Goal: Information Seeking & Learning: Learn about a topic

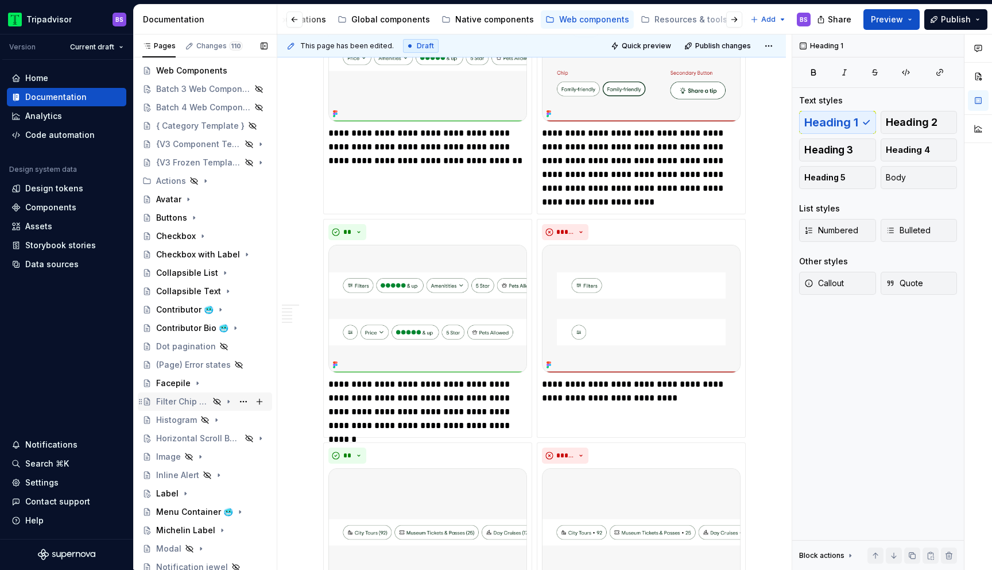
scroll to position [24, 0]
click at [192, 397] on div "Filter Chip Row" at bounding box center [182, 398] width 53 height 11
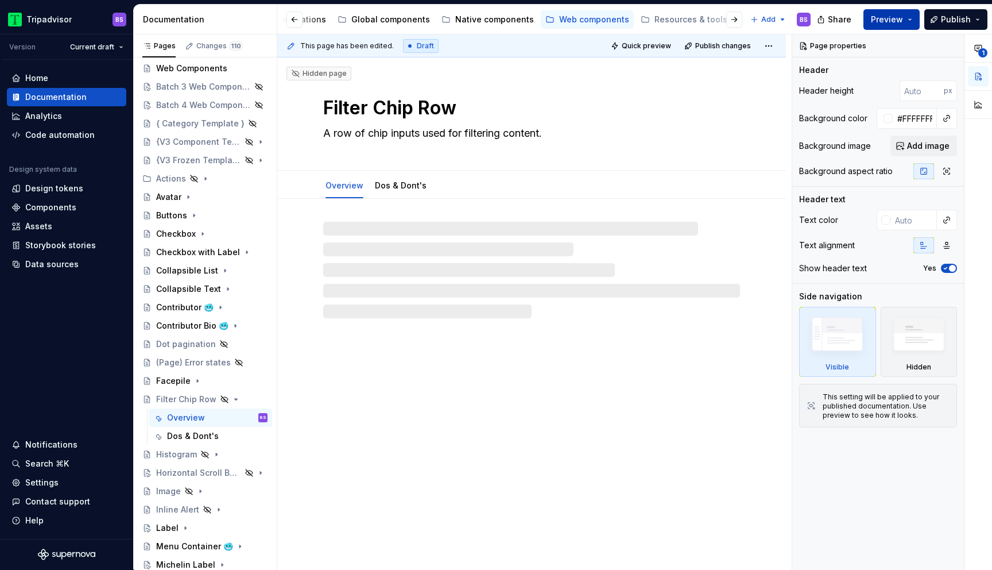
click at [912, 16] on button "Preview" at bounding box center [892, 19] width 56 height 21
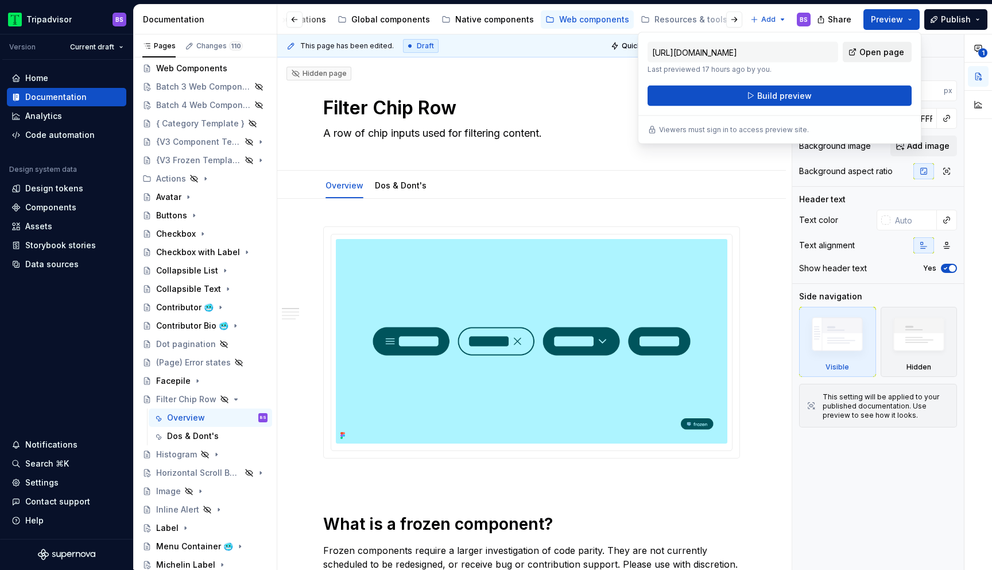
click at [887, 49] on span "Open page" at bounding box center [882, 52] width 45 height 11
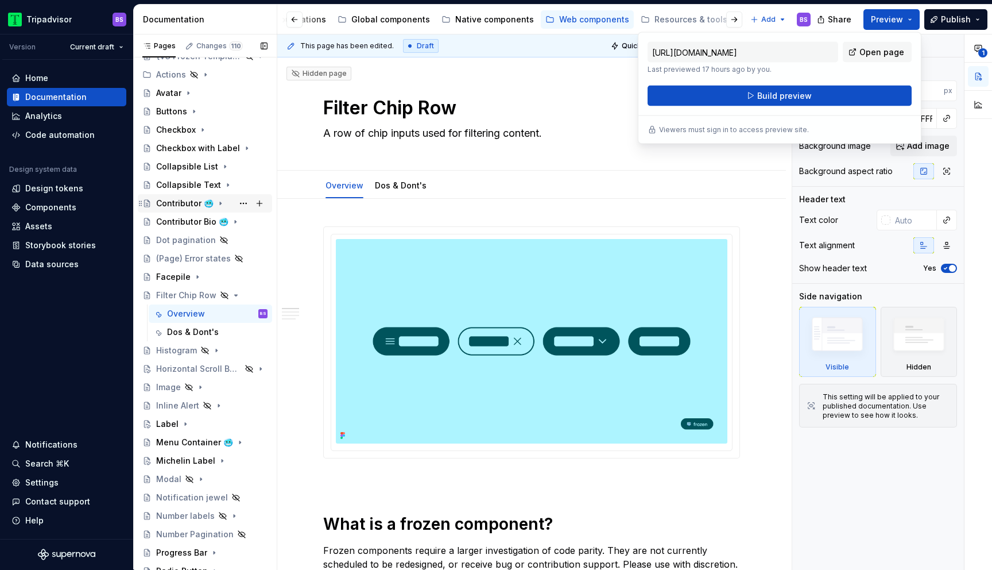
scroll to position [130, 0]
click at [199, 442] on div "Menu Container 🥶" at bounding box center [188, 439] width 65 height 11
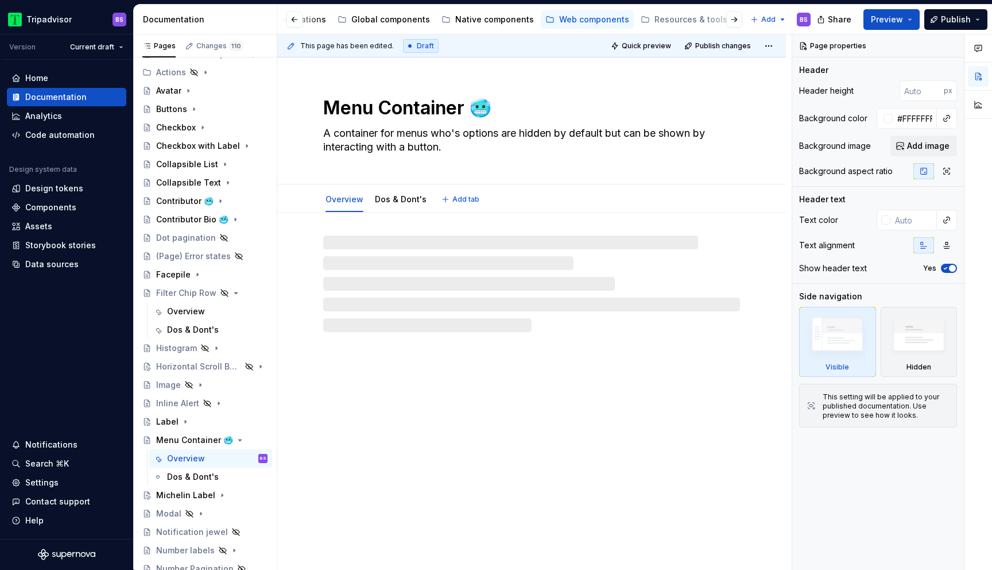
click at [490, 110] on textarea "Menu Container 🥶" at bounding box center [529, 108] width 417 height 28
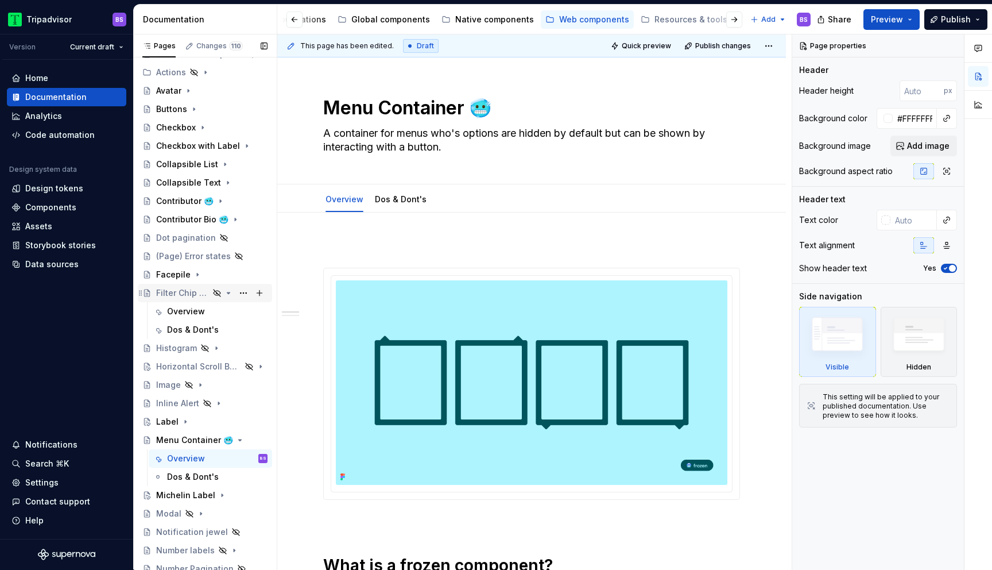
click at [195, 293] on div "Filter Chip Row" at bounding box center [182, 292] width 53 height 11
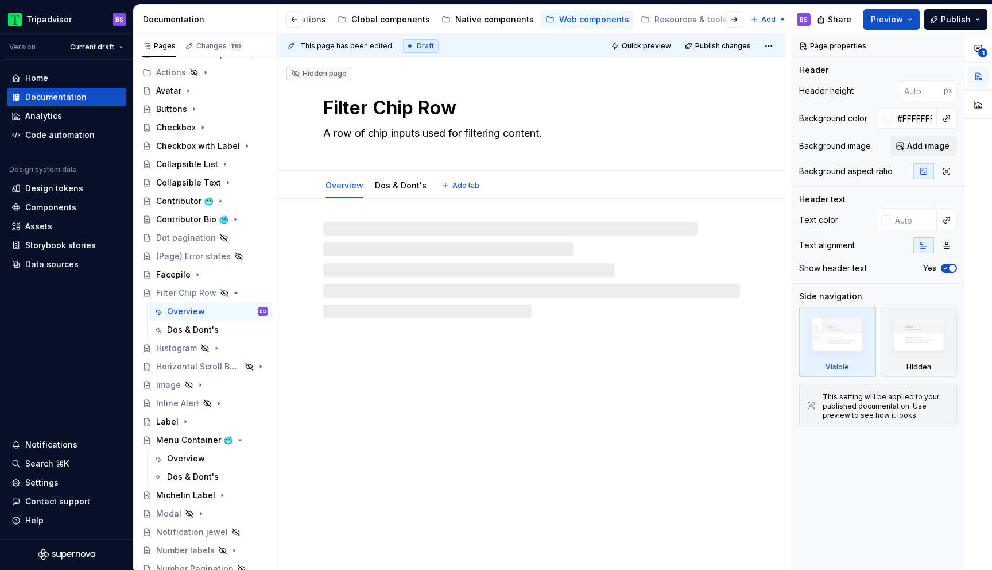
click at [482, 110] on textarea "Filter Chip Row" at bounding box center [529, 108] width 417 height 28
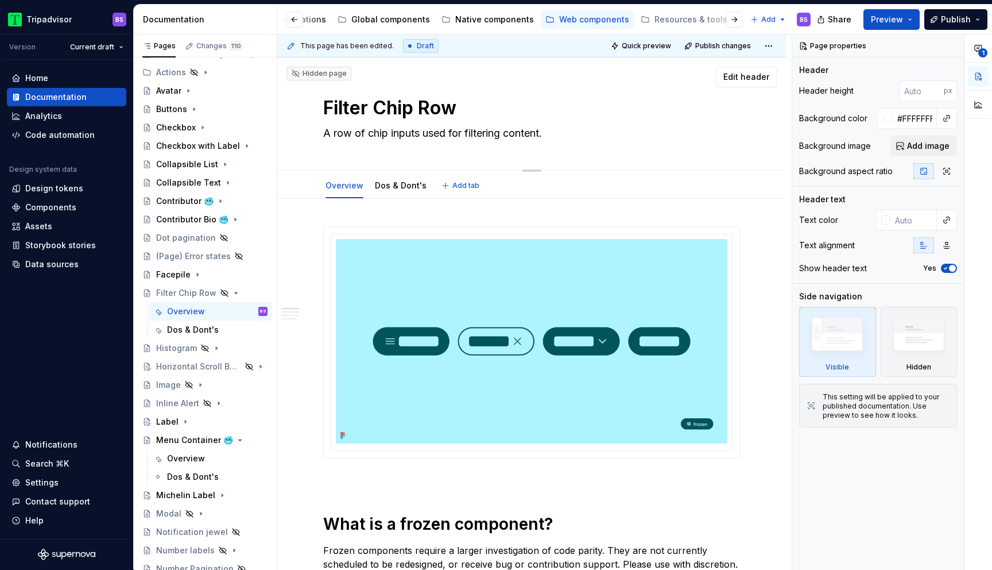
paste textarea "🥶"
type textarea "*"
type textarea "Filter Chip Row 🥶"
type textarea "*"
type textarea "Filter Chip Row 🥶"
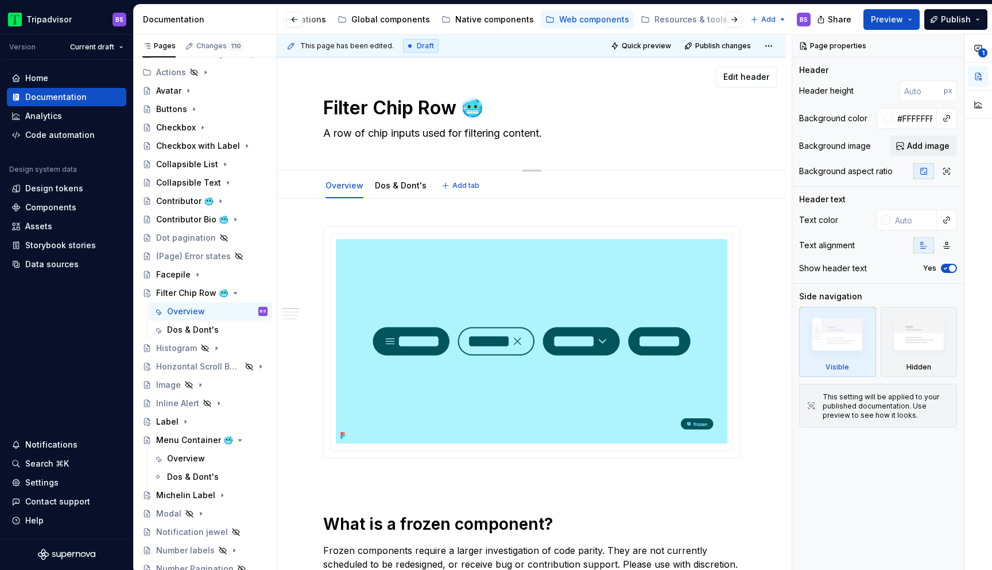
click at [775, 138] on div "Filter Chip Row 🥶 A row of chip inputs used for filtering content. Edit header" at bounding box center [531, 113] width 509 height 113
click at [890, 23] on span "Preview" at bounding box center [887, 19] width 32 height 11
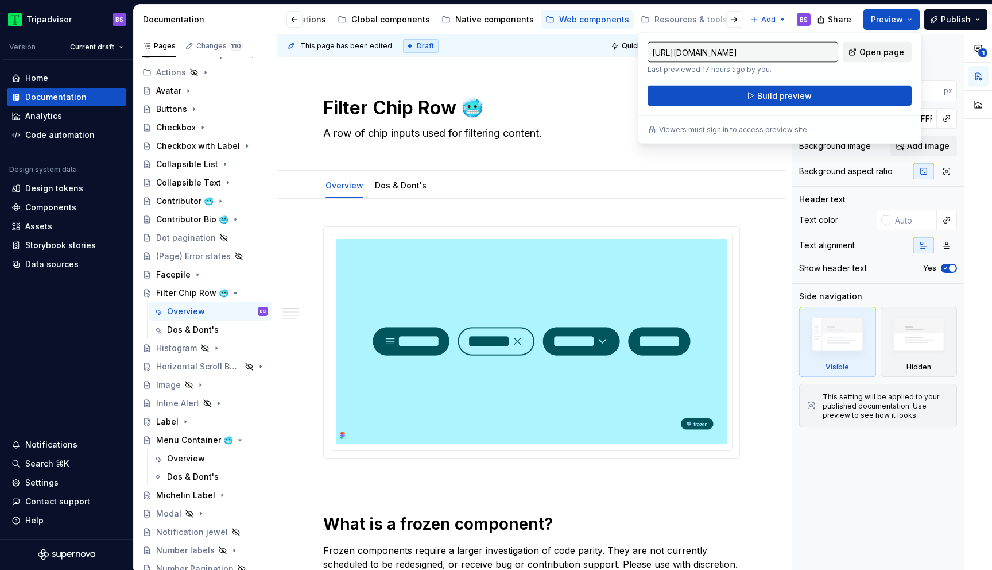
click at [879, 52] on span "Open page" at bounding box center [882, 52] width 45 height 11
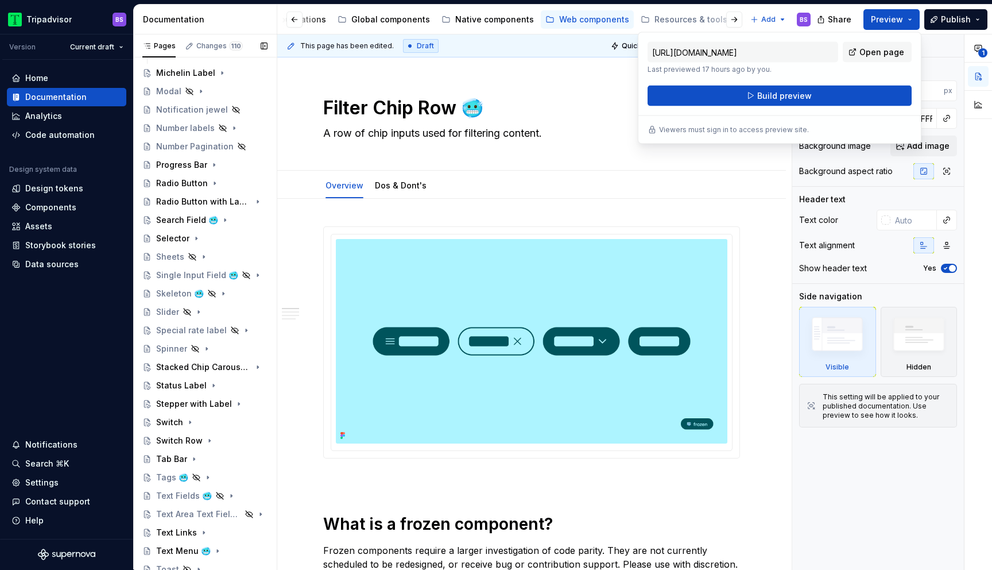
scroll to position [632, 0]
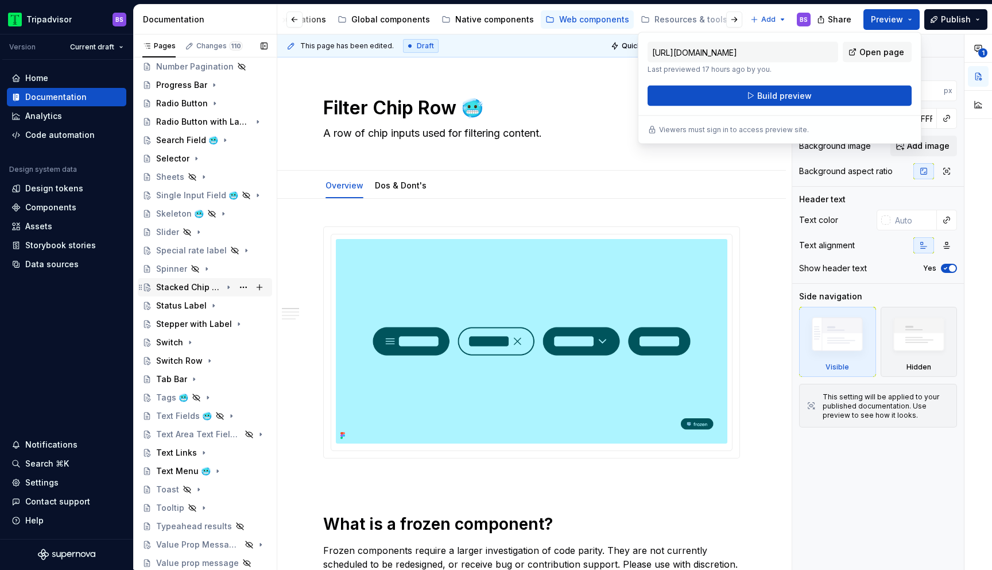
click at [197, 289] on div "Stacked Chip Carousel 🥶" at bounding box center [188, 286] width 65 height 11
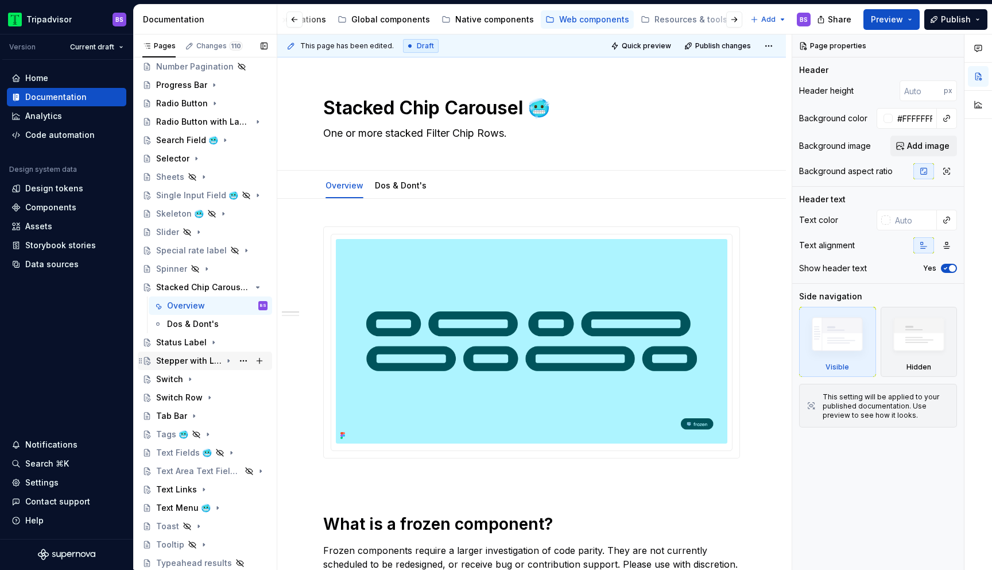
click at [202, 357] on div "Stepper with Label" at bounding box center [188, 360] width 65 height 11
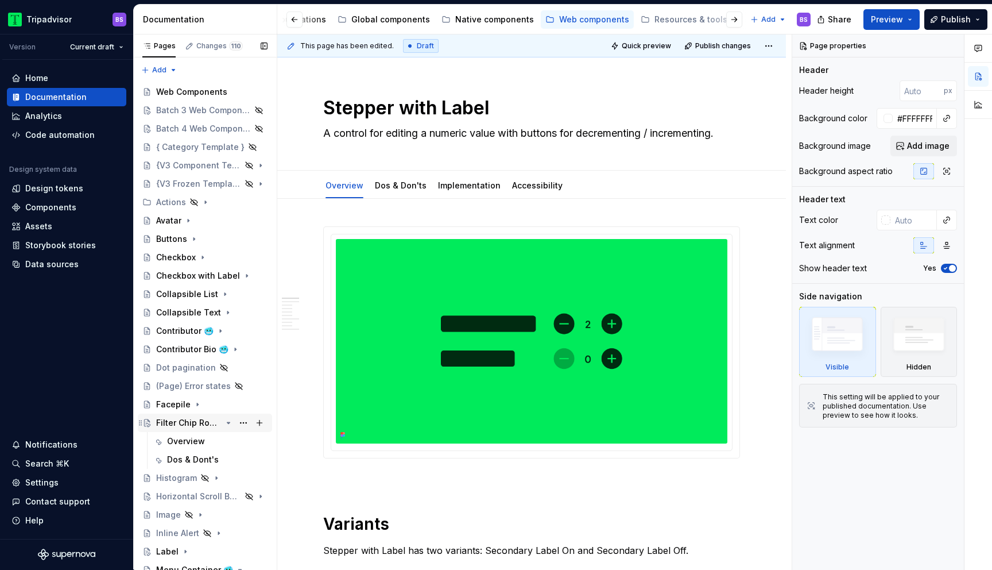
click at [229, 423] on icon "Page tree" at bounding box center [228, 422] width 3 height 1
click at [245, 421] on button "Page tree" at bounding box center [243, 423] width 16 height 16
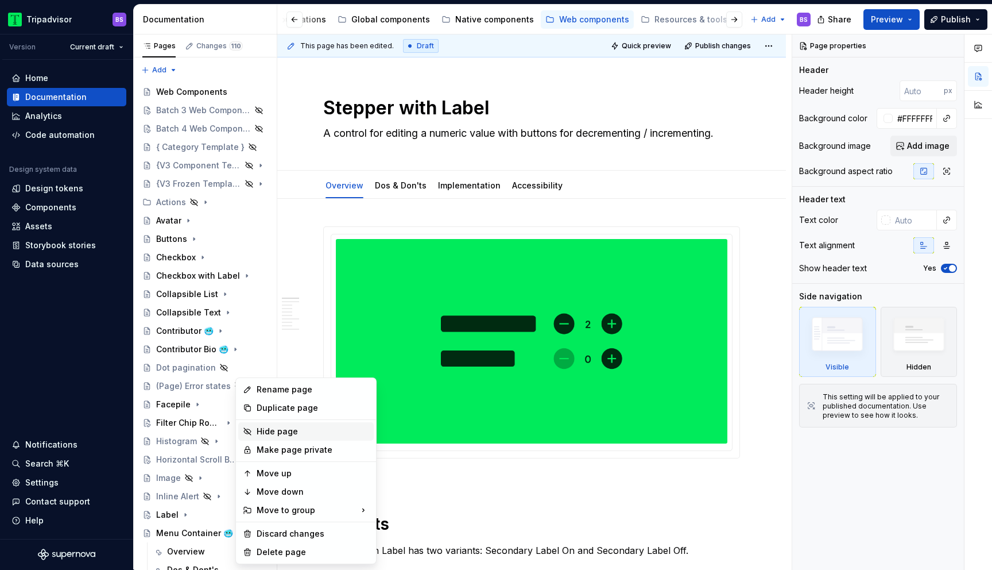
click at [296, 431] on div "Hide page" at bounding box center [313, 431] width 113 height 11
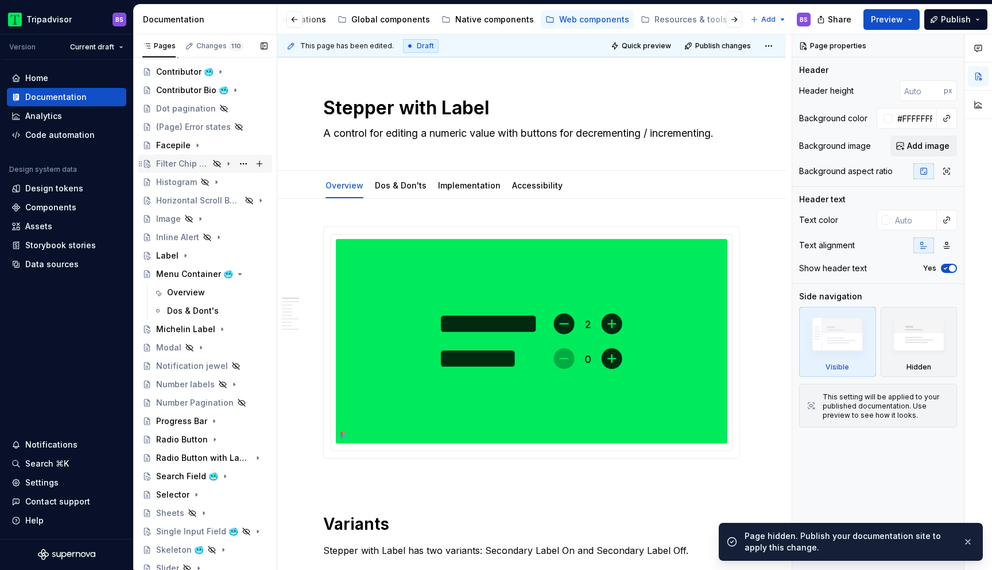
scroll to position [252, 0]
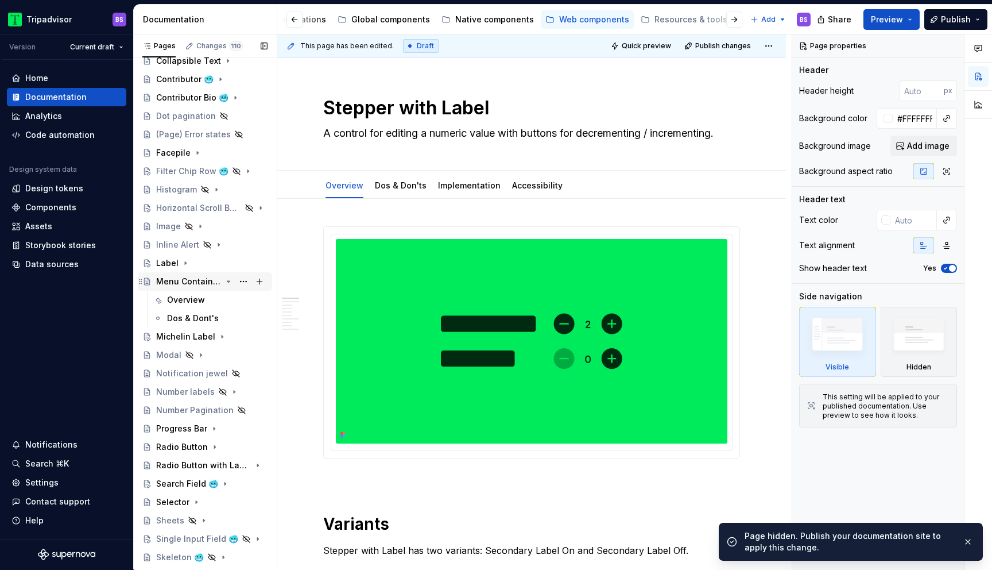
click at [229, 283] on icon "Page tree" at bounding box center [228, 281] width 9 height 9
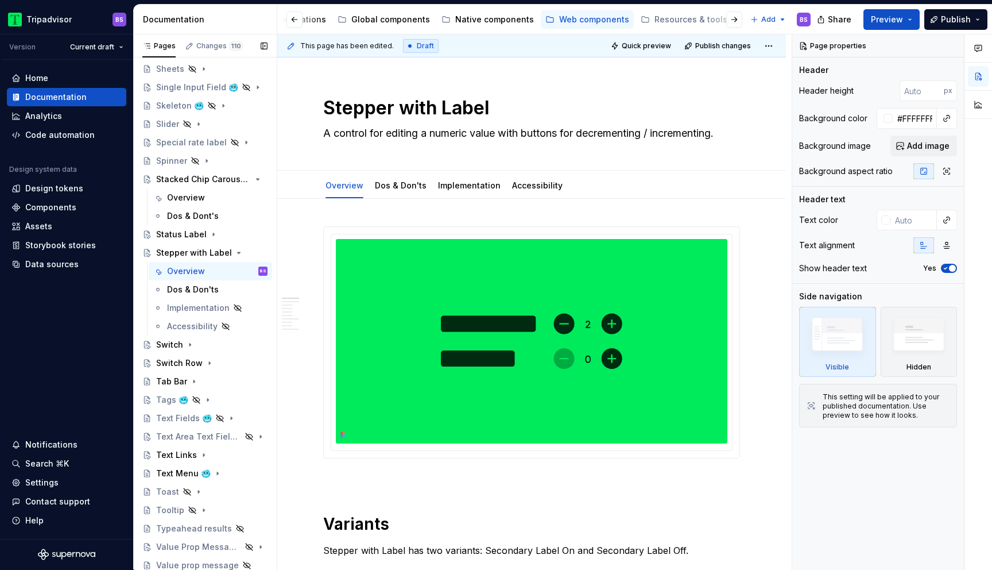
scroll to position [669, 0]
click at [241, 174] on button "Page tree" at bounding box center [243, 177] width 16 height 16
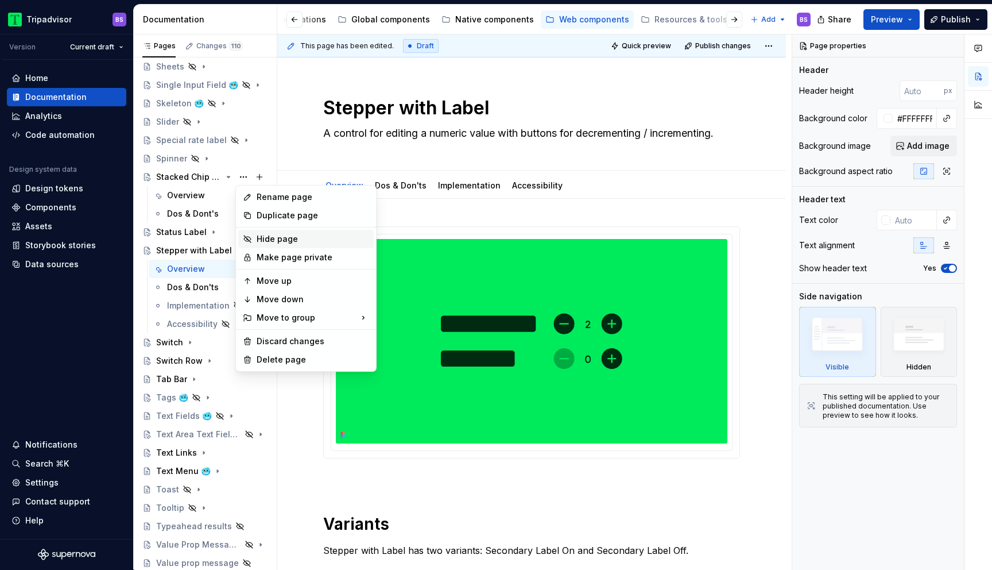
click at [261, 238] on div "Hide page" at bounding box center [313, 238] width 113 height 11
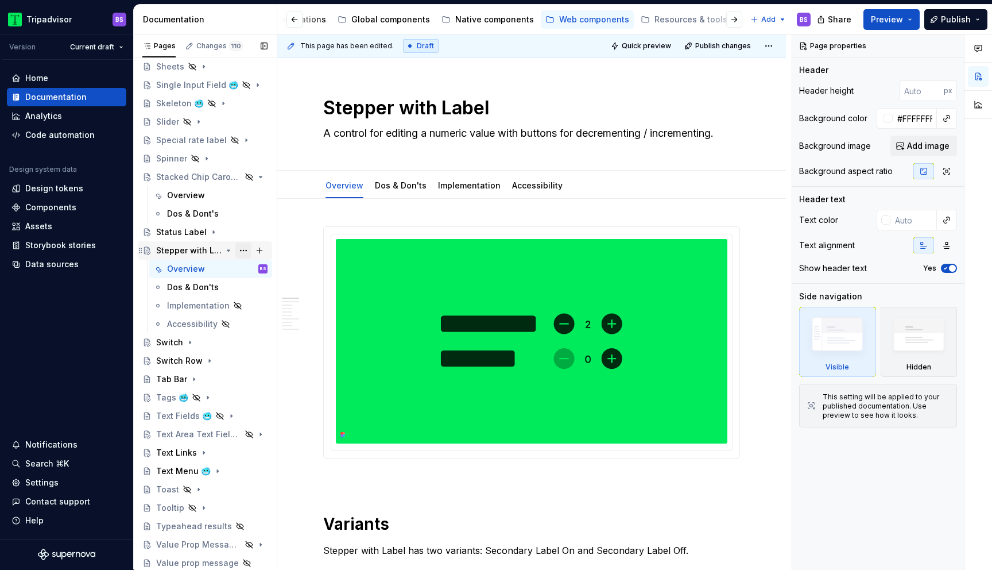
click at [244, 252] on button "Page tree" at bounding box center [243, 250] width 16 height 16
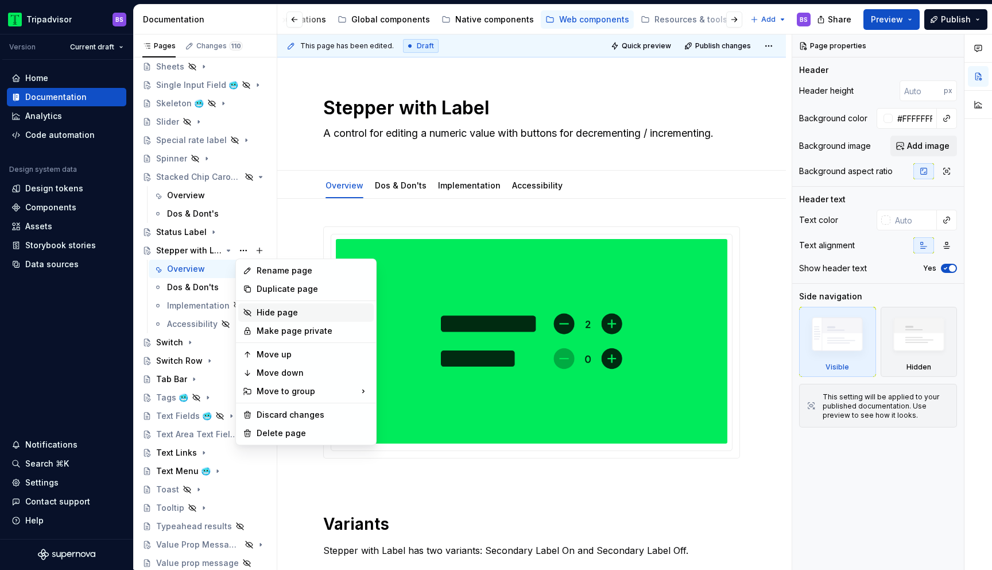
click at [282, 310] on div "Hide page" at bounding box center [313, 312] width 113 height 11
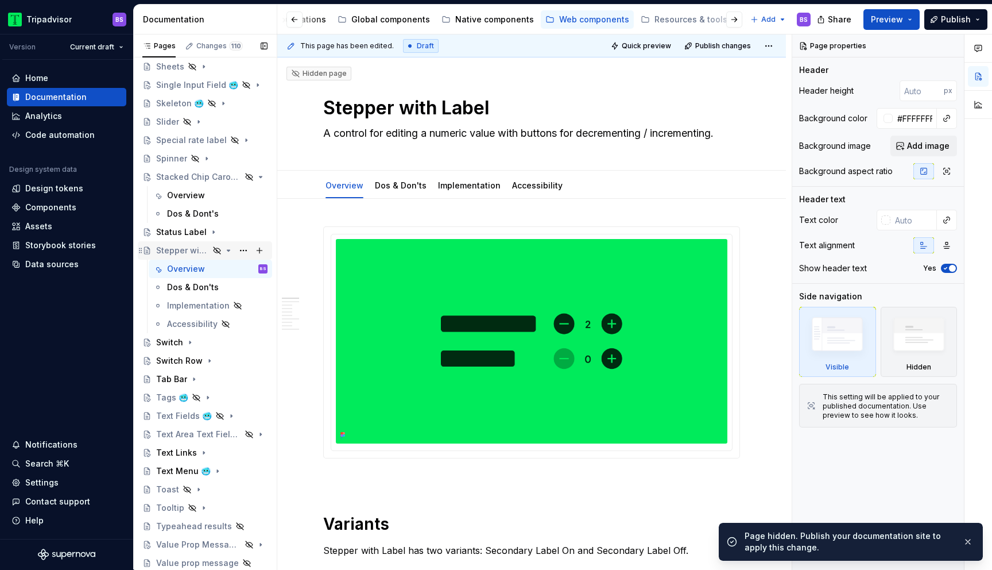
click at [229, 248] on icon "Page tree" at bounding box center [228, 250] width 9 height 9
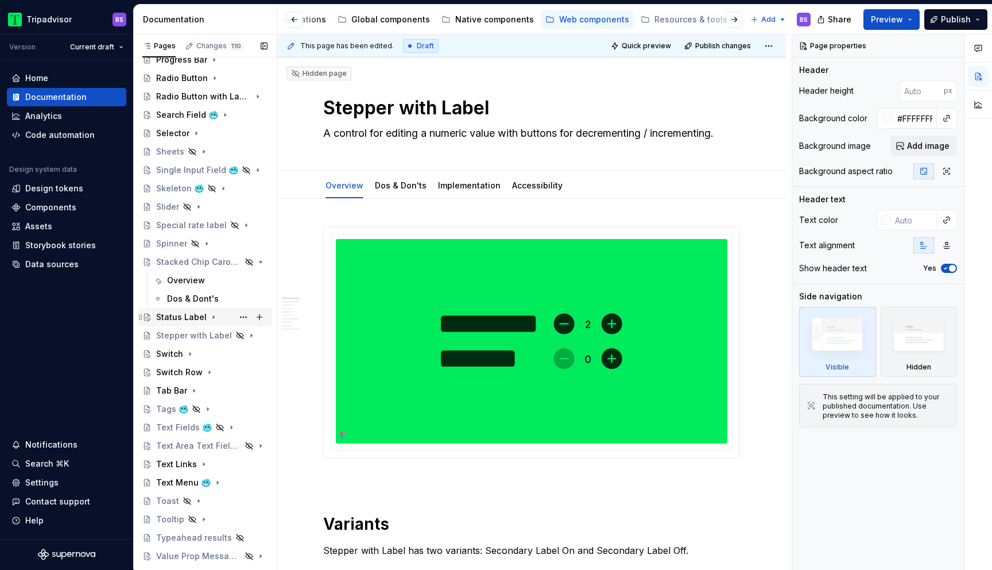
scroll to position [581, 0]
click at [229, 265] on icon "Page tree" at bounding box center [228, 264] width 9 height 9
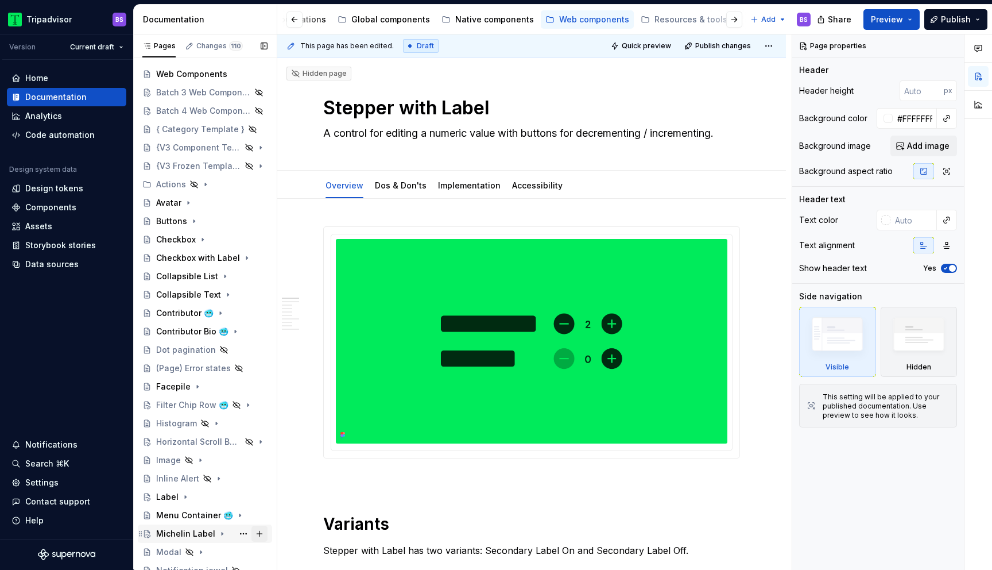
scroll to position [0, 0]
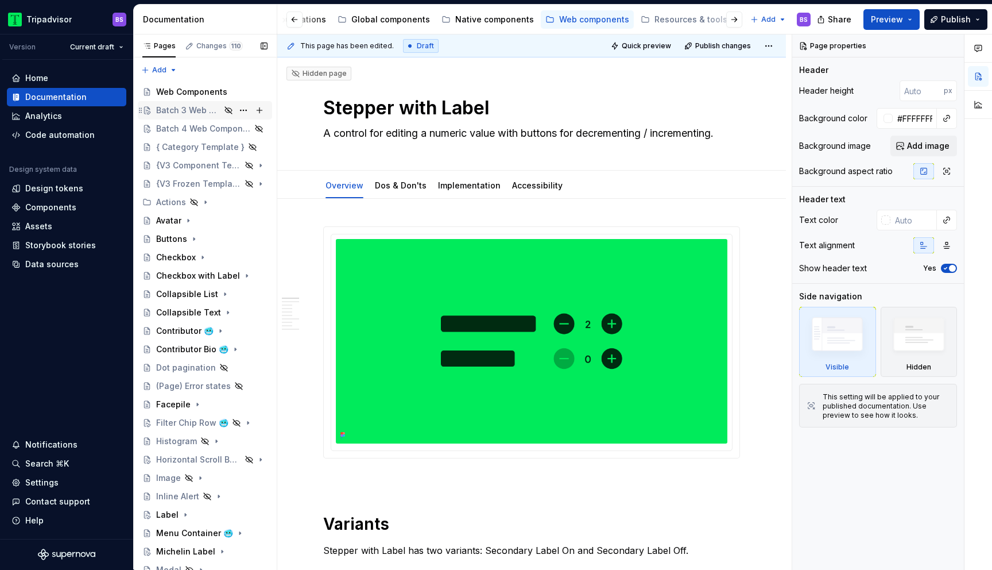
click at [182, 106] on div "Batch 3 Web Components" at bounding box center [188, 110] width 64 height 11
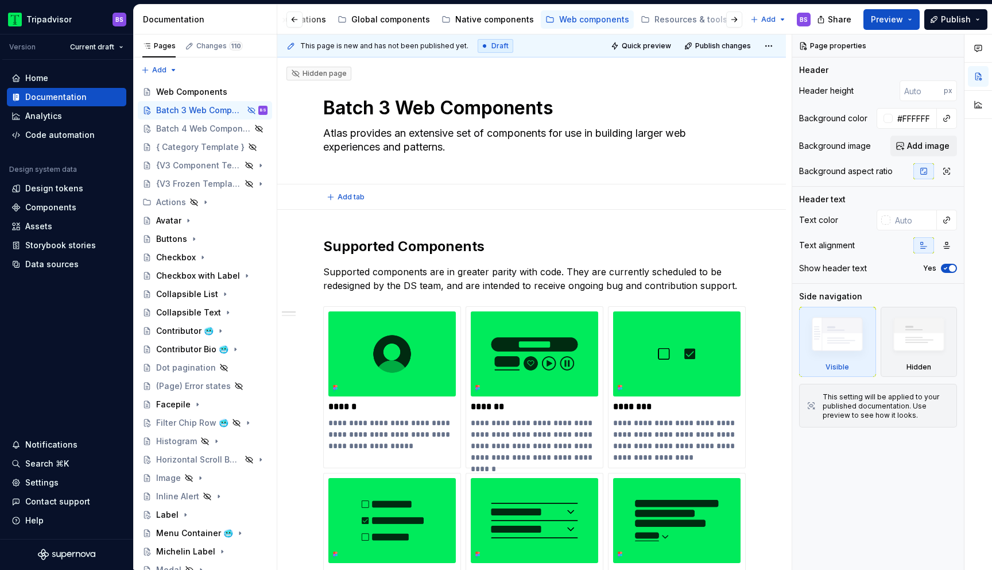
click at [286, 205] on div "Add tab" at bounding box center [531, 196] width 509 height 25
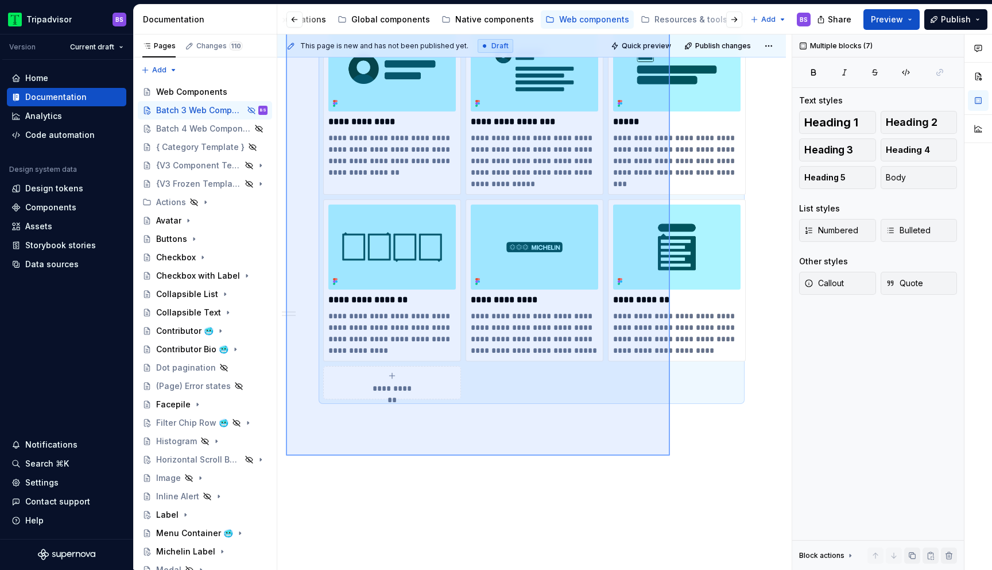
drag, startPoint x: 286, startPoint y: 219, endPoint x: 671, endPoint y: 456, distance: 452.2
click at [671, 456] on div "**********" at bounding box center [534, 301] width 515 height 535
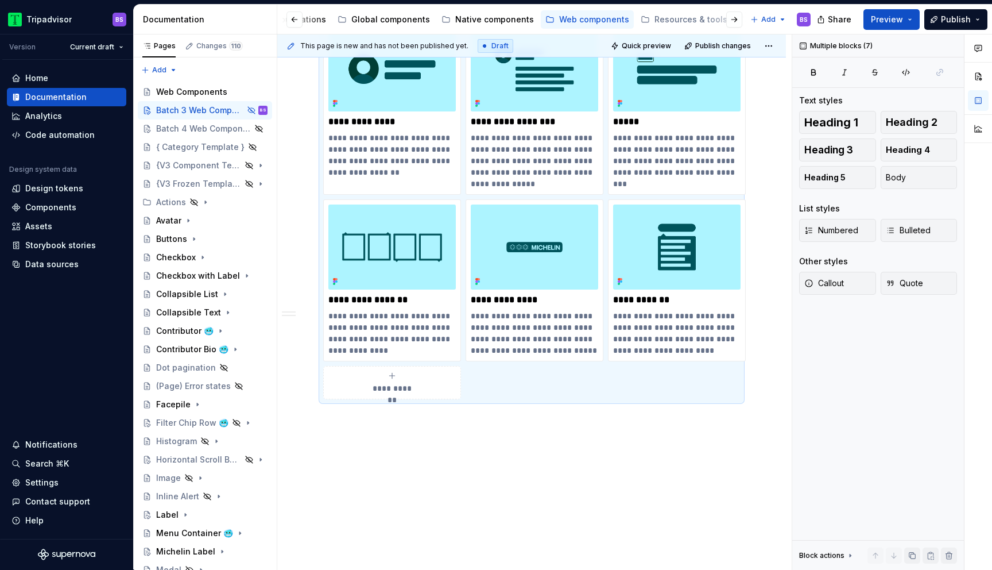
scroll to position [1309, 0]
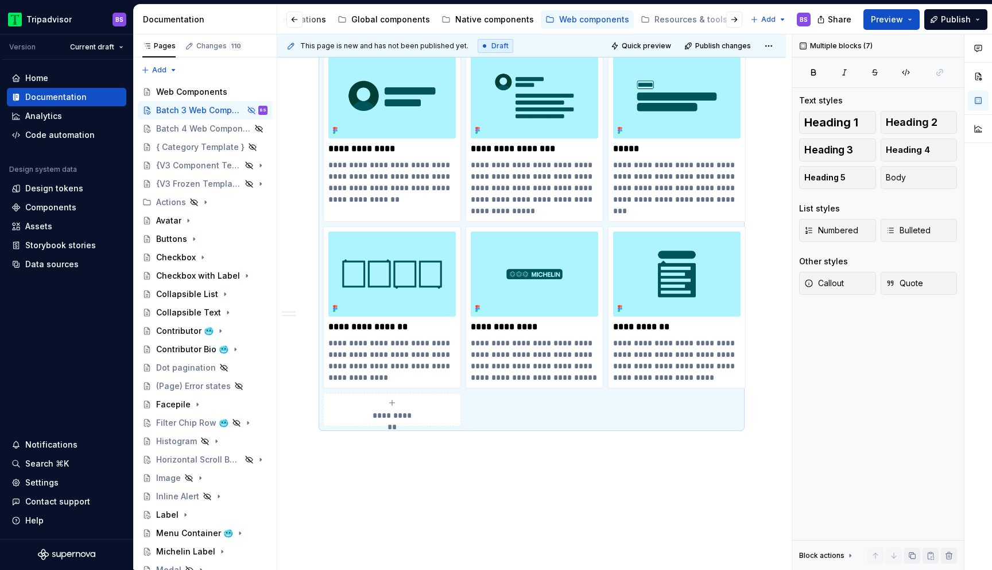
copy div "**********"
click at [200, 91] on div "Web Components" at bounding box center [191, 91] width 71 height 11
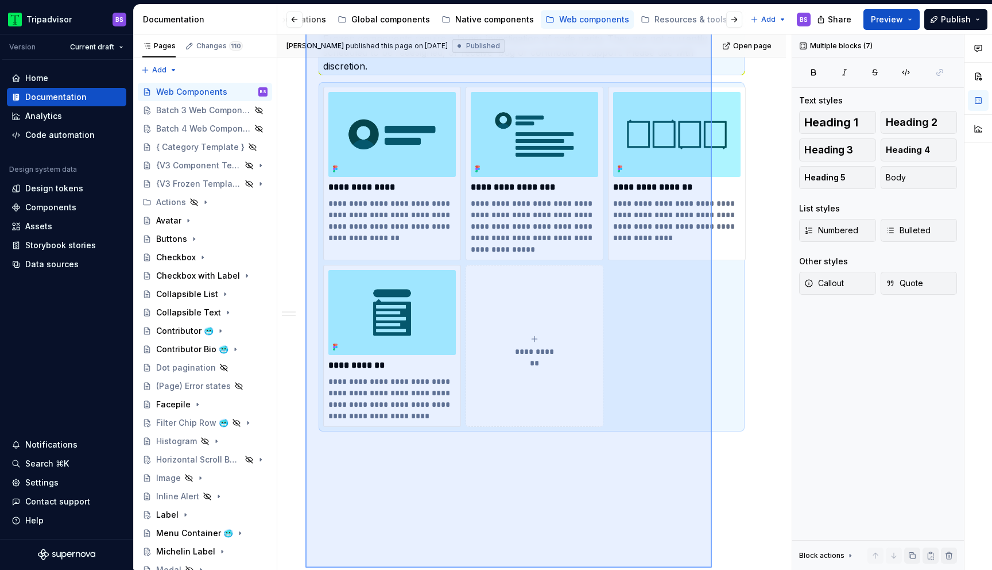
scroll to position [1097, 0]
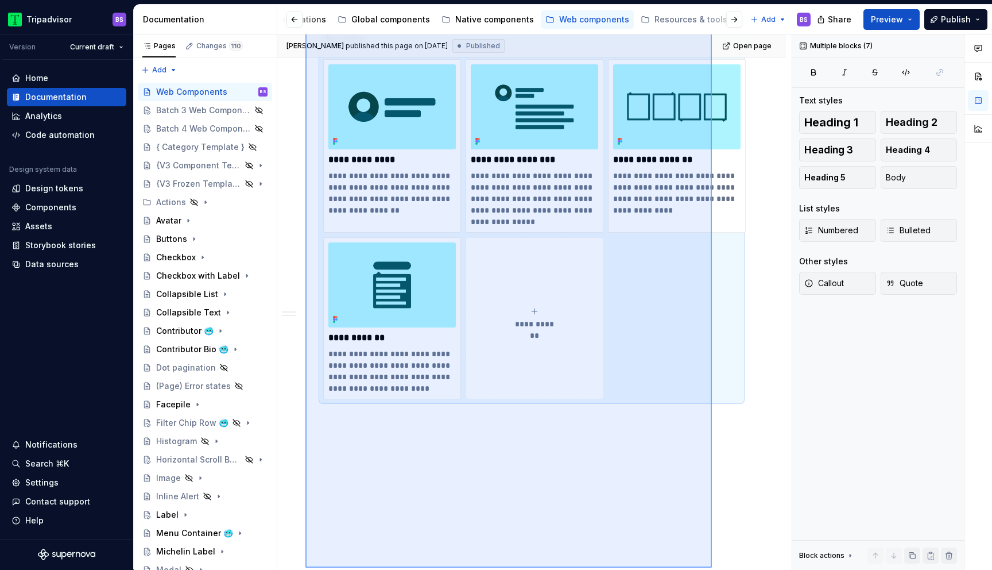
drag, startPoint x: 306, startPoint y: 213, endPoint x: 721, endPoint y: 559, distance: 540.8
click at [0, 0] on div "Tripadvisor BS Version Current draft Home Documentation Analytics Code automati…" at bounding box center [0, 0] width 0 height 0
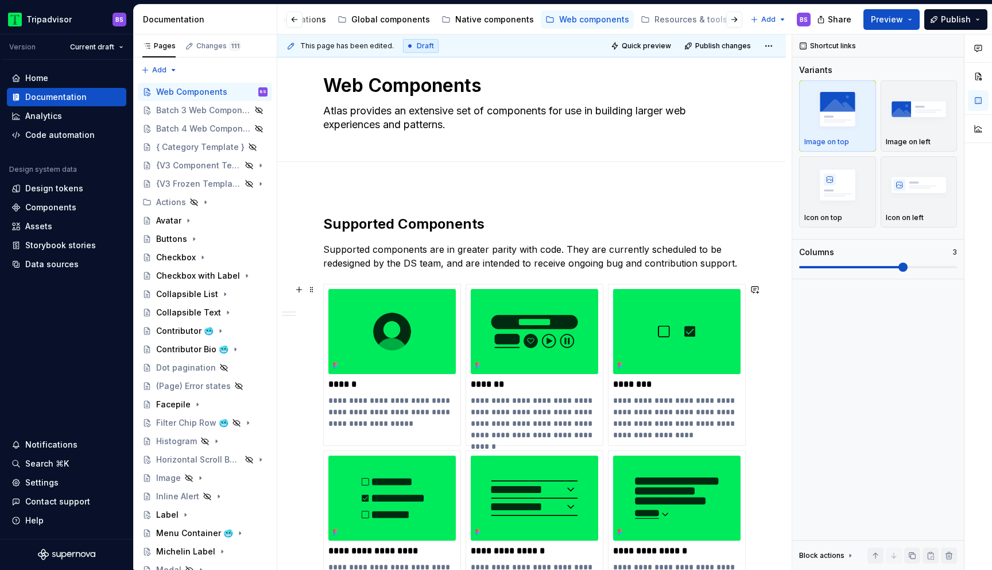
scroll to position [0, 0]
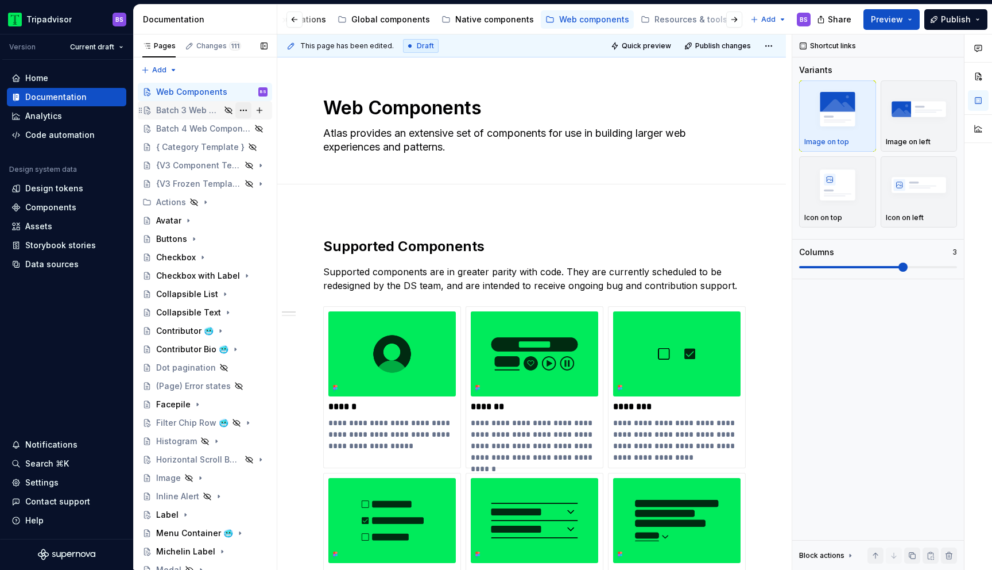
click at [245, 109] on button "Page tree" at bounding box center [243, 110] width 16 height 16
click at [308, 75] on html "Tripadvisor BS Version Current draft Home Documentation Analytics Code automati…" at bounding box center [496, 285] width 992 height 570
click at [242, 109] on button "Page tree" at bounding box center [243, 110] width 16 height 16
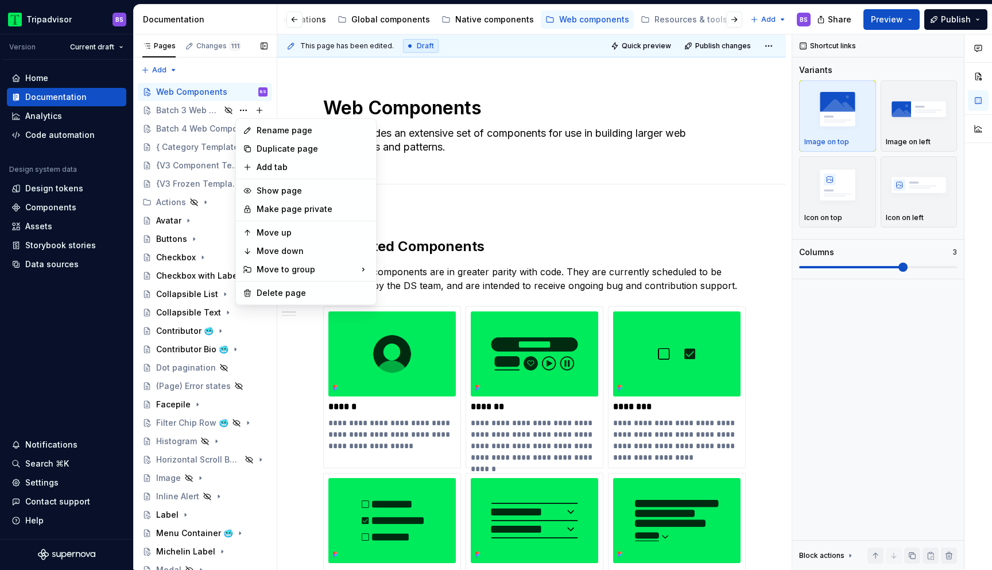
click at [208, 110] on div "Pages Changes 111 Add Accessibility guide for tree Page tree. Navigate the tree…" at bounding box center [205, 304] width 144 height 540
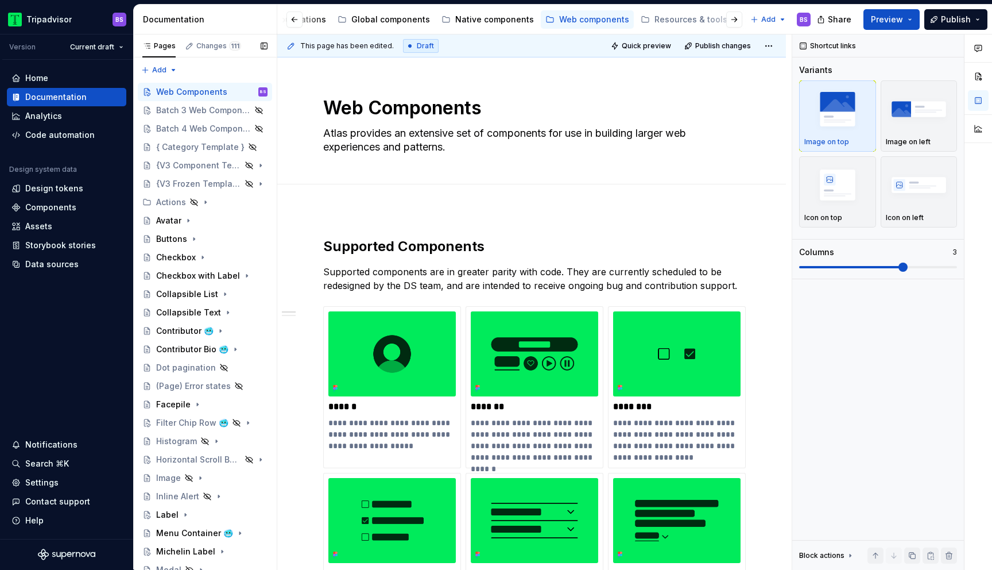
click at [208, 110] on div "Batch 3 Web Components" at bounding box center [203, 110] width 95 height 11
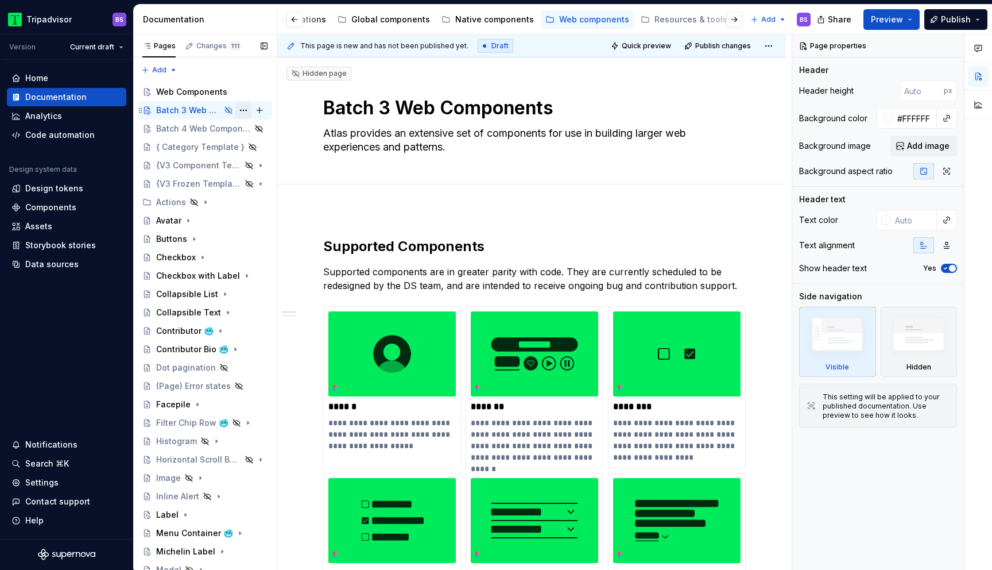
click at [245, 108] on button "Page tree" at bounding box center [243, 110] width 16 height 16
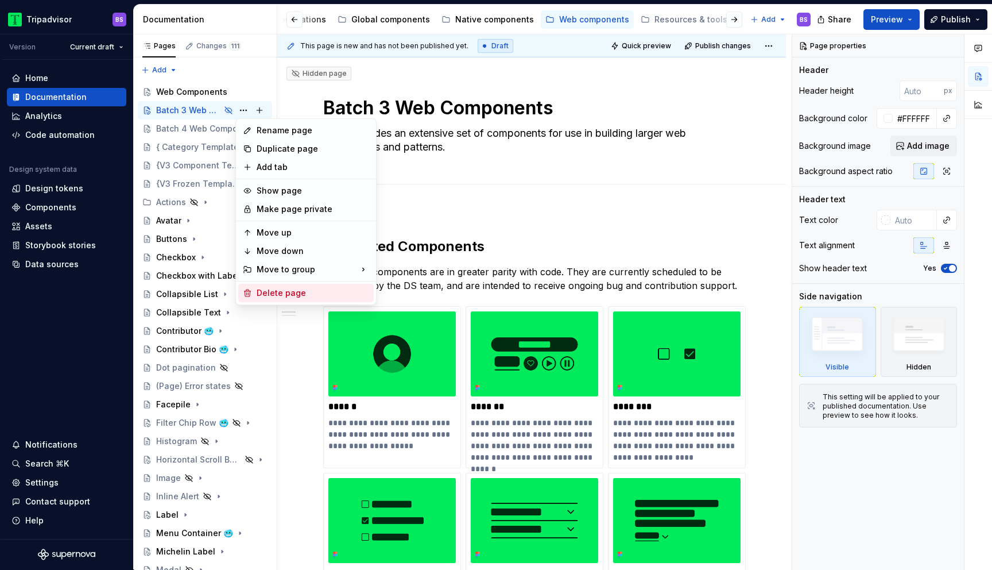
click at [272, 294] on div "Delete page" at bounding box center [313, 292] width 113 height 11
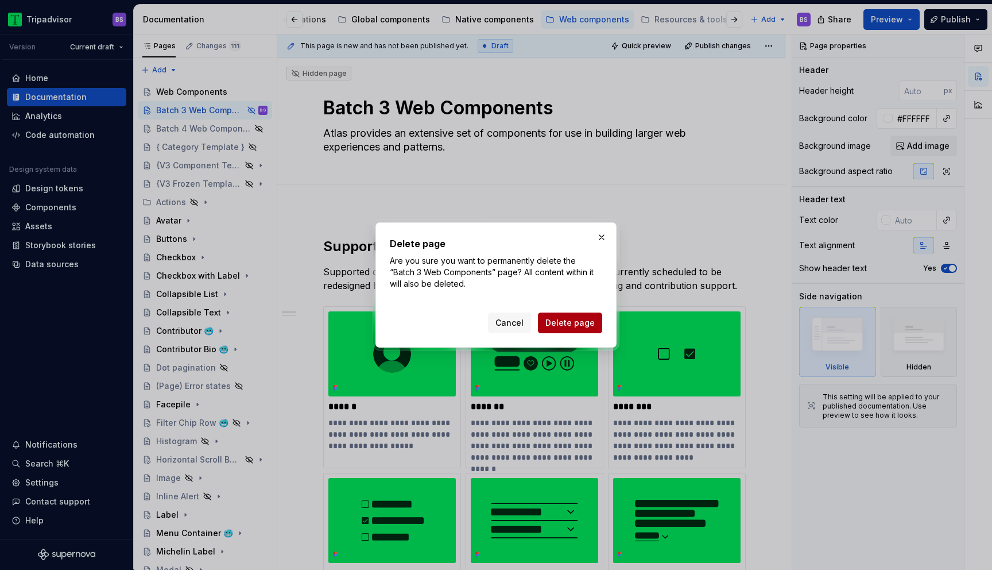
click at [577, 319] on span "Delete page" at bounding box center [570, 322] width 49 height 11
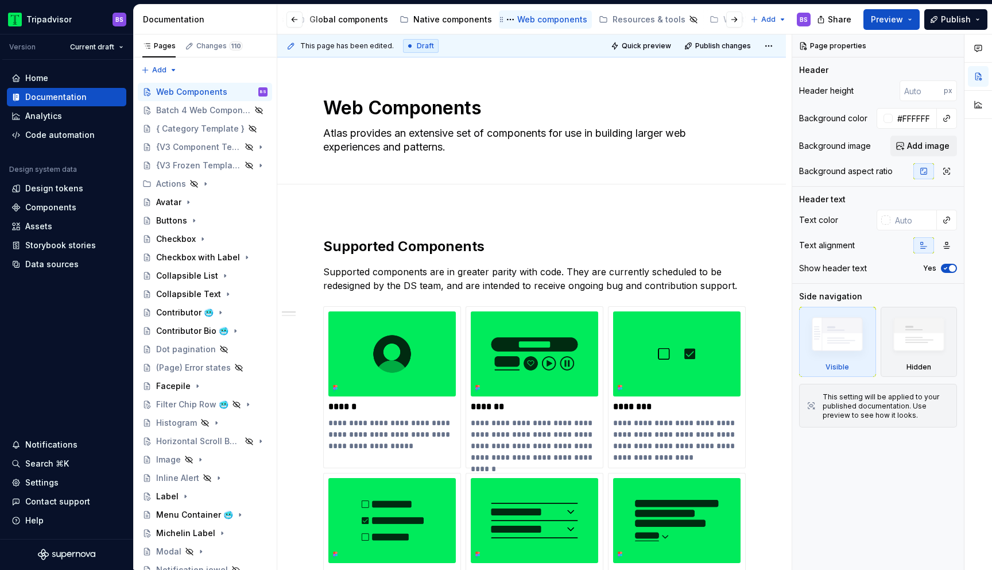
scroll to position [0, 239]
click at [376, 19] on div "Global components" at bounding box center [369, 19] width 79 height 11
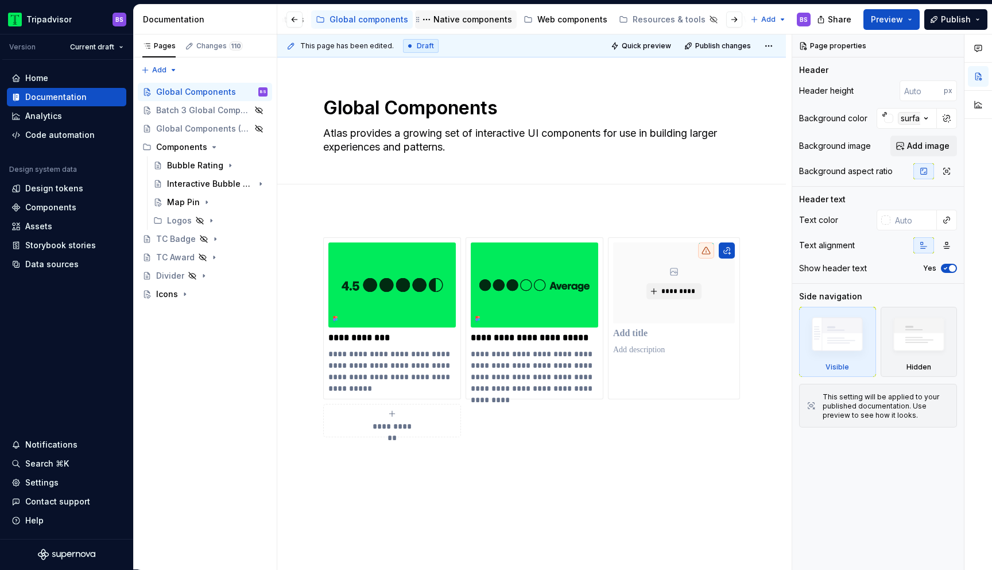
scroll to position [0, 227]
click at [561, 14] on div "Web components" at bounding box center [584, 19] width 70 height 11
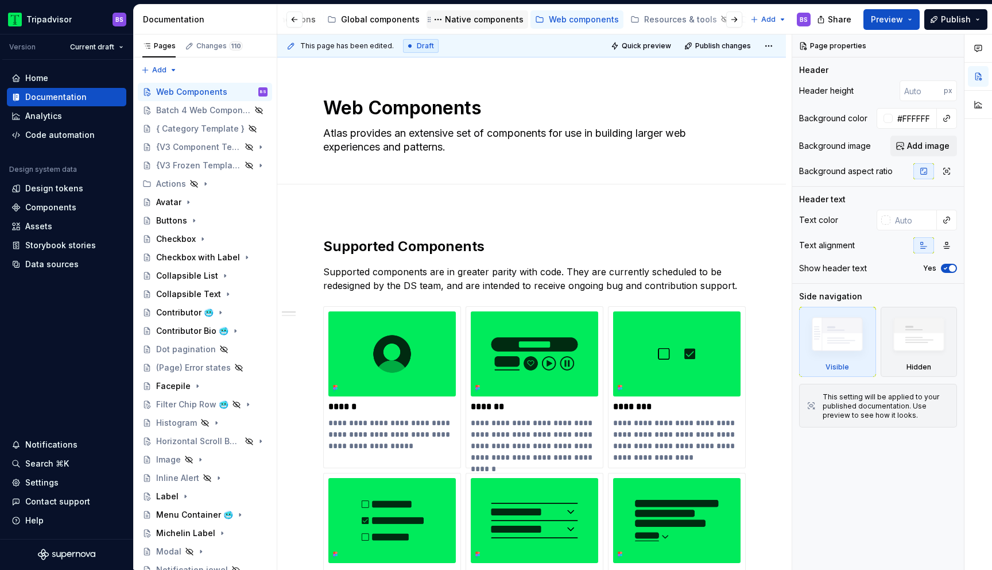
click at [464, 25] on div "Native components" at bounding box center [484, 19] width 79 height 11
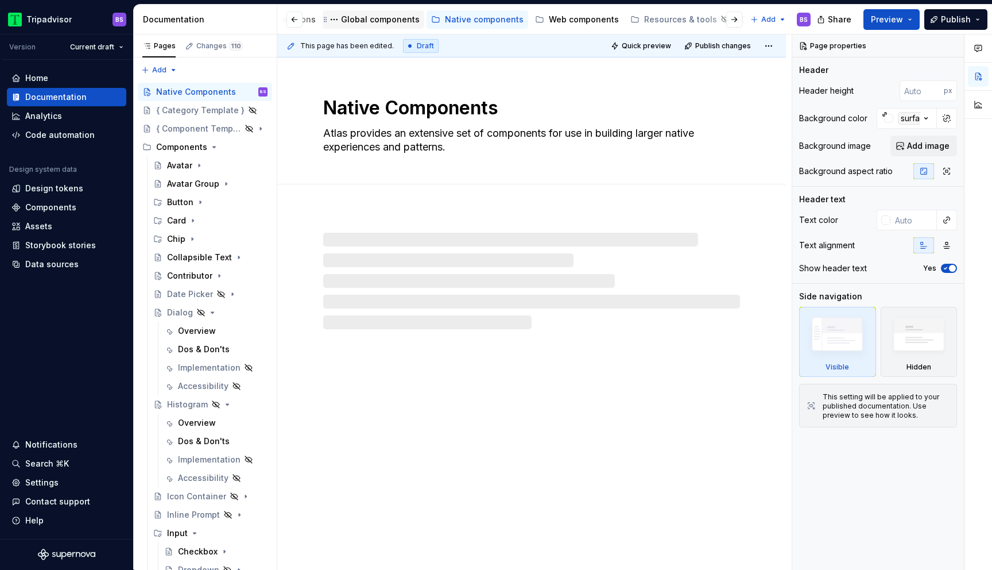
click at [370, 19] on div "Global components" at bounding box center [380, 19] width 79 height 11
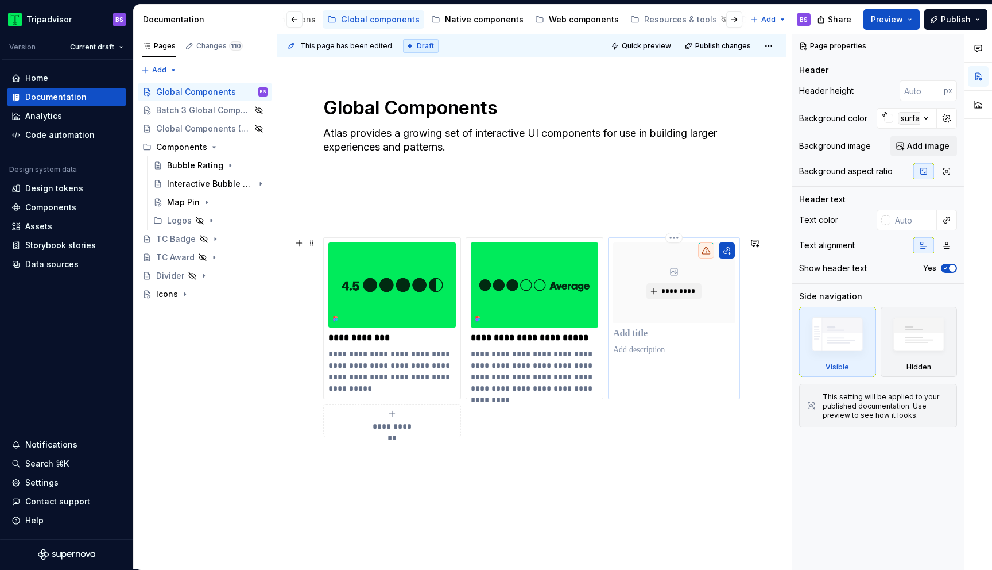
click at [661, 338] on p at bounding box center [674, 333] width 122 height 11
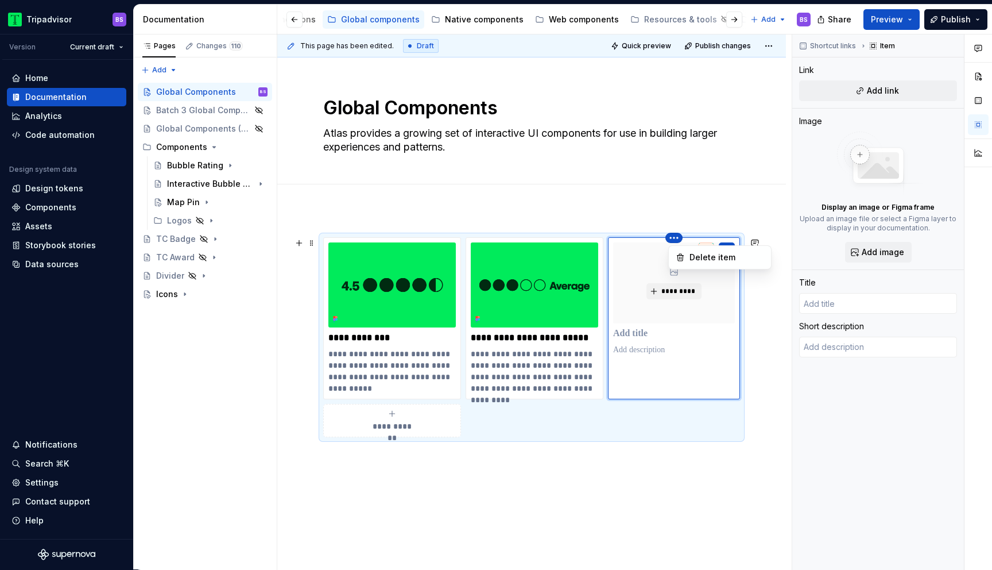
click at [677, 240] on html "Tripadvisor BS Version Current draft Home Documentation Analytics Code automati…" at bounding box center [496, 285] width 992 height 570
click at [690, 263] on div "Delete item" at bounding box center [720, 257] width 98 height 18
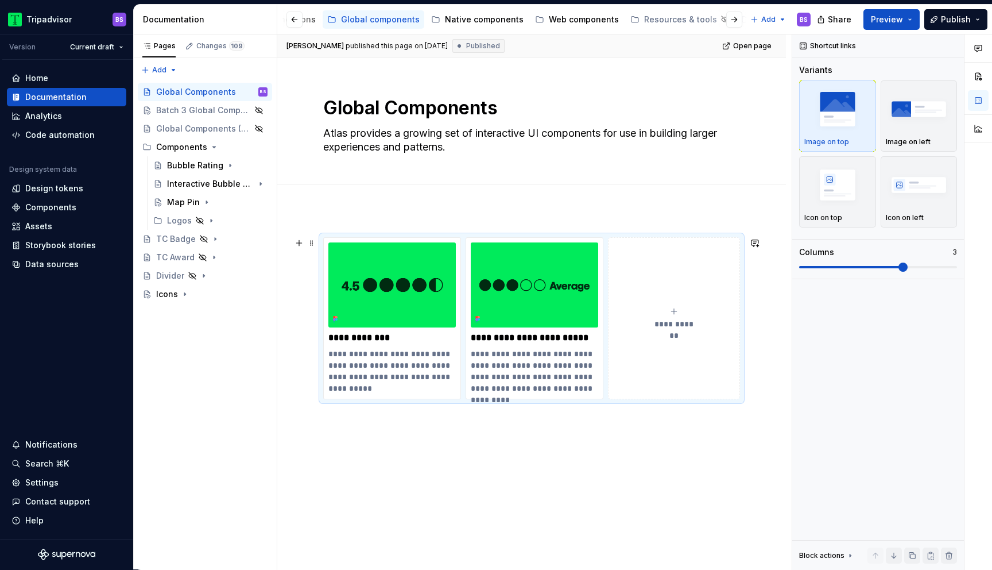
click at [670, 292] on button "**********" at bounding box center [674, 318] width 132 height 162
type textarea "*"
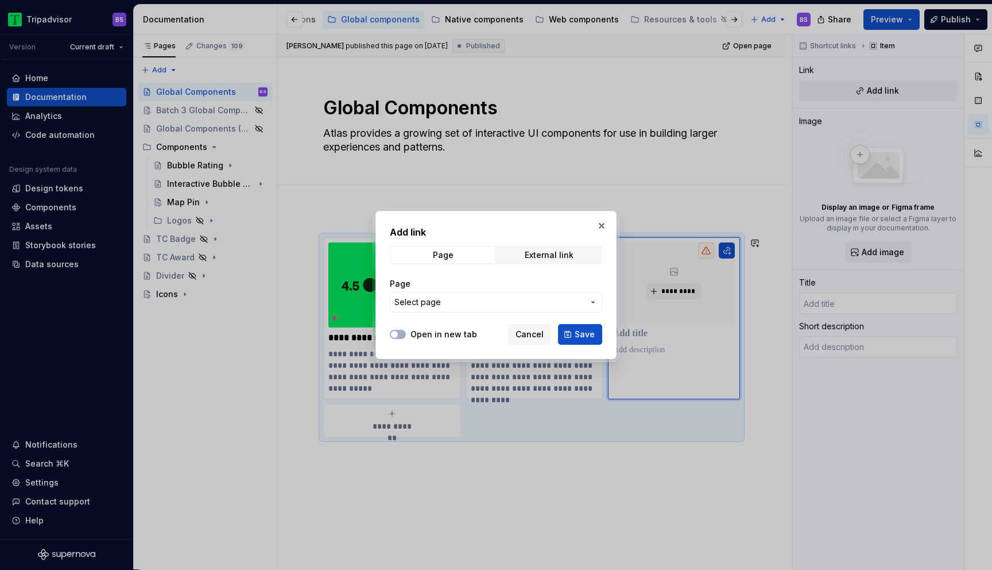
click at [480, 300] on span "Select page" at bounding box center [490, 301] width 190 height 11
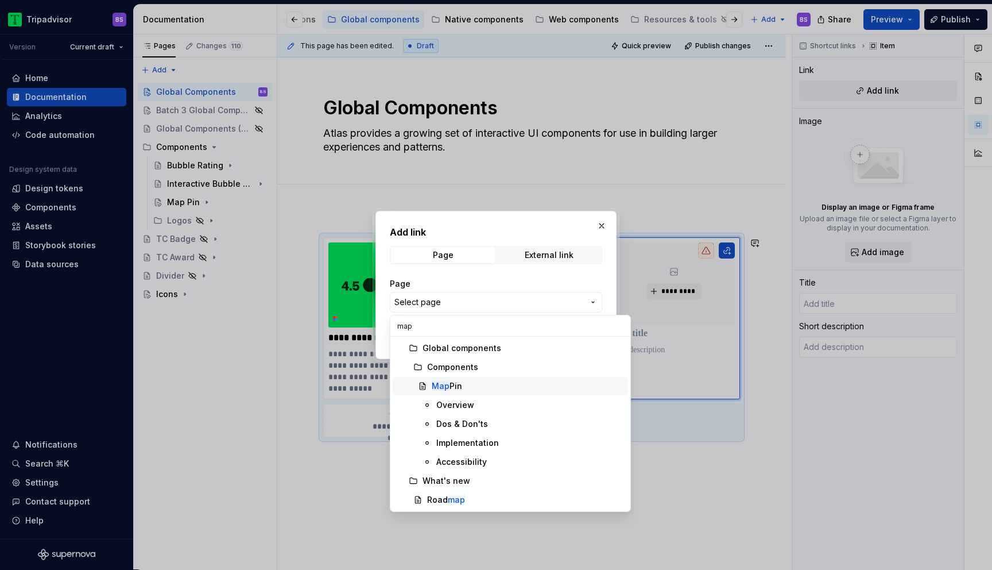
type input "map"
click at [476, 383] on div "Map Pin" at bounding box center [528, 385] width 192 height 11
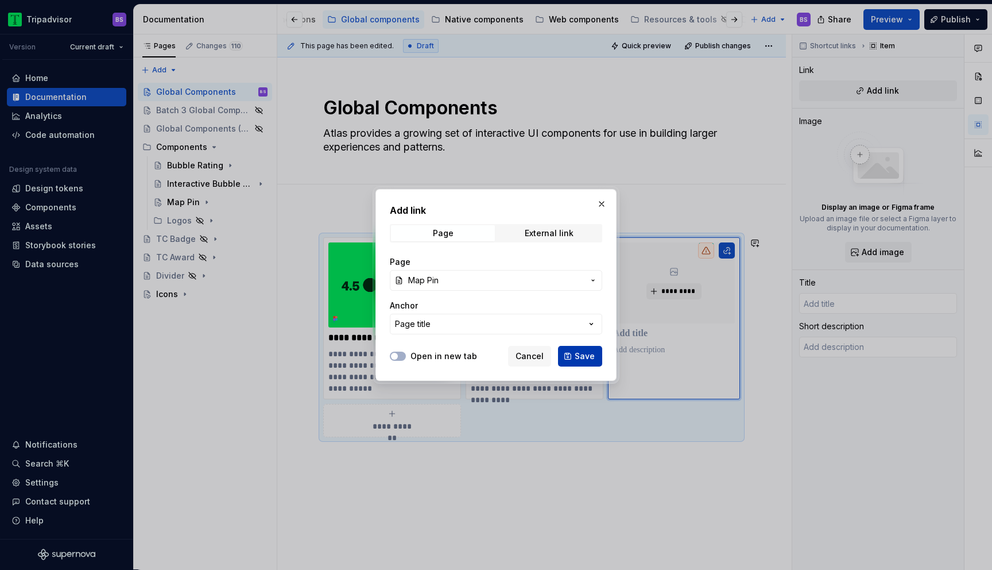
click at [580, 361] on span "Save" at bounding box center [585, 355] width 20 height 11
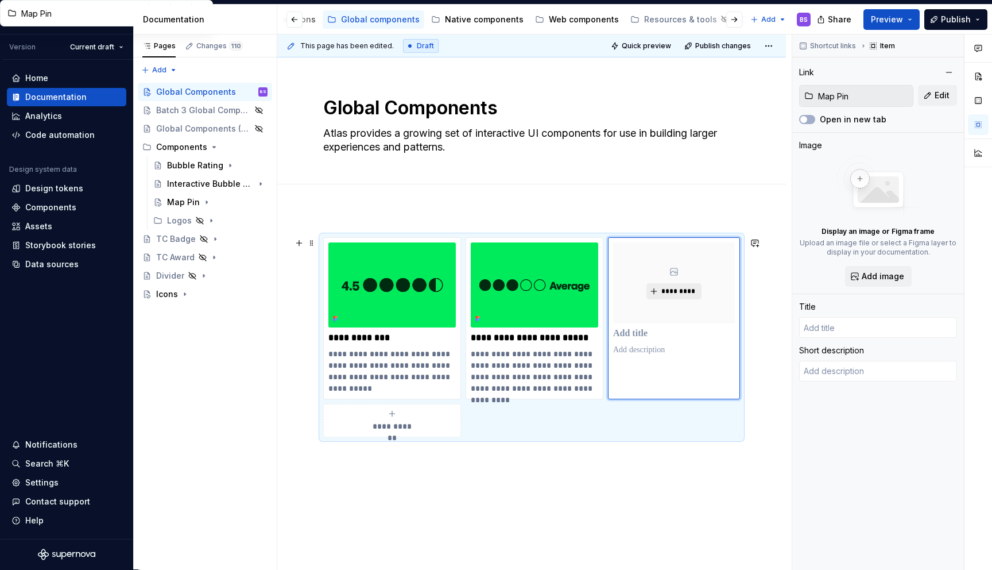
type textarea "*"
type input "Map Pin"
type textarea "A universal, default component with dynamic behaviors that visually represents …"
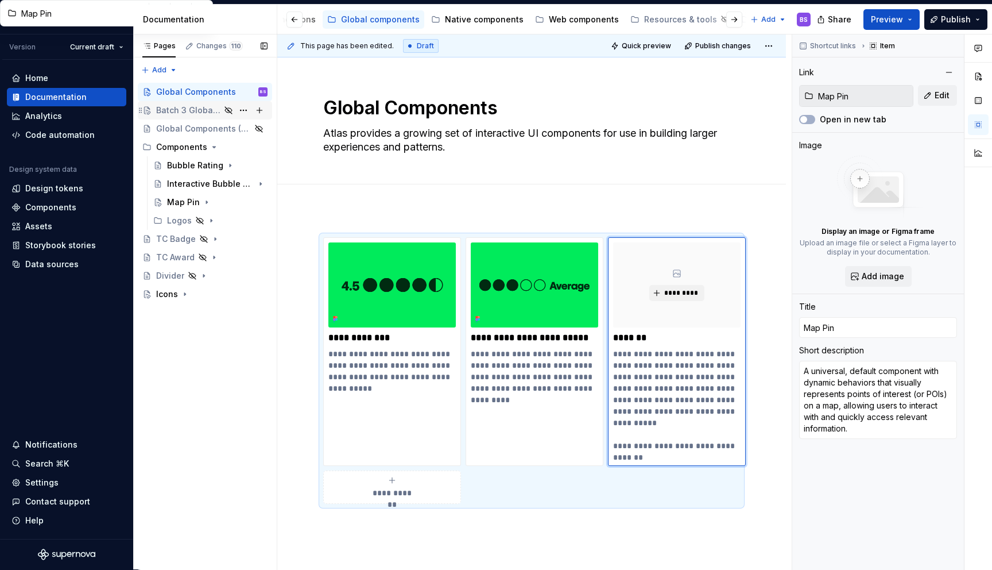
click at [197, 110] on div "Batch 3 Global Components" at bounding box center [188, 110] width 64 height 11
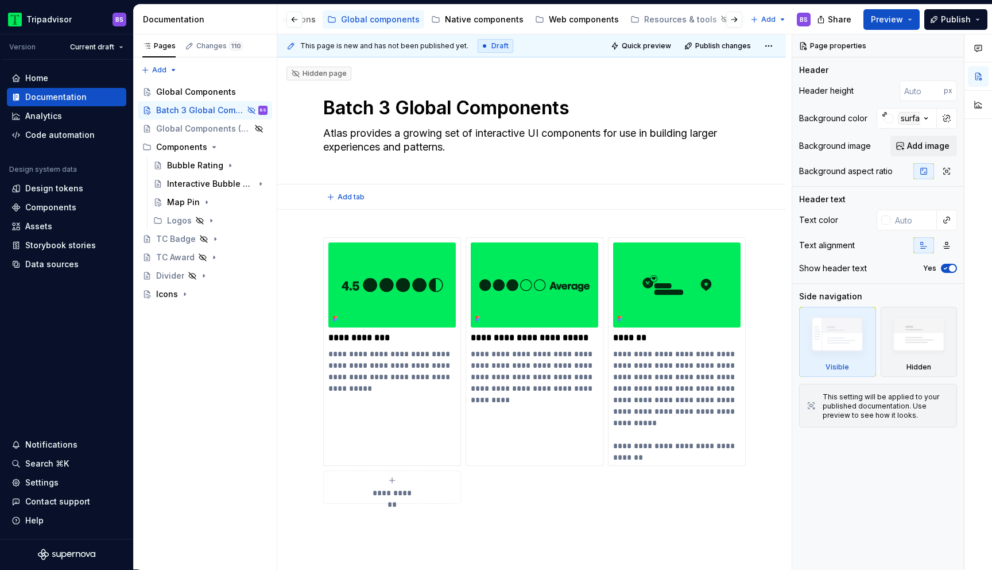
click at [304, 206] on div "Add tab" at bounding box center [531, 196] width 509 height 25
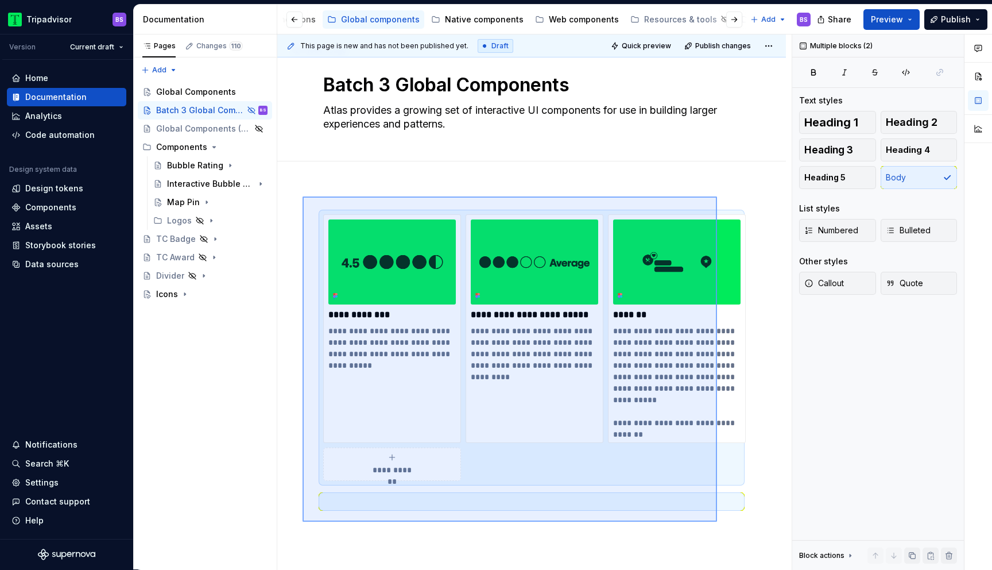
drag, startPoint x: 303, startPoint y: 222, endPoint x: 717, endPoint y: 522, distance: 511.7
click at [717, 522] on div "**********" at bounding box center [534, 301] width 515 height 535
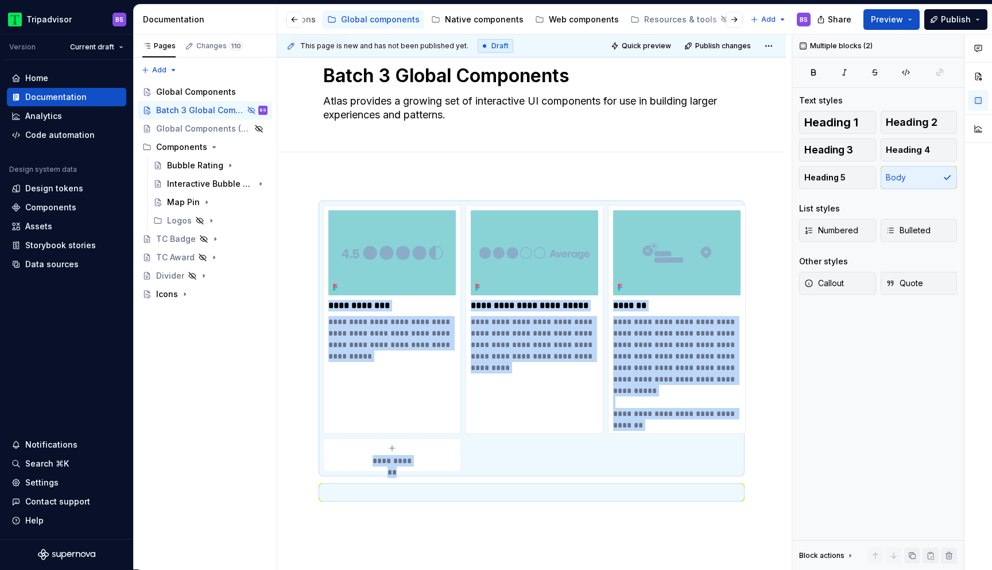
copy div "**********"
click at [167, 90] on div "Global Components" at bounding box center [194, 91] width 77 height 11
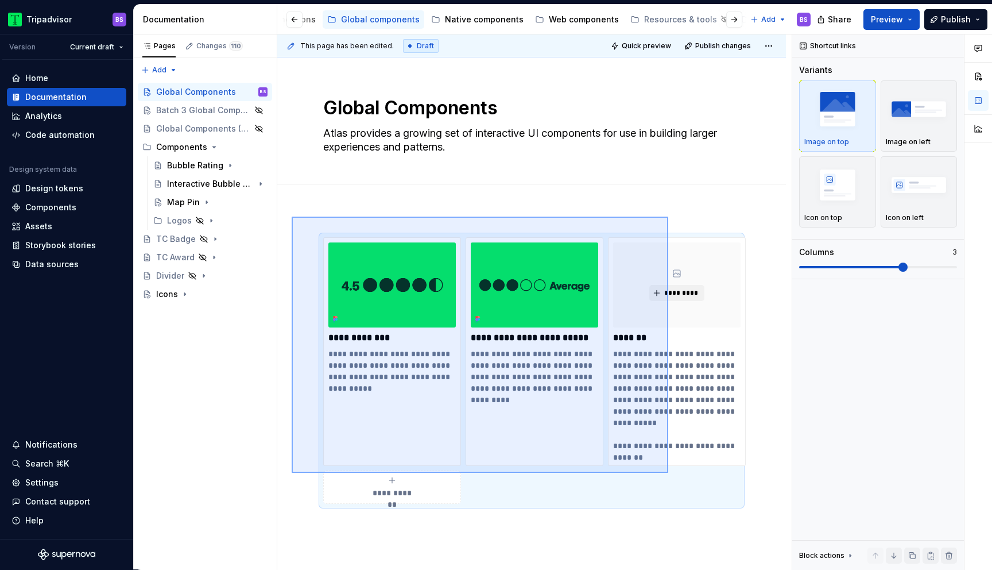
drag, startPoint x: 292, startPoint y: 217, endPoint x: 669, endPoint y: 473, distance: 455.6
click at [669, 473] on div "**********" at bounding box center [534, 301] width 515 height 535
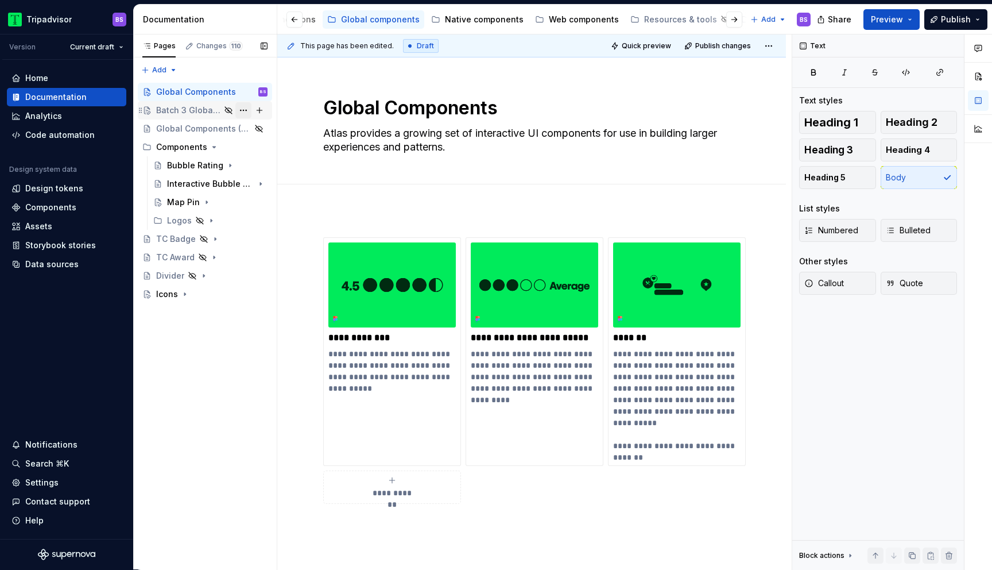
click at [242, 108] on button "Page tree" at bounding box center [243, 110] width 16 height 16
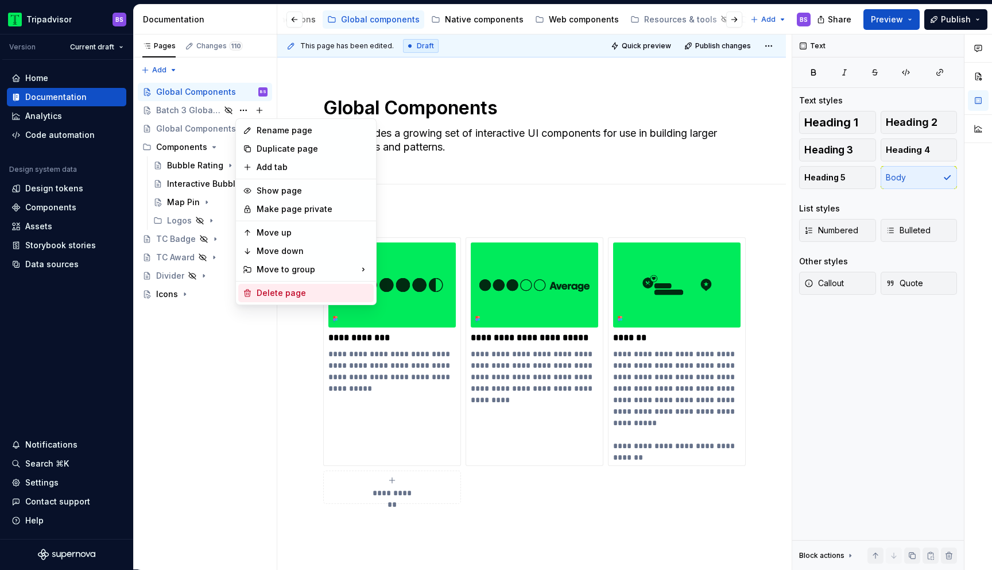
click at [281, 294] on div "Delete page" at bounding box center [313, 292] width 113 height 11
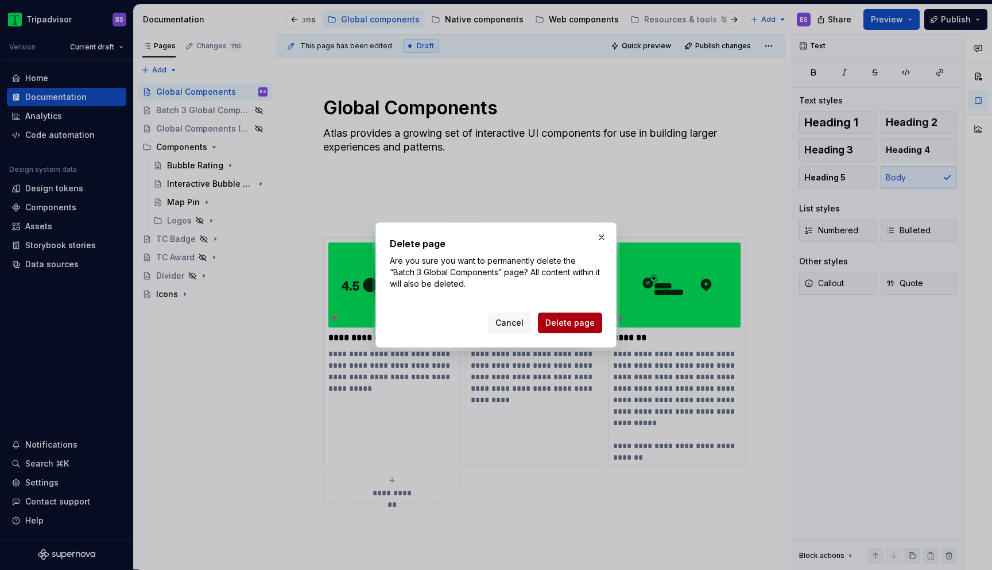
click at [550, 319] on span "Delete page" at bounding box center [570, 322] width 49 height 11
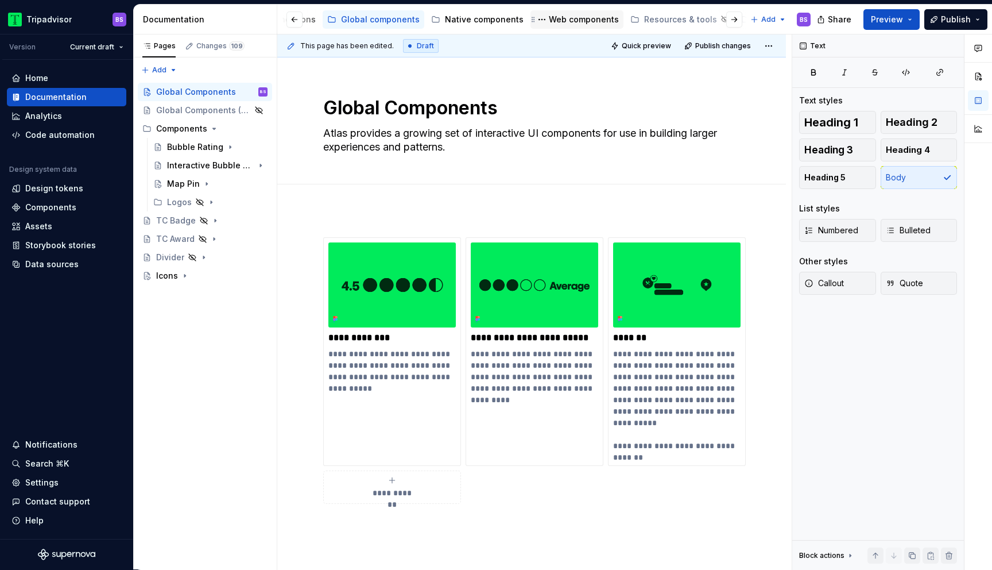
click at [554, 22] on div "Web components" at bounding box center [584, 19] width 70 height 11
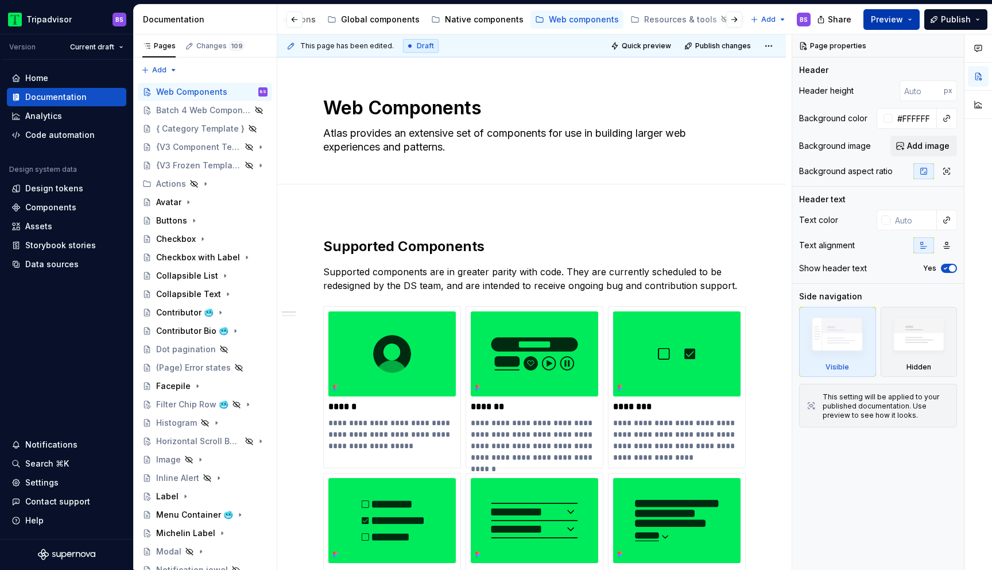
click at [902, 18] on span "Preview" at bounding box center [887, 19] width 32 height 11
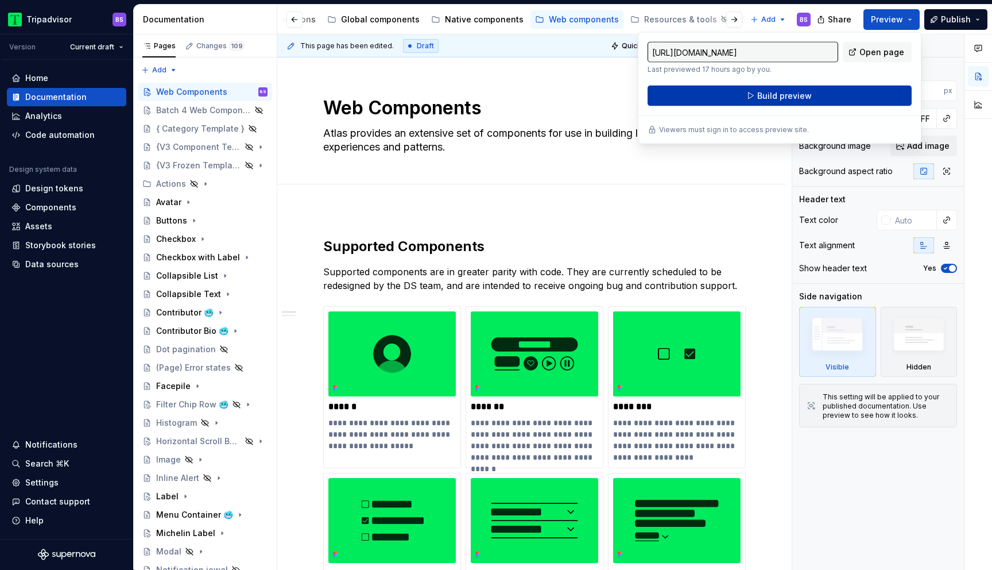
click at [824, 95] on button "Build preview" at bounding box center [780, 96] width 264 height 21
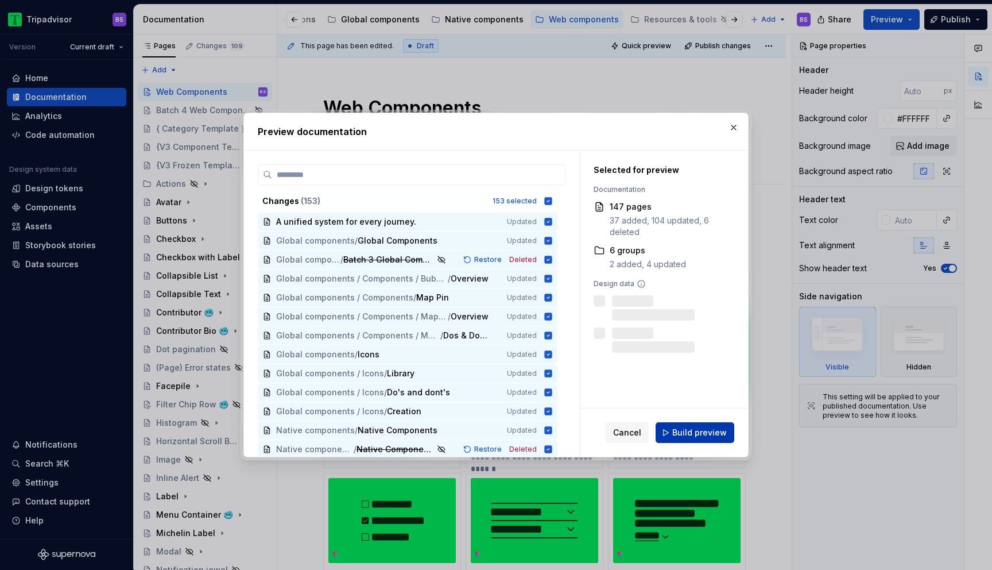
click at [681, 430] on span "Build preview" at bounding box center [700, 432] width 55 height 11
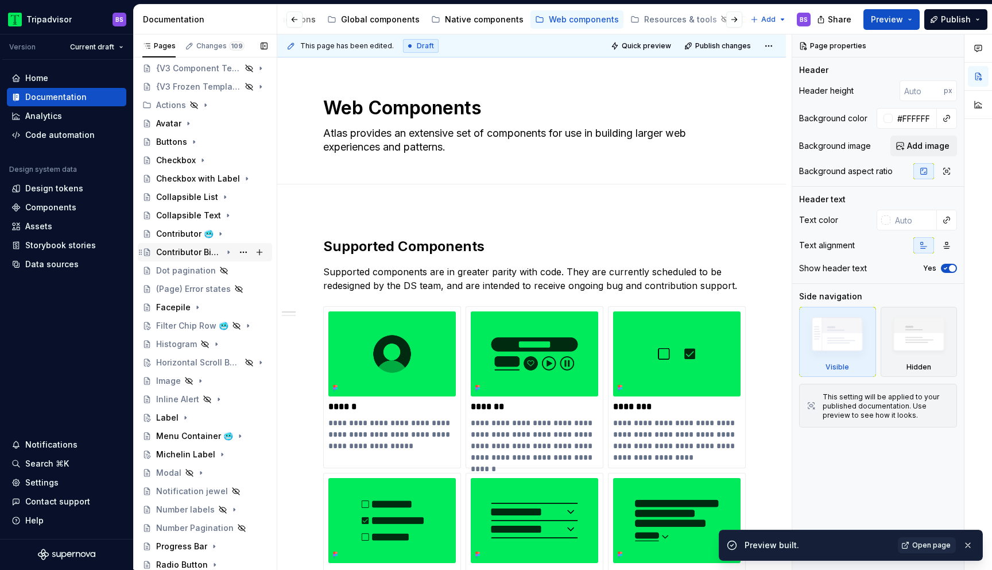
scroll to position [82, 0]
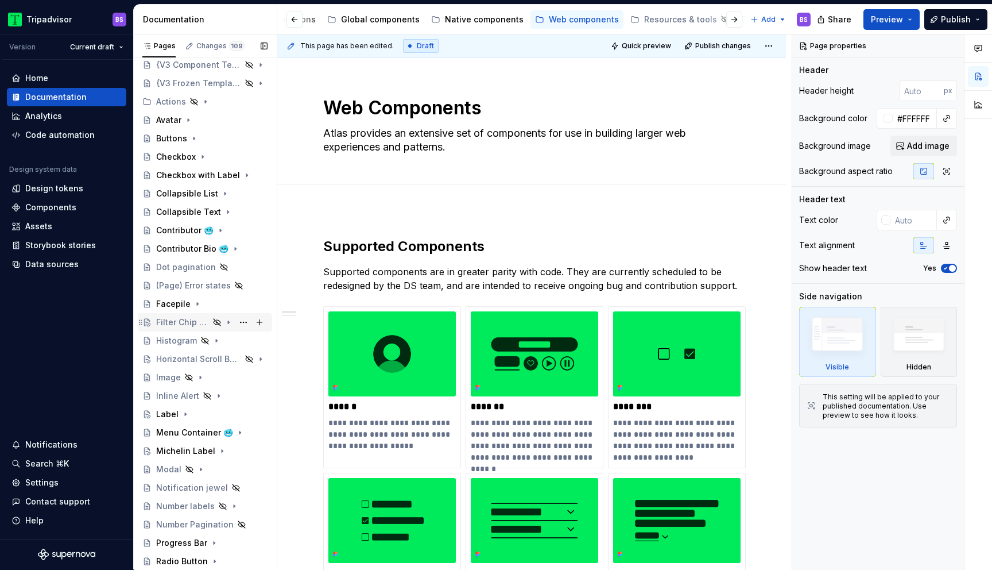
click at [197, 322] on div "Filter Chip Row 🥶" at bounding box center [182, 321] width 53 height 11
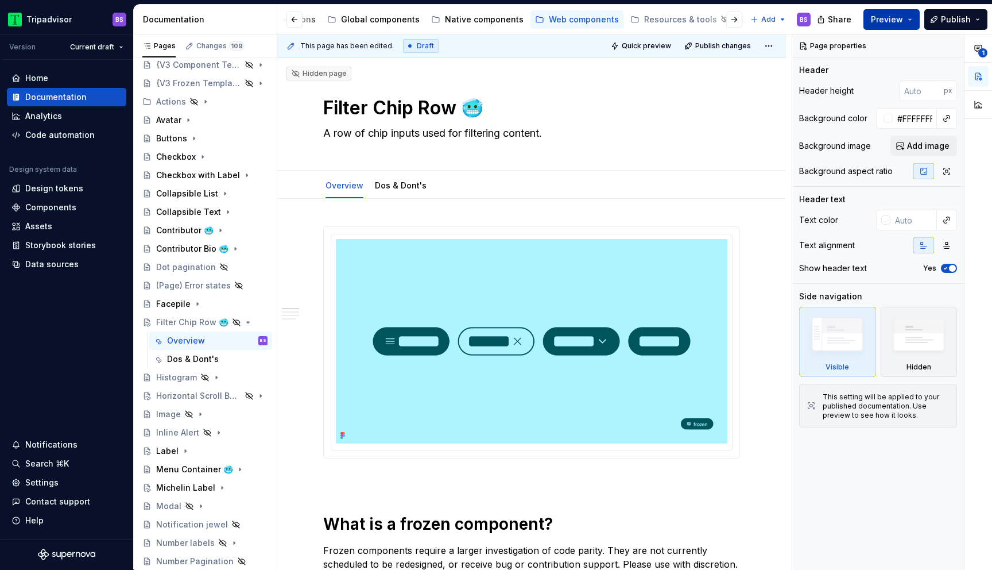
click at [910, 17] on button "Preview" at bounding box center [892, 19] width 56 height 21
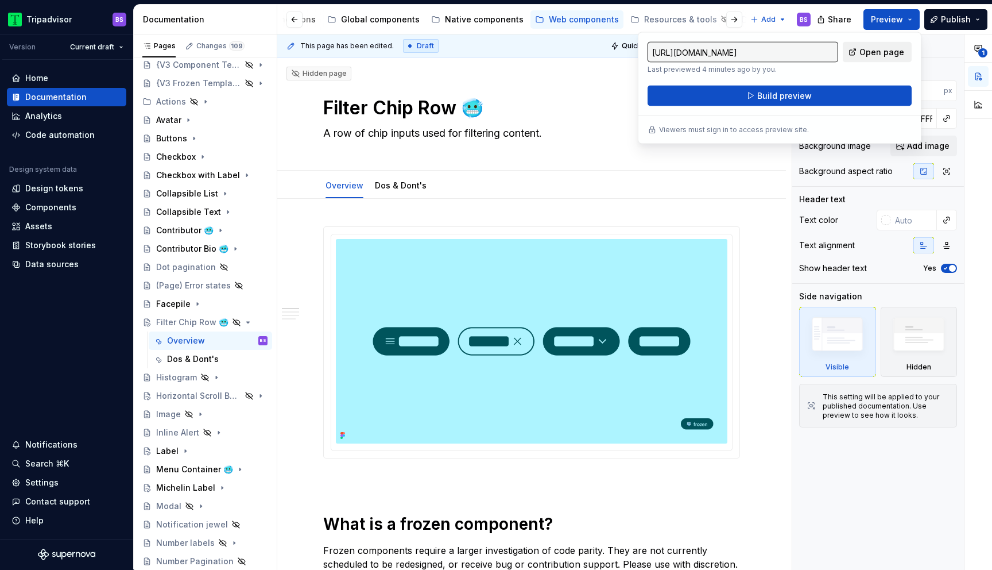
click at [878, 51] on span "Open page" at bounding box center [882, 52] width 45 height 11
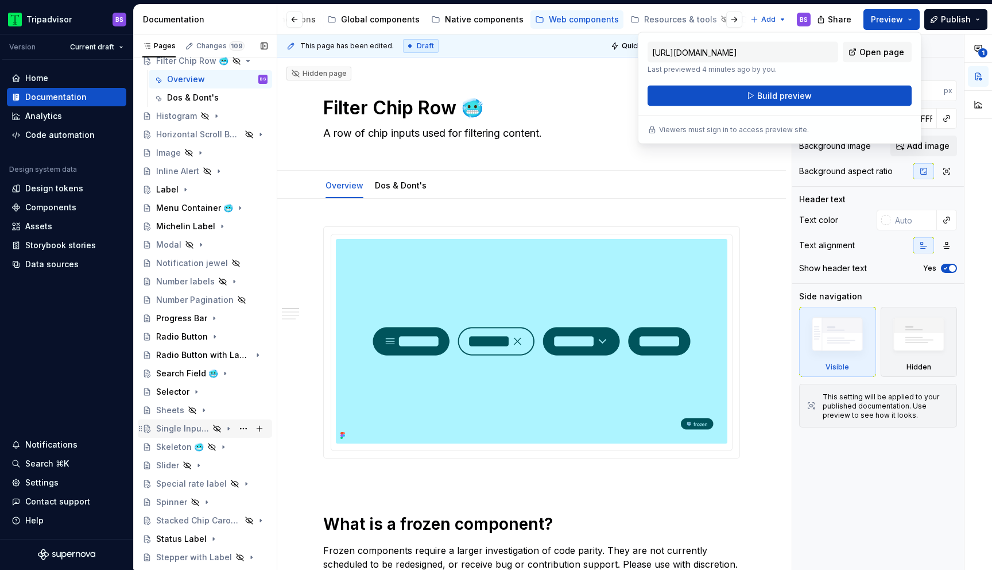
scroll to position [233, 0]
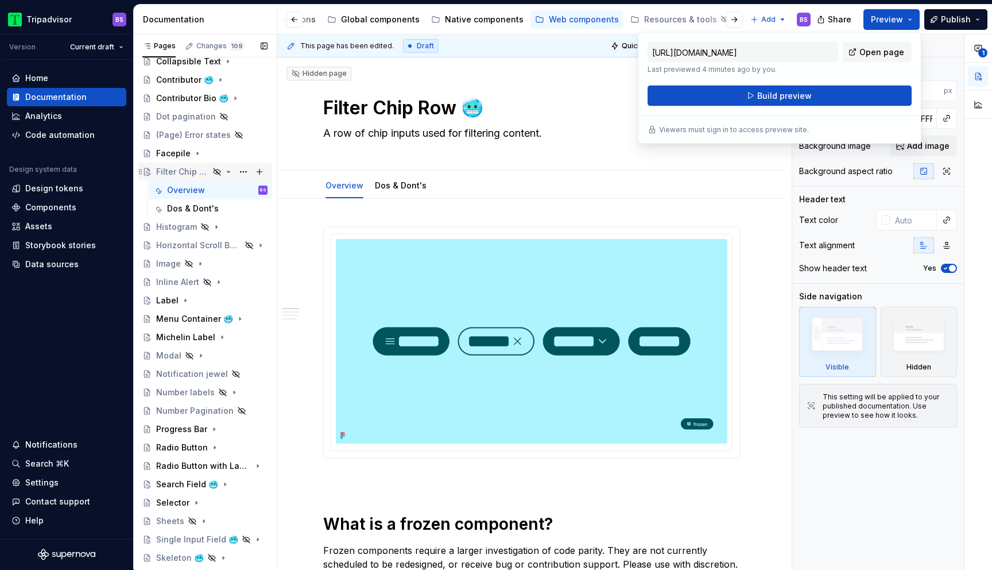
click at [227, 172] on icon "Page tree" at bounding box center [228, 171] width 3 height 1
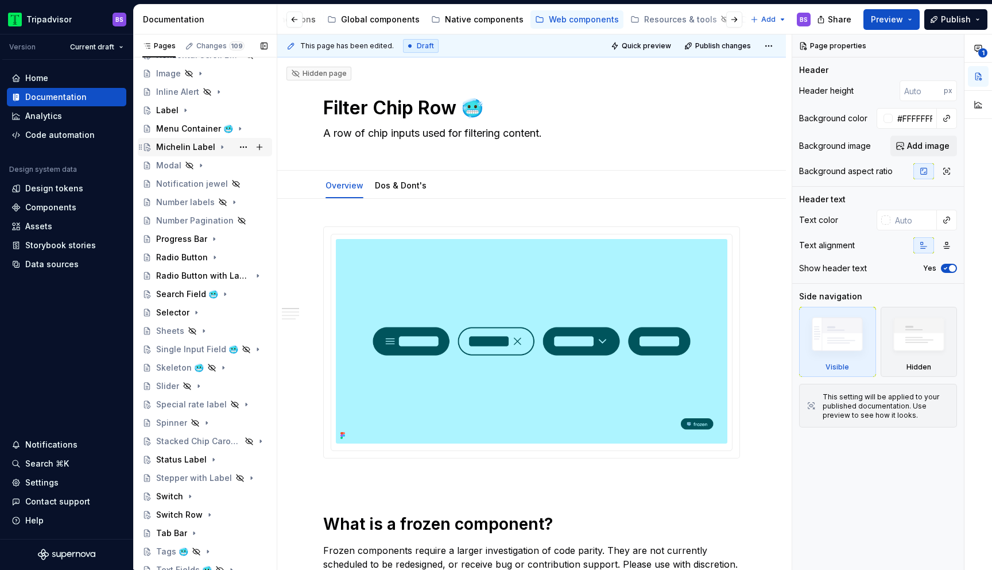
scroll to position [540, 0]
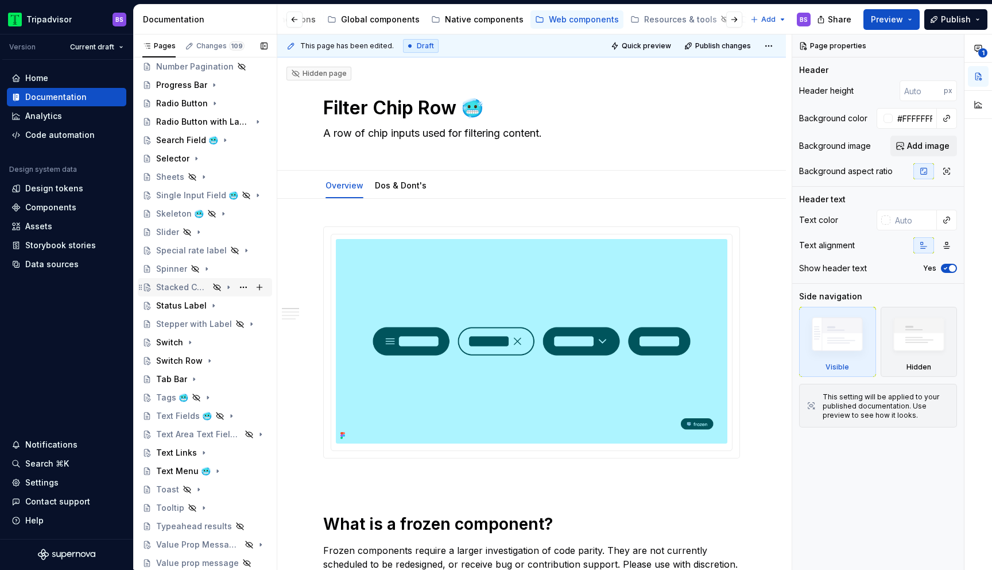
click at [210, 287] on div "Stacked Chip Carousel 🥶" at bounding box center [211, 287] width 111 height 16
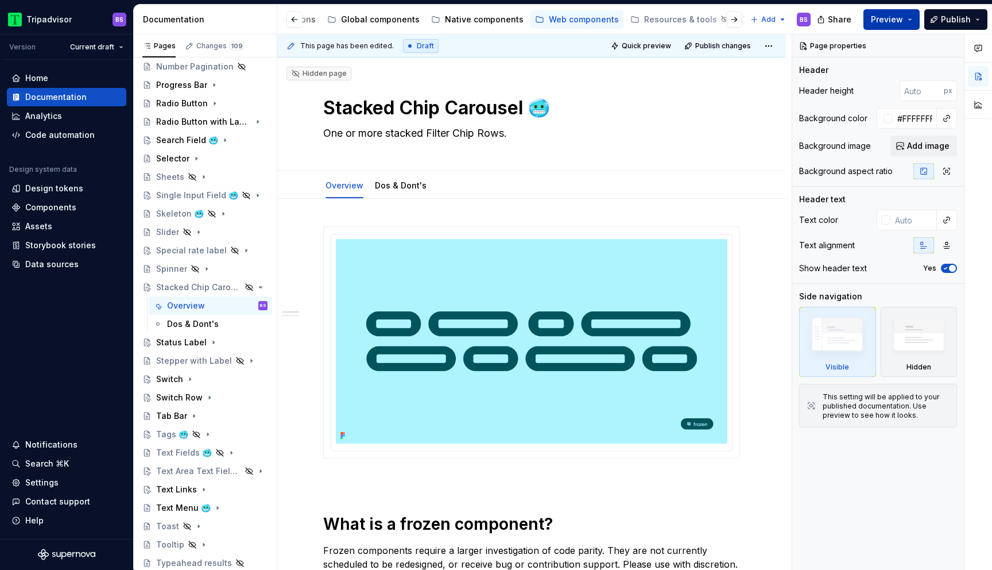
click at [887, 21] on span "Preview" at bounding box center [887, 19] width 32 height 11
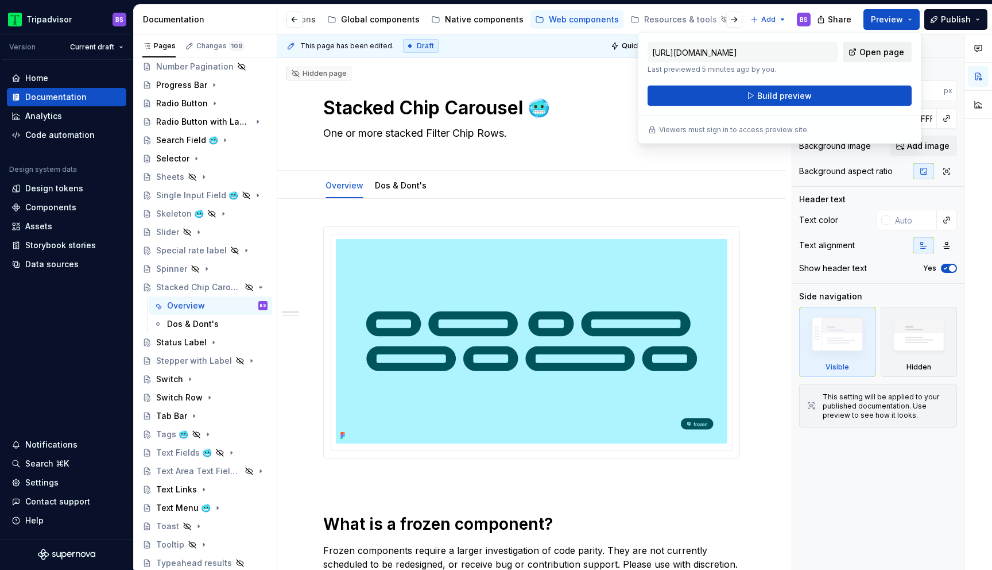
click at [875, 53] on span "Open page" at bounding box center [882, 52] width 45 height 11
click at [228, 287] on icon "Page tree" at bounding box center [228, 287] width 3 height 1
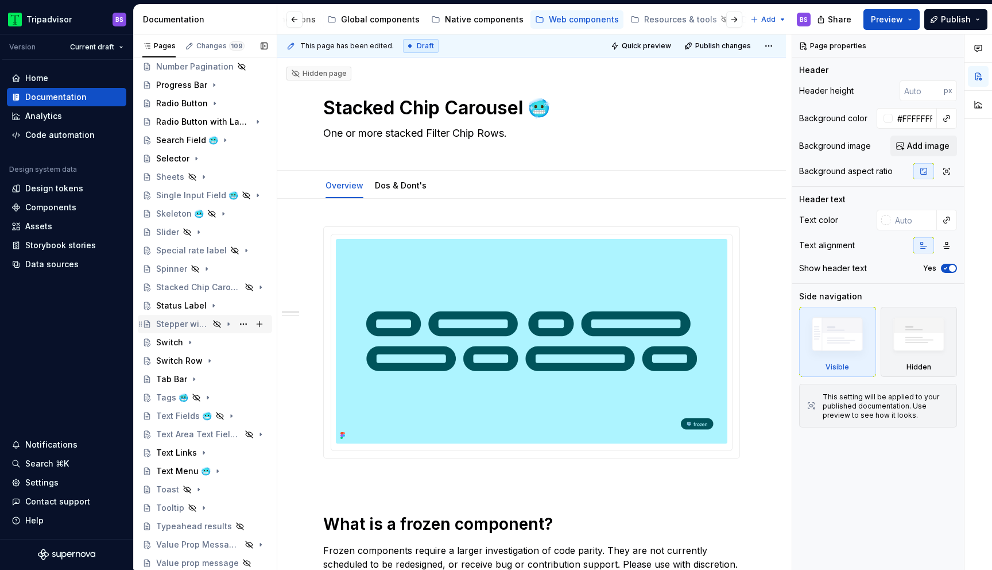
click at [204, 325] on div "Stepper with Label" at bounding box center [182, 323] width 53 height 11
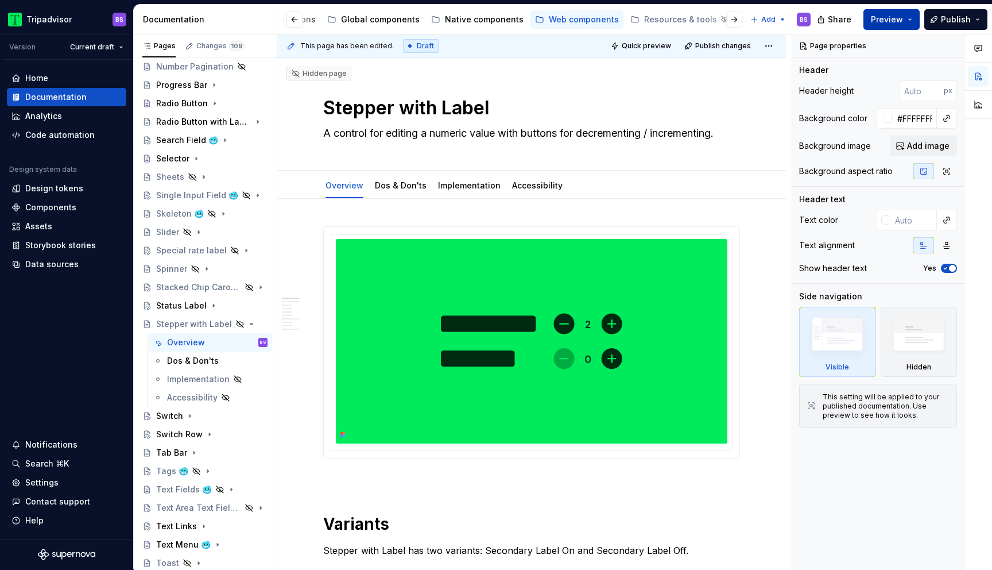
click at [881, 20] on span "Preview" at bounding box center [887, 19] width 32 height 11
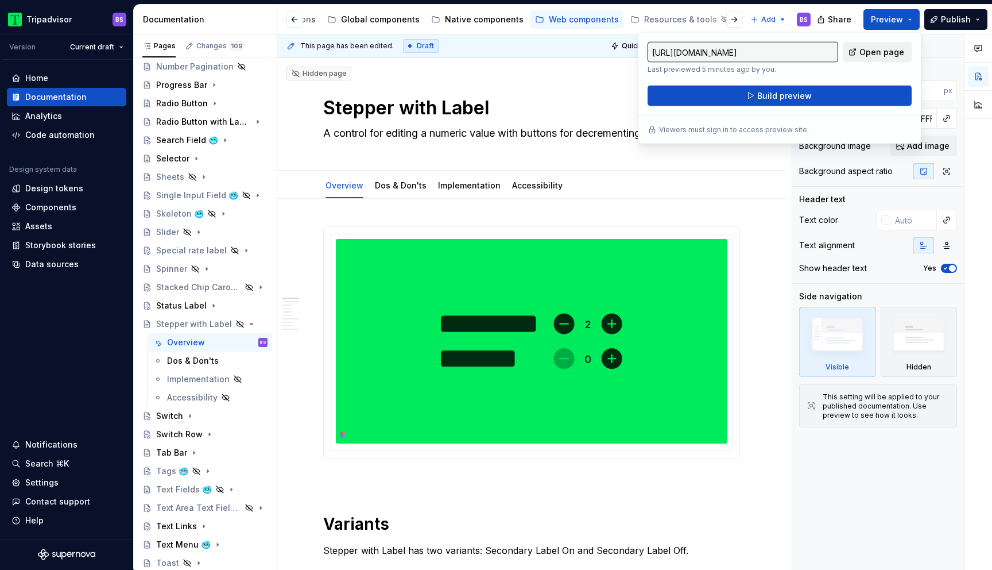
click at [886, 51] on span "Open page" at bounding box center [882, 52] width 45 height 11
click at [231, 325] on icon "Page tree" at bounding box center [228, 323] width 9 height 9
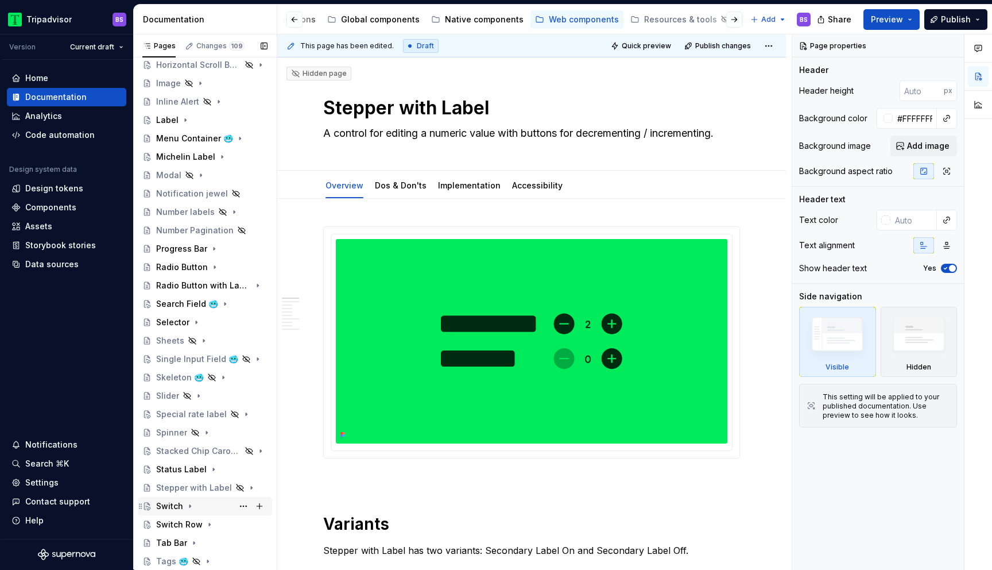
scroll to position [358, 0]
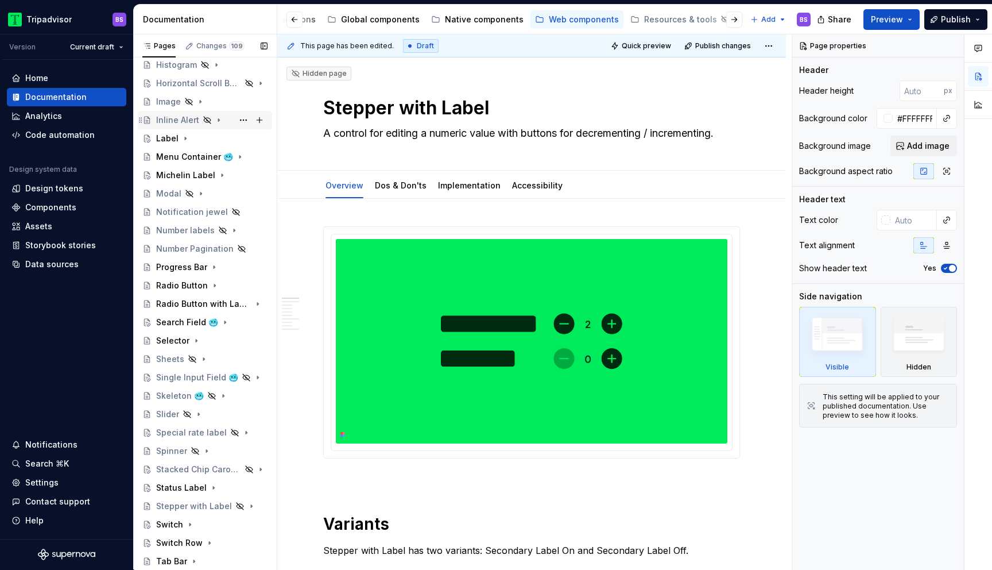
click at [225, 117] on div "Inline Alert" at bounding box center [211, 120] width 111 height 16
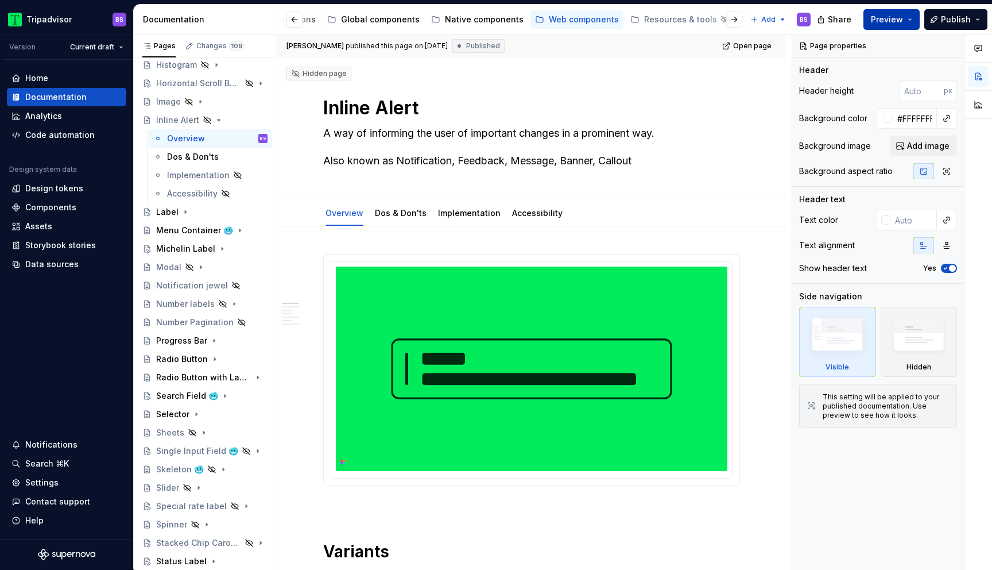
click at [886, 11] on button "Preview" at bounding box center [892, 19] width 56 height 21
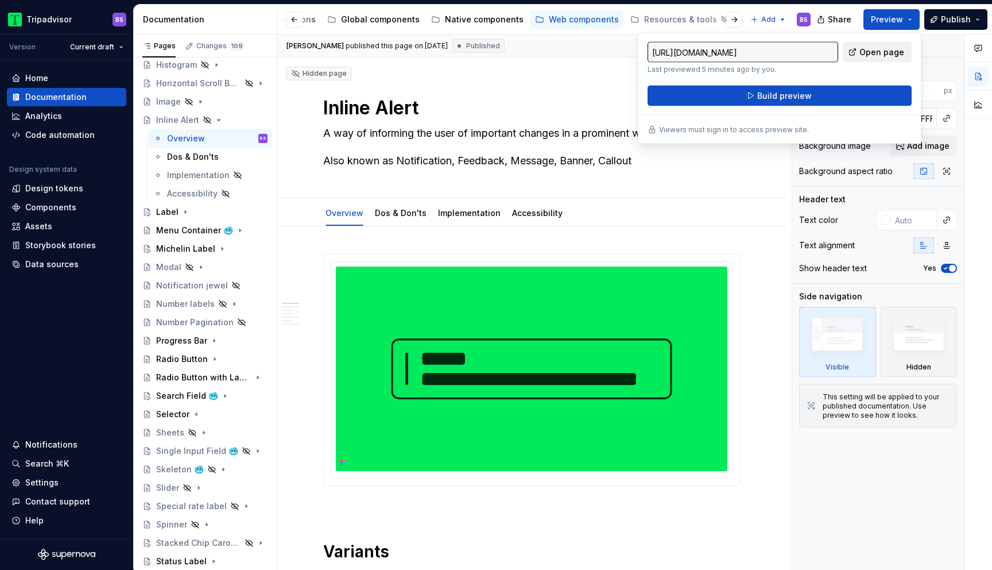
click at [883, 51] on span "Open page" at bounding box center [882, 52] width 45 height 11
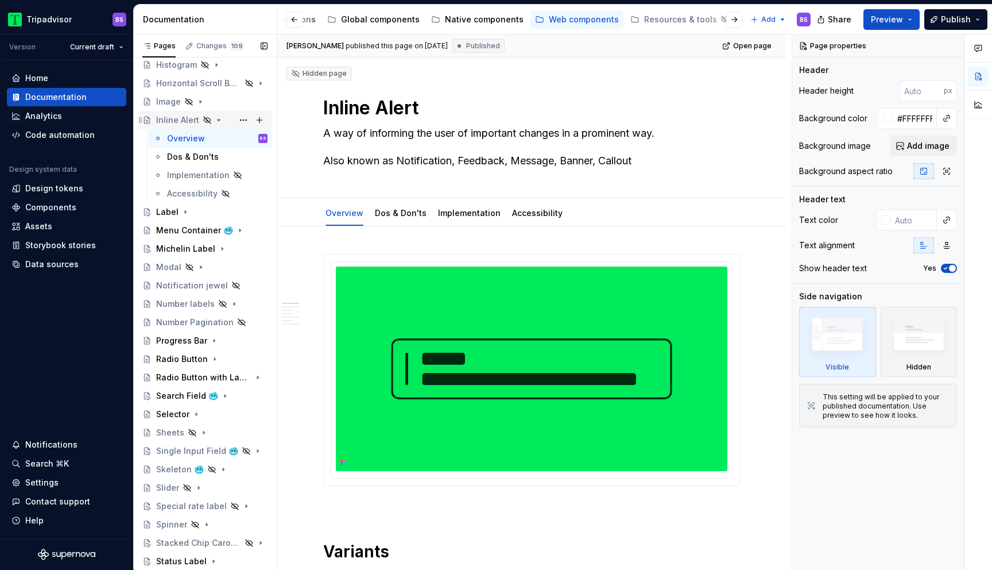
click at [214, 119] on icon "Page tree" at bounding box center [218, 119] width 9 height 9
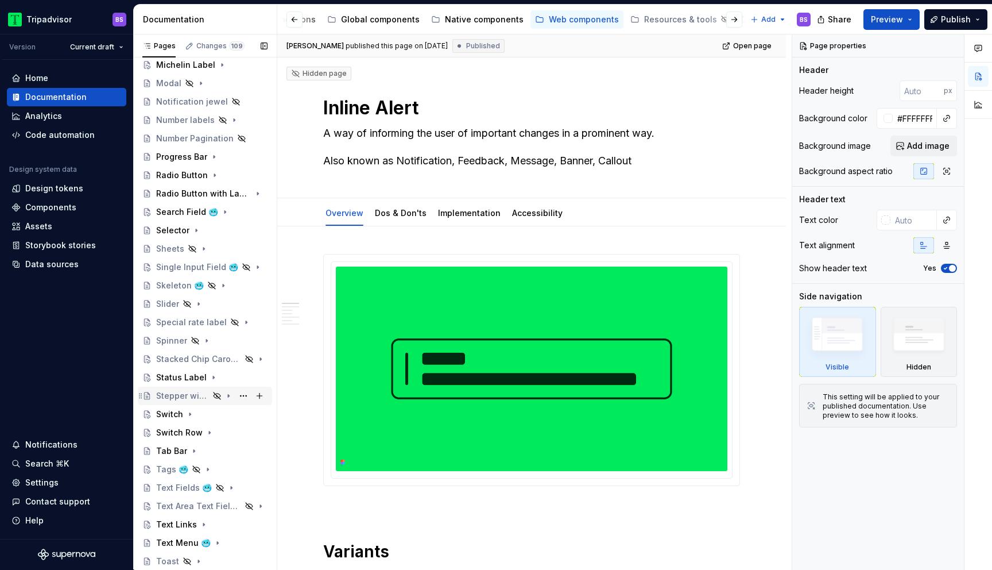
scroll to position [540, 0]
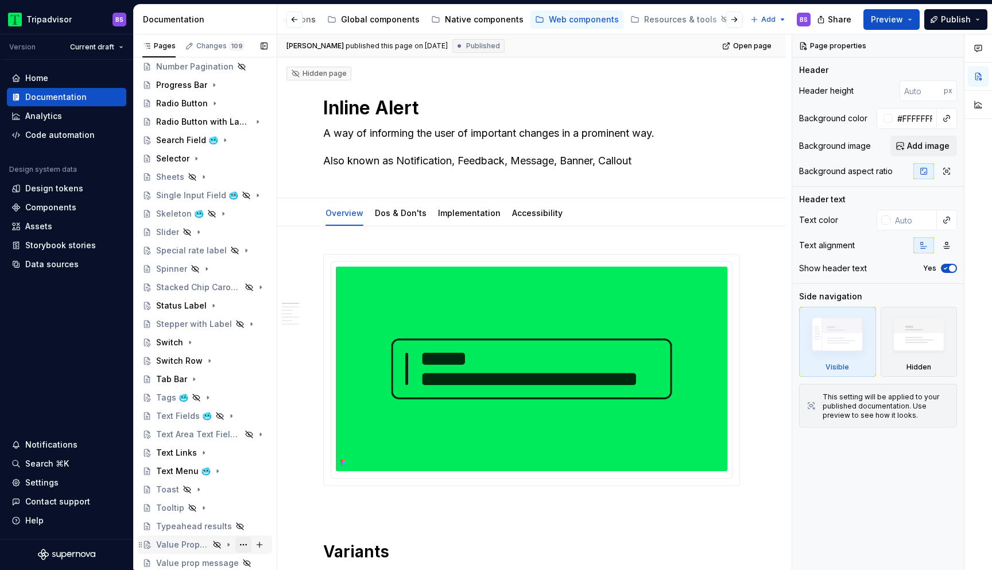
click at [242, 543] on button "Page tree" at bounding box center [243, 544] width 16 height 16
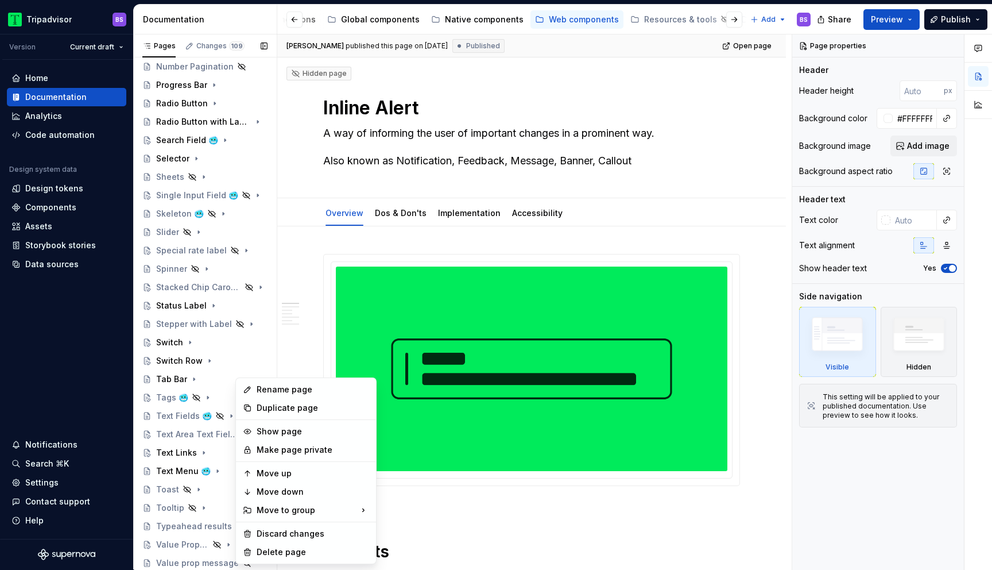
click at [181, 538] on div "Pages Changes 109 Add Accessibility guide for tree Page tree. Navigate the tree…" at bounding box center [205, 304] width 144 height 540
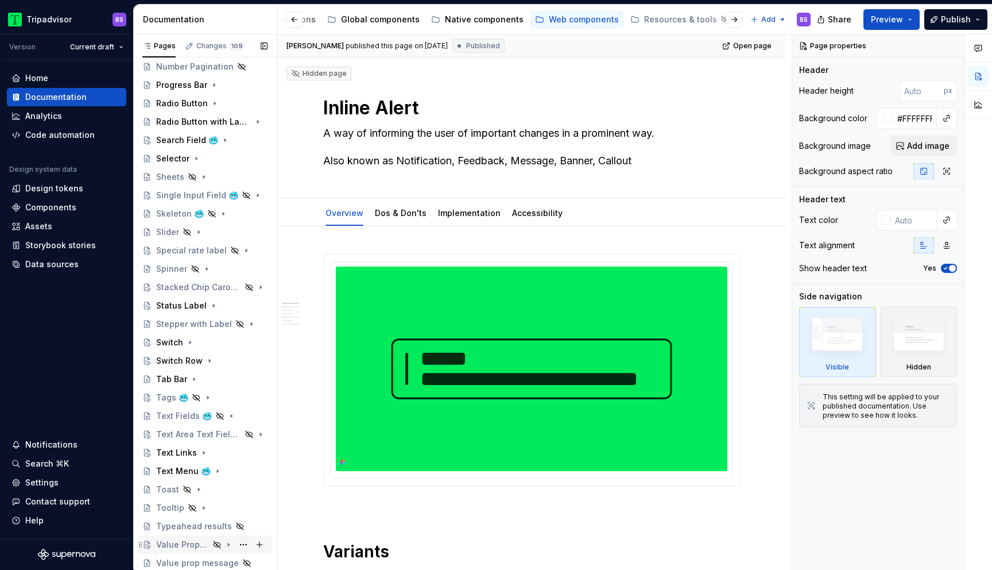
click at [175, 543] on div "Value Prop Message 🥶" at bounding box center [182, 544] width 53 height 11
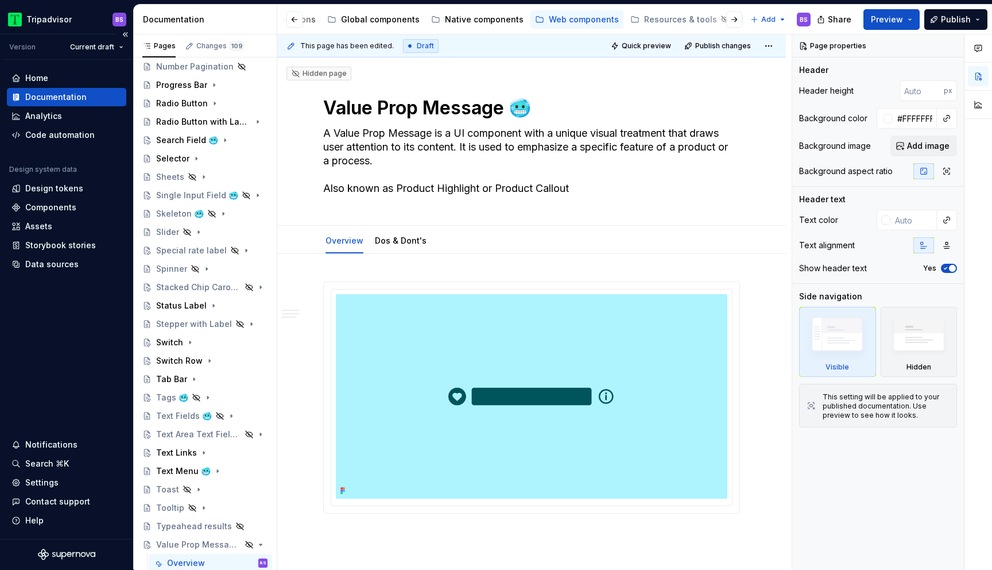
click at [49, 353] on div "Home Documentation Analytics Code automation Design system data Design tokens C…" at bounding box center [66, 299] width 133 height 479
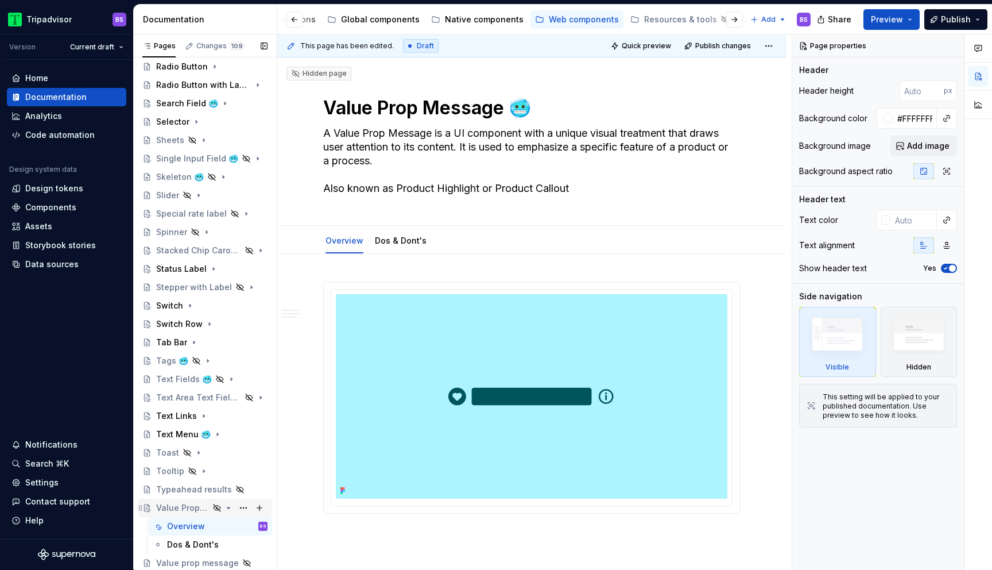
click at [188, 507] on div "Value Prop Message 🥶" at bounding box center [182, 507] width 53 height 11
click at [191, 558] on div "Value prop message" at bounding box center [188, 562] width 64 height 11
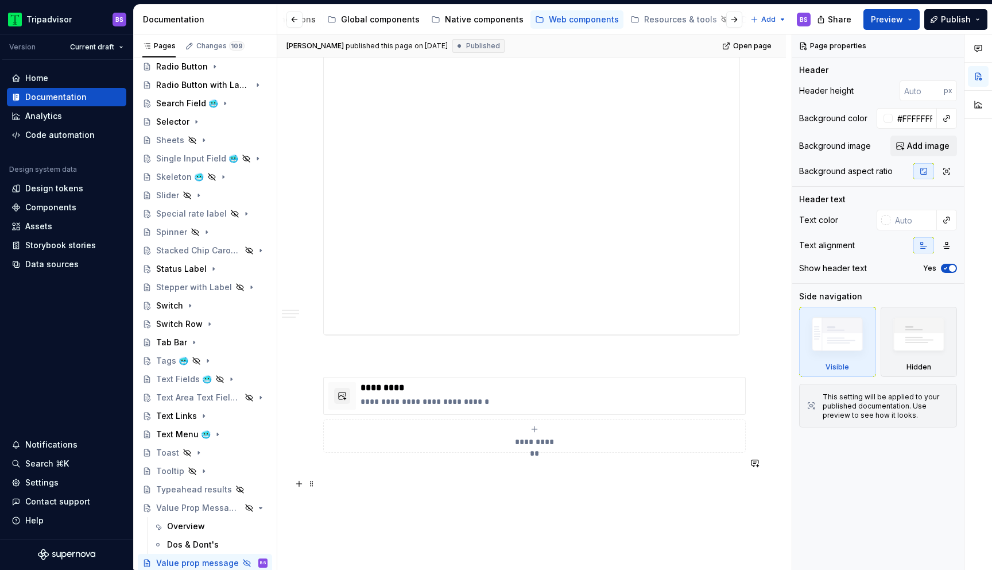
scroll to position [1629, 0]
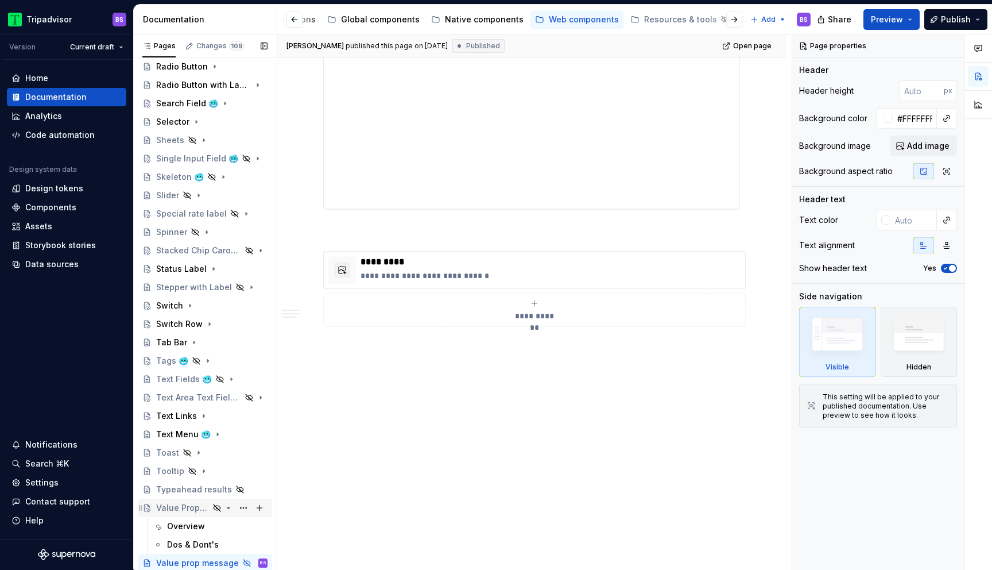
click at [227, 507] on icon "Page tree" at bounding box center [228, 507] width 3 height 1
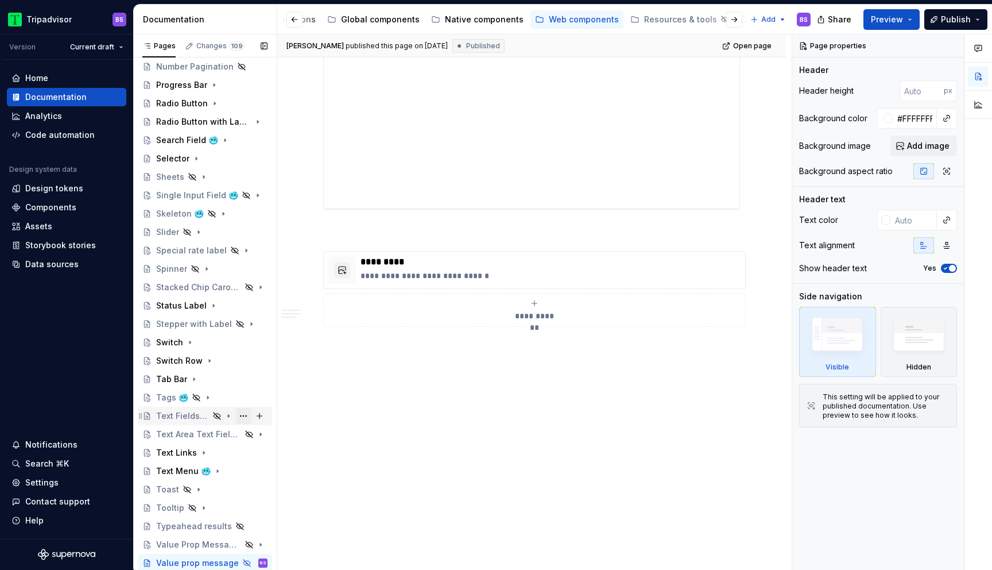
click at [243, 416] on button "Page tree" at bounding box center [243, 416] width 16 height 16
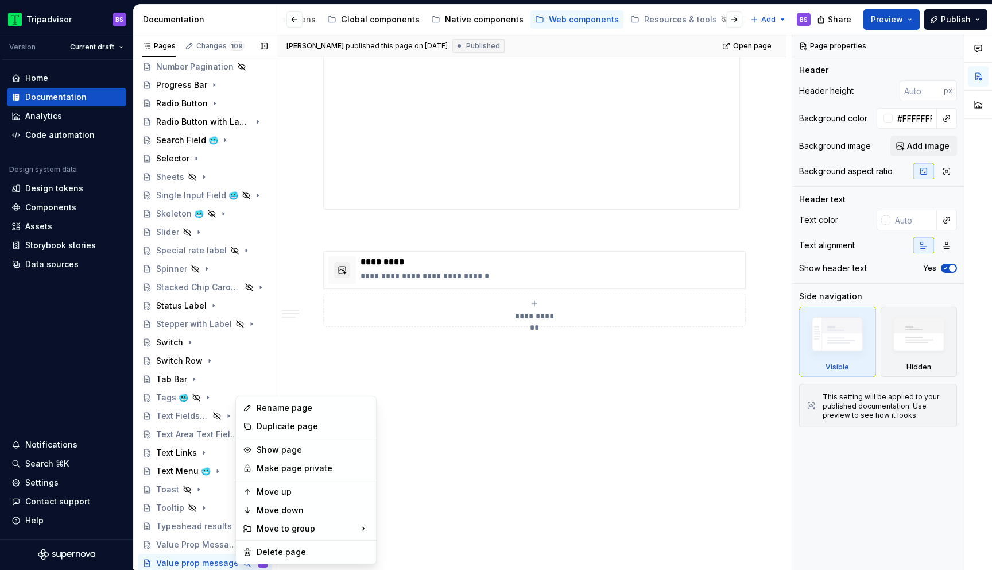
click at [181, 420] on div "Pages Changes 109 Add Accessibility guide for tree Page tree. Navigate the tree…" at bounding box center [205, 304] width 144 height 540
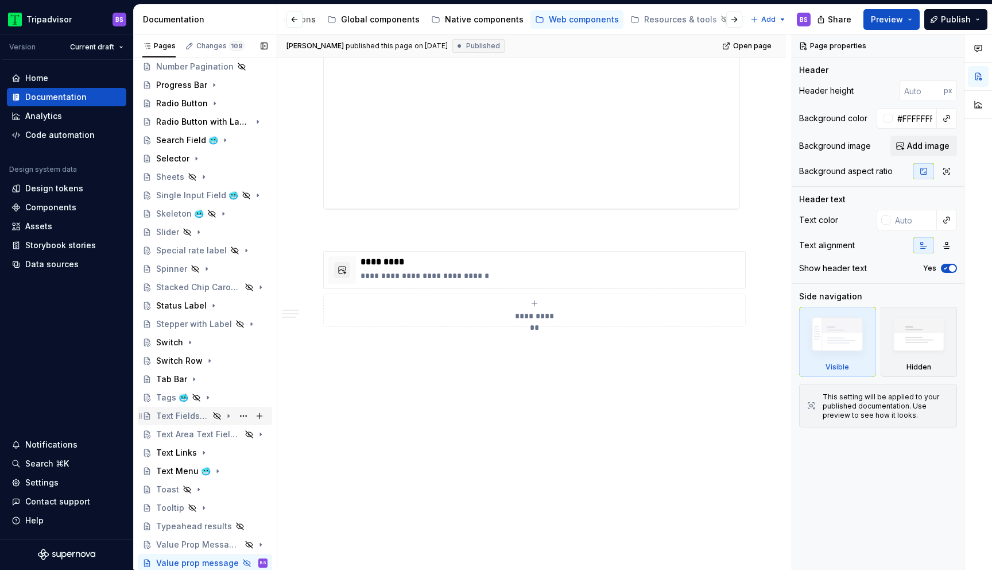
click at [183, 415] on div "Text Fields 🥶" at bounding box center [182, 415] width 53 height 11
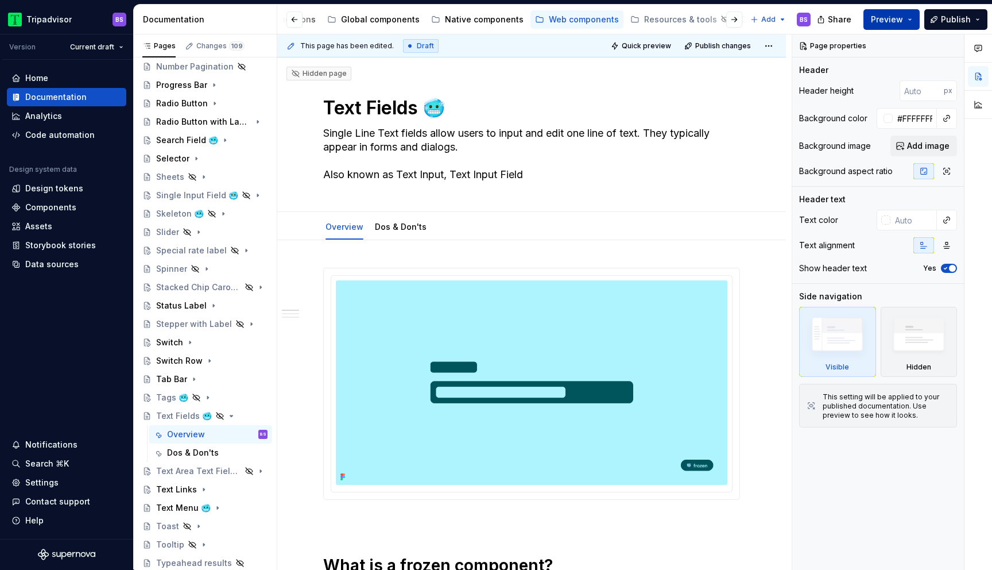
click at [895, 18] on span "Preview" at bounding box center [887, 19] width 32 height 11
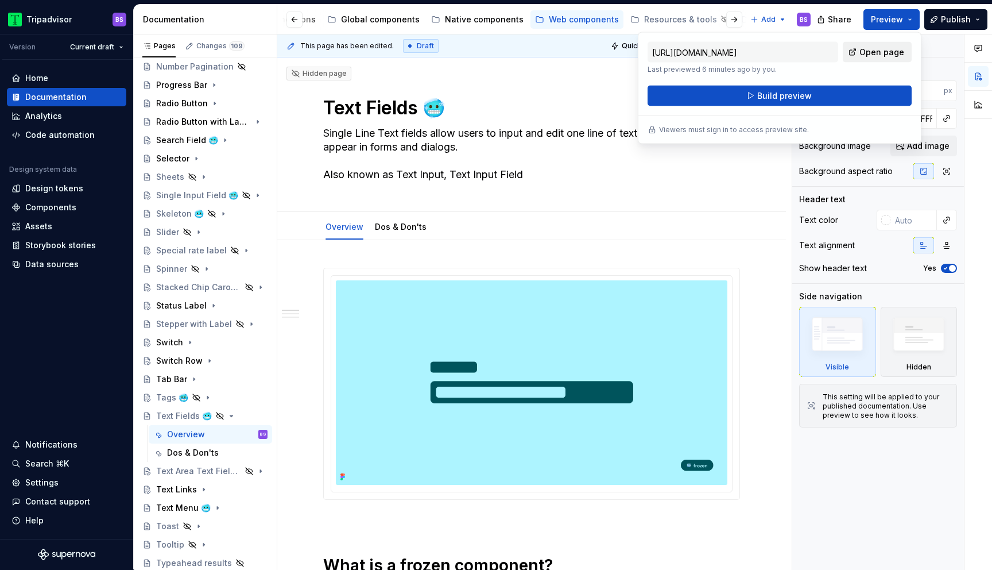
click at [874, 51] on span "Open page" at bounding box center [882, 52] width 45 height 11
click at [226, 416] on icon "Page tree" at bounding box center [228, 415] width 9 height 9
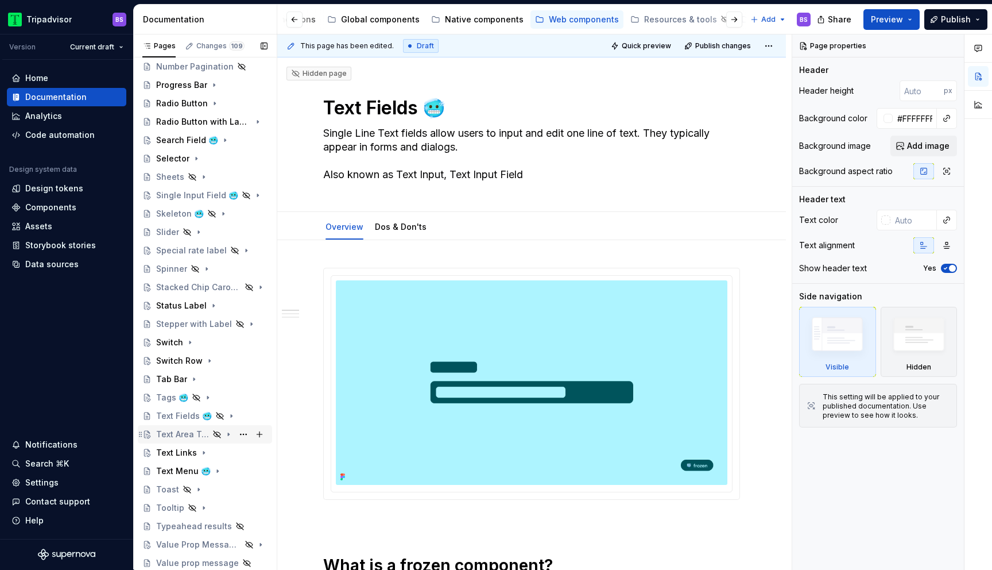
click at [204, 438] on div "Text Area Text Field 🥶" at bounding box center [182, 433] width 53 height 11
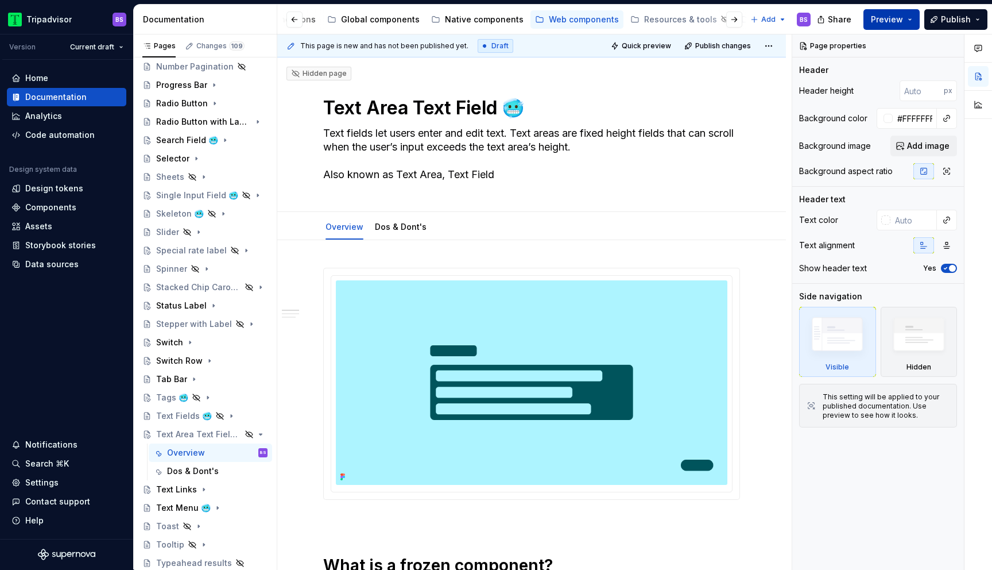
click at [893, 14] on span "Preview" at bounding box center [887, 19] width 32 height 11
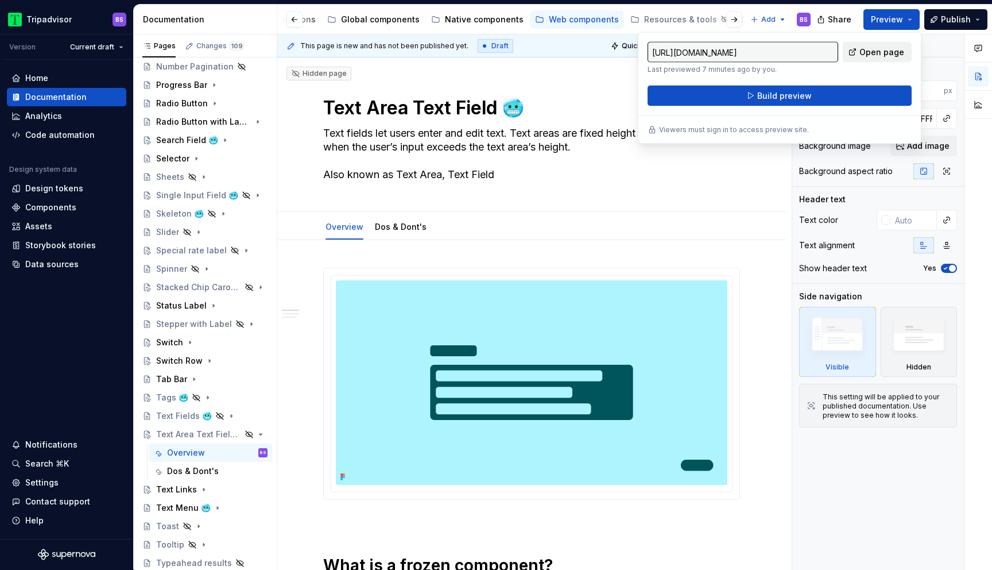
click at [863, 51] on span "Open page" at bounding box center [882, 52] width 45 height 11
click at [230, 432] on icon "Page tree" at bounding box center [228, 434] width 9 height 9
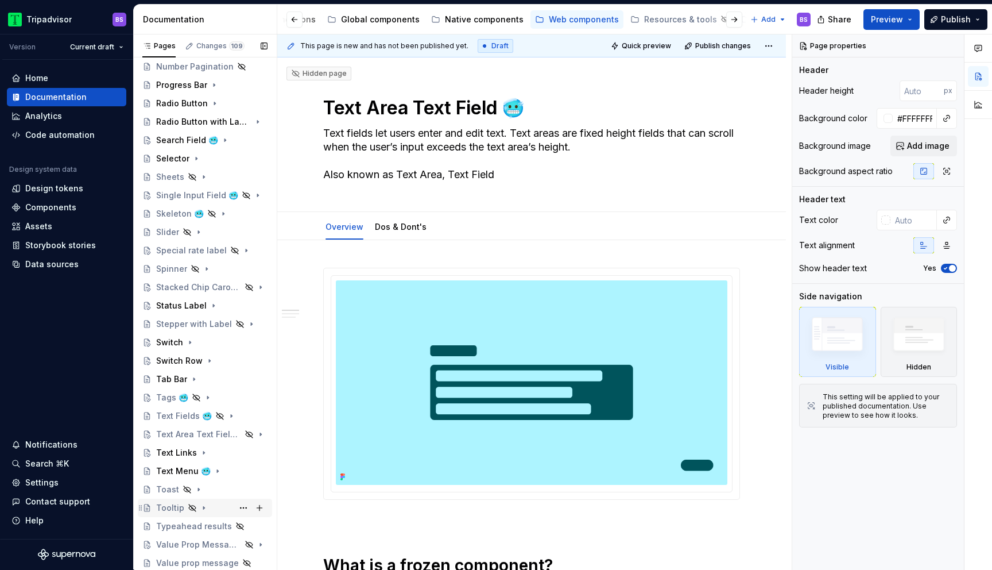
click at [215, 504] on div "Tooltip" at bounding box center [211, 508] width 111 height 16
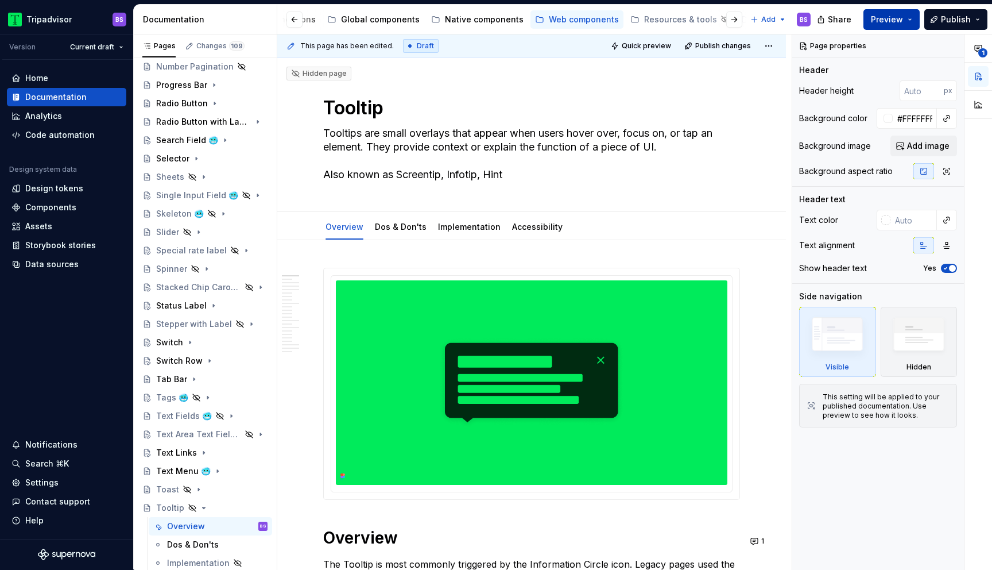
click at [910, 22] on button "Preview" at bounding box center [892, 19] width 56 height 21
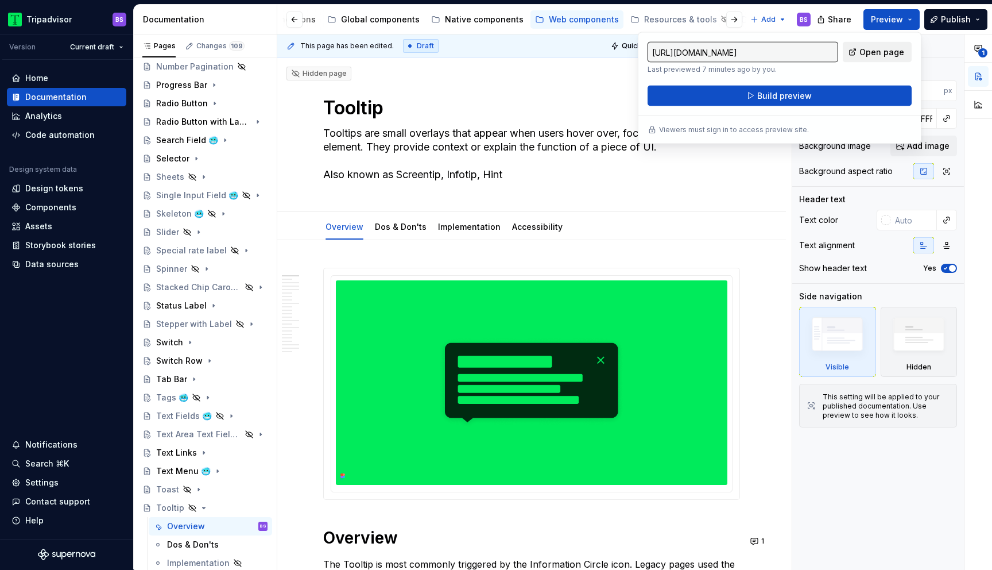
click at [881, 53] on span "Open page" at bounding box center [882, 52] width 45 height 11
click at [204, 508] on icon "Page tree" at bounding box center [203, 507] width 9 height 9
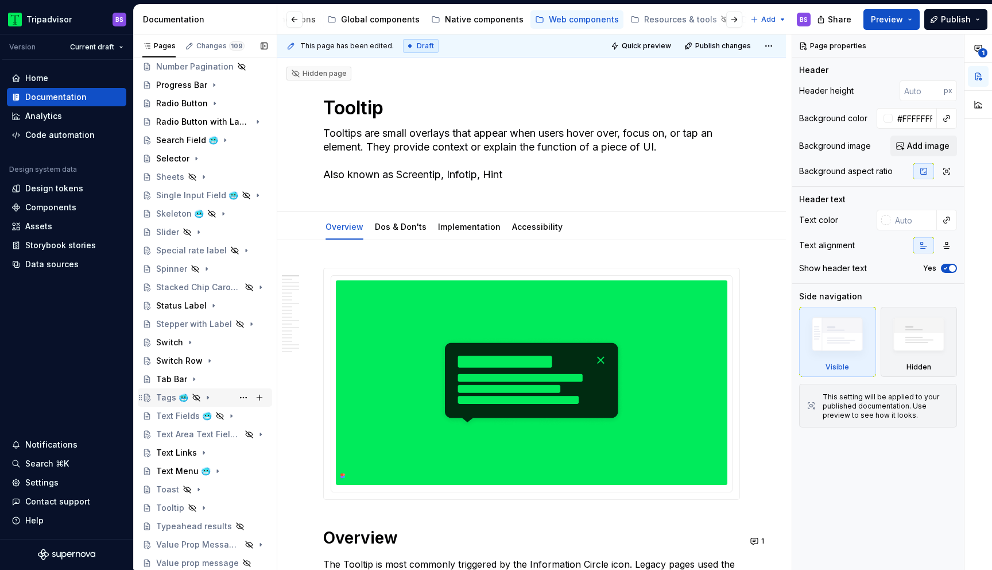
click at [229, 396] on div "Tags 🥶" at bounding box center [211, 397] width 111 height 16
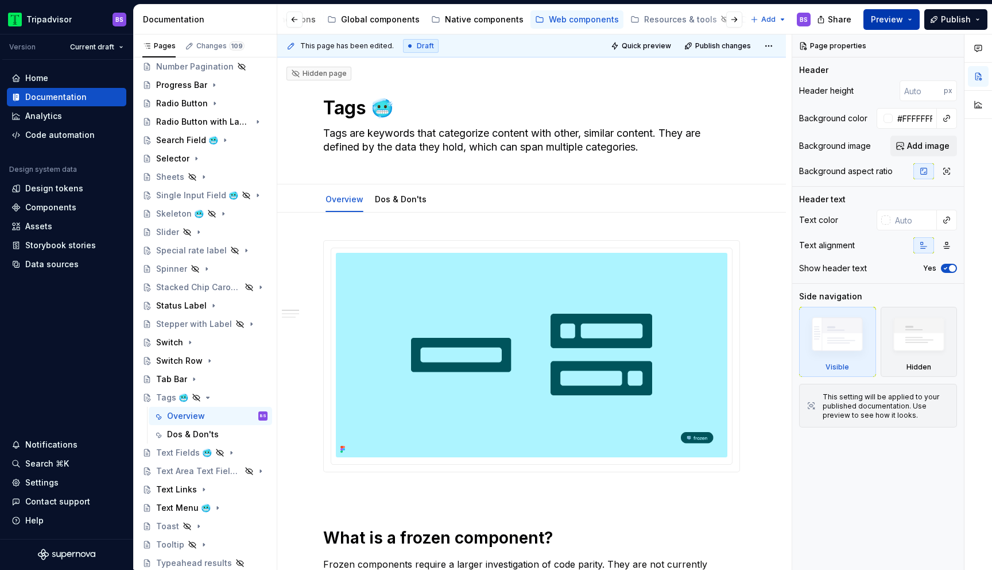
click at [898, 19] on span "Preview" at bounding box center [887, 19] width 32 height 11
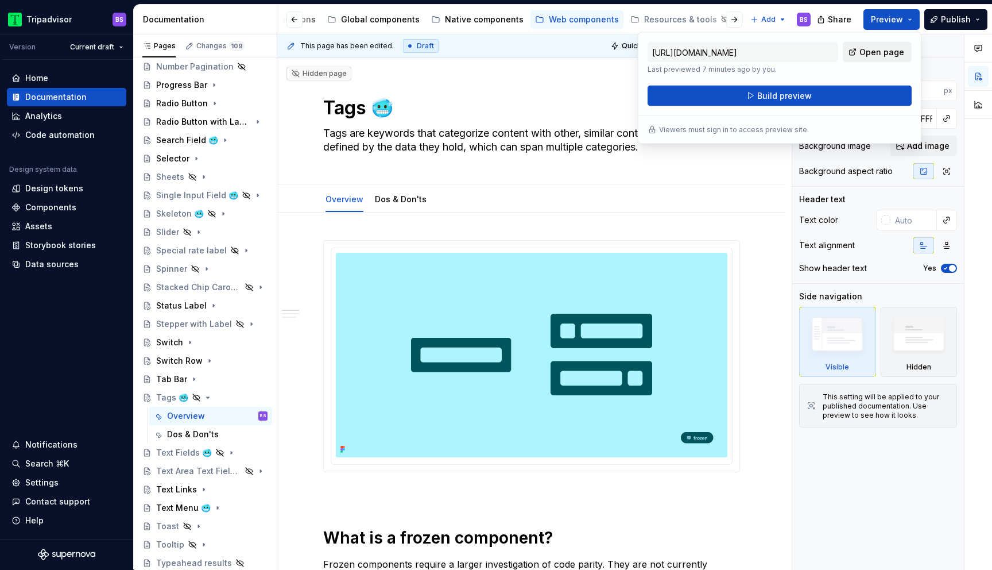
click at [870, 56] on span "Open page" at bounding box center [882, 52] width 45 height 11
click at [203, 400] on icon "Page tree" at bounding box center [207, 397] width 9 height 9
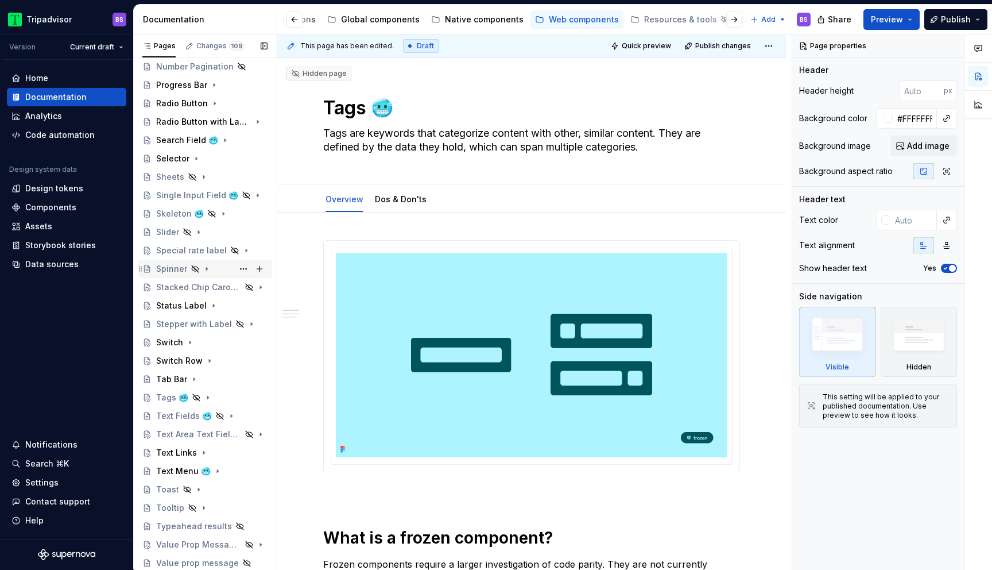
click at [216, 271] on div "Spinner" at bounding box center [211, 269] width 111 height 16
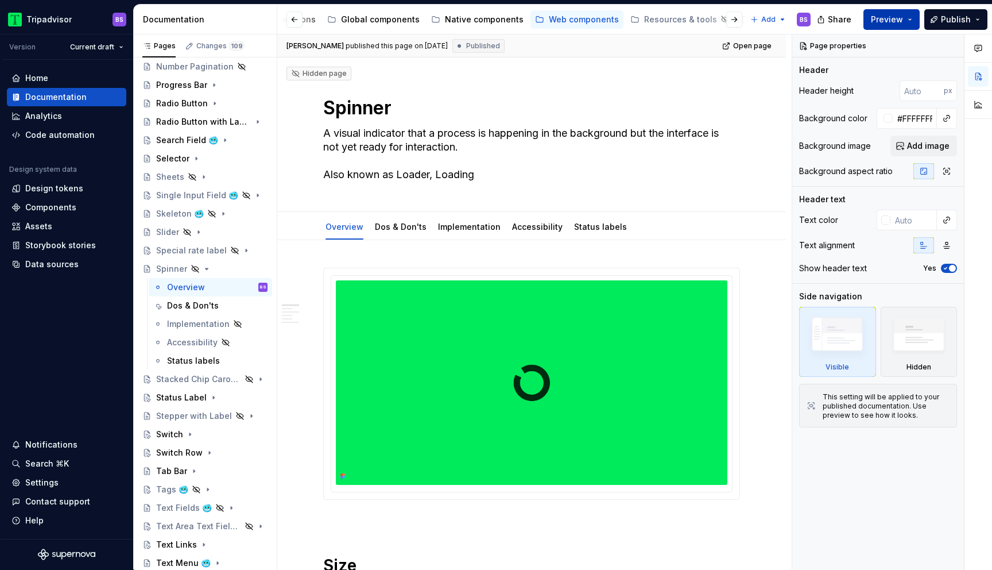
click at [909, 22] on button "Preview" at bounding box center [892, 19] width 56 height 21
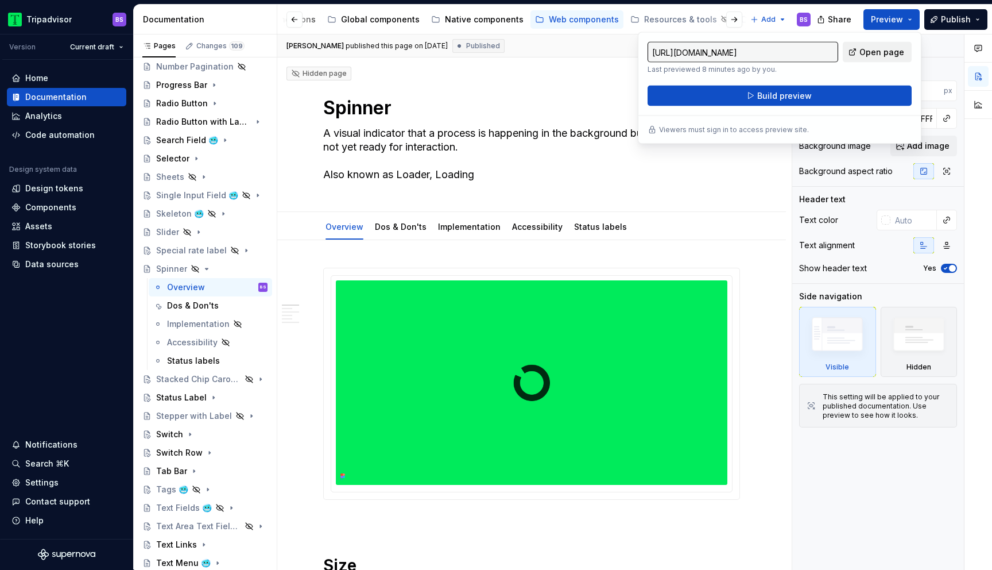
click at [878, 48] on span "Open page" at bounding box center [882, 52] width 45 height 11
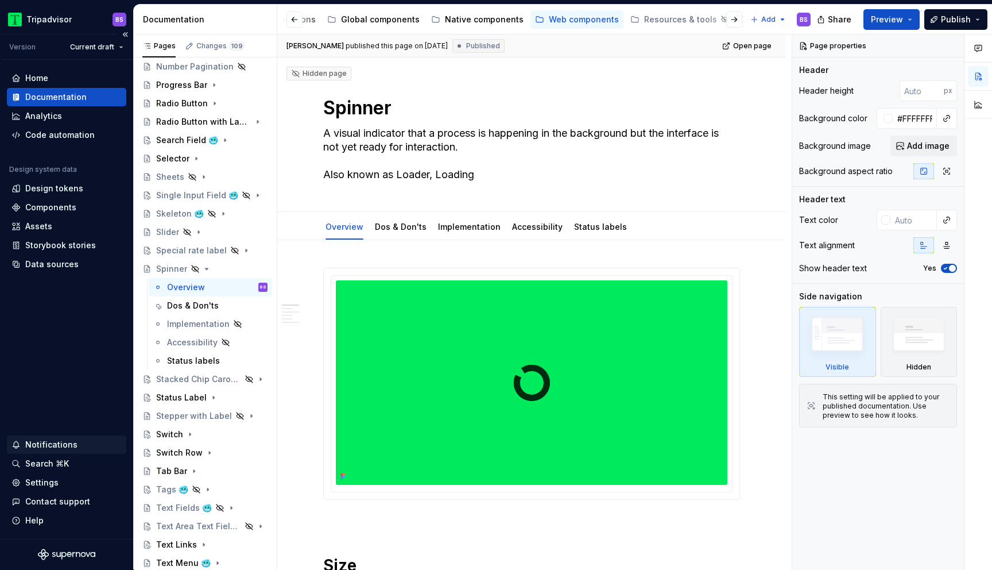
click at [58, 445] on div "Notifications" at bounding box center [51, 444] width 52 height 11
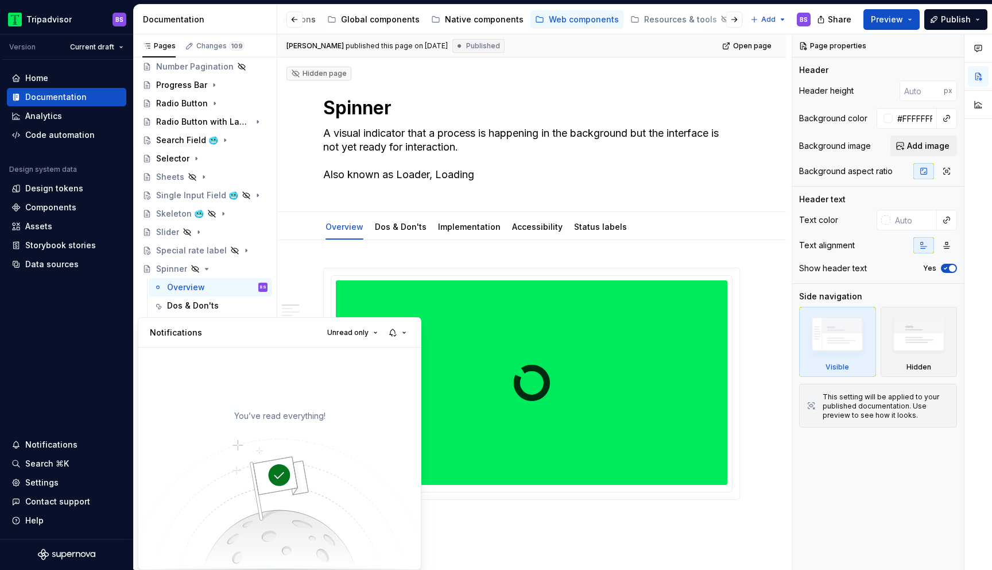
click at [394, 257] on html "Tripadvisor BS Version Current draft Home Documentation Analytics Code automati…" at bounding box center [496, 285] width 992 height 570
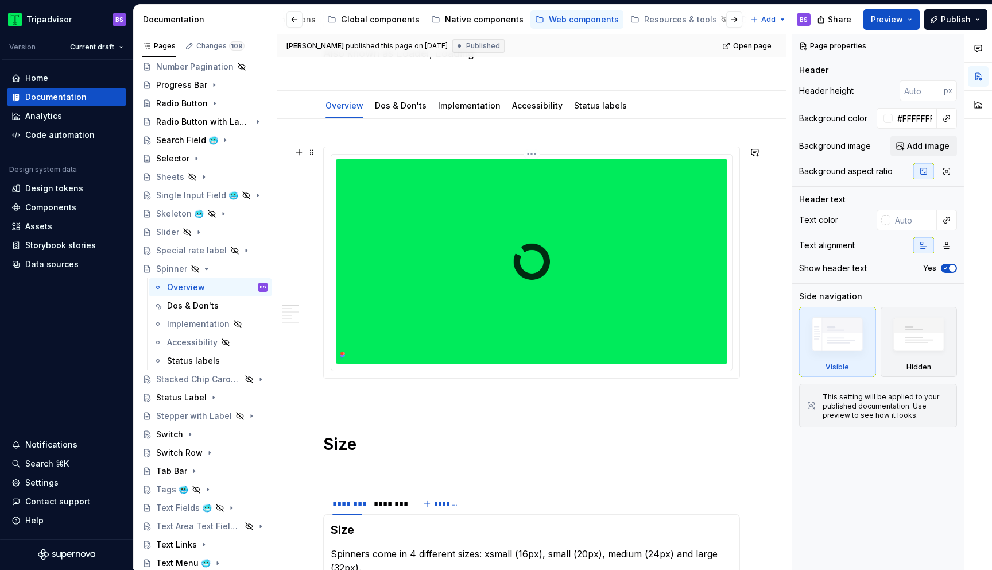
scroll to position [192, 0]
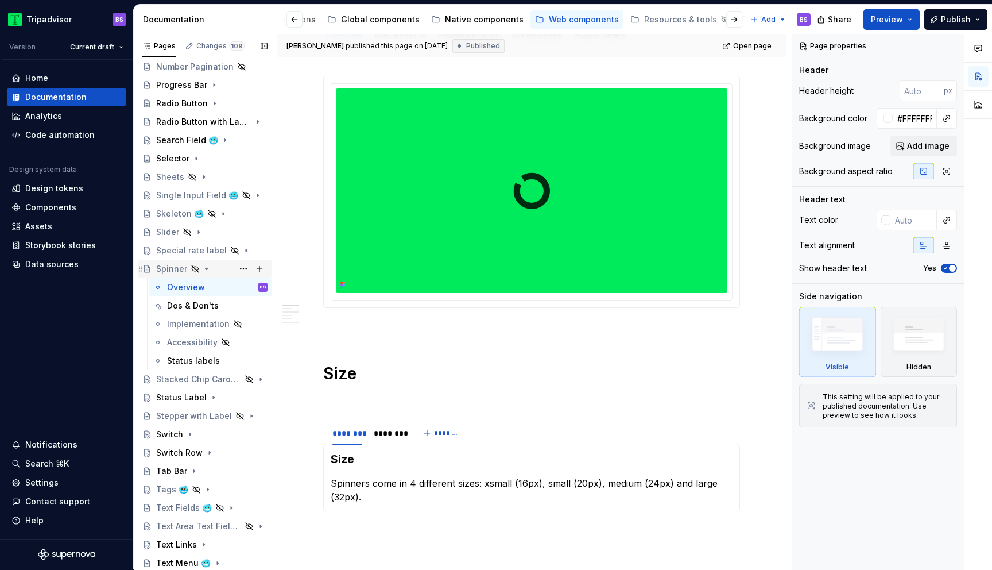
click at [204, 267] on icon "Page tree" at bounding box center [206, 268] width 9 height 9
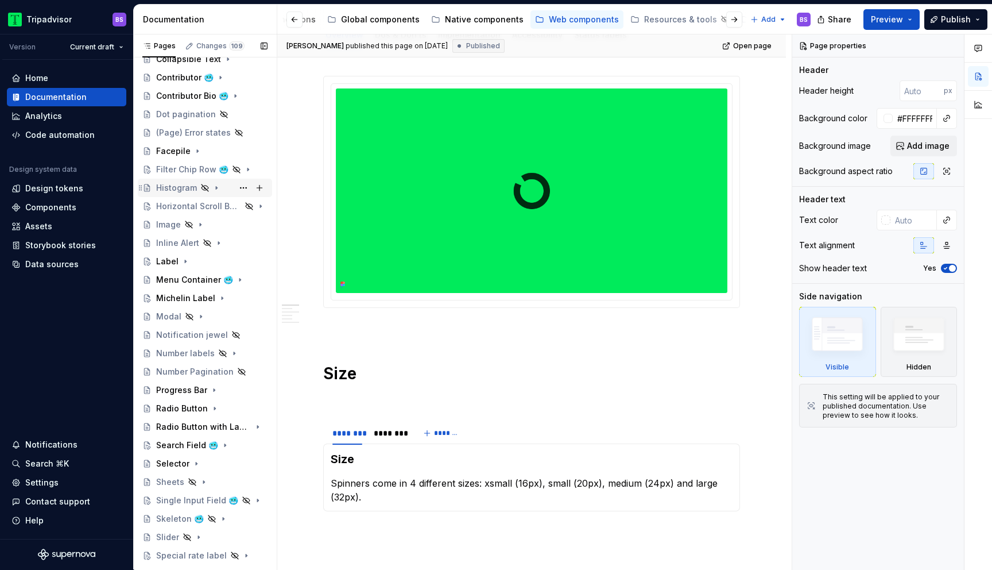
scroll to position [256, 0]
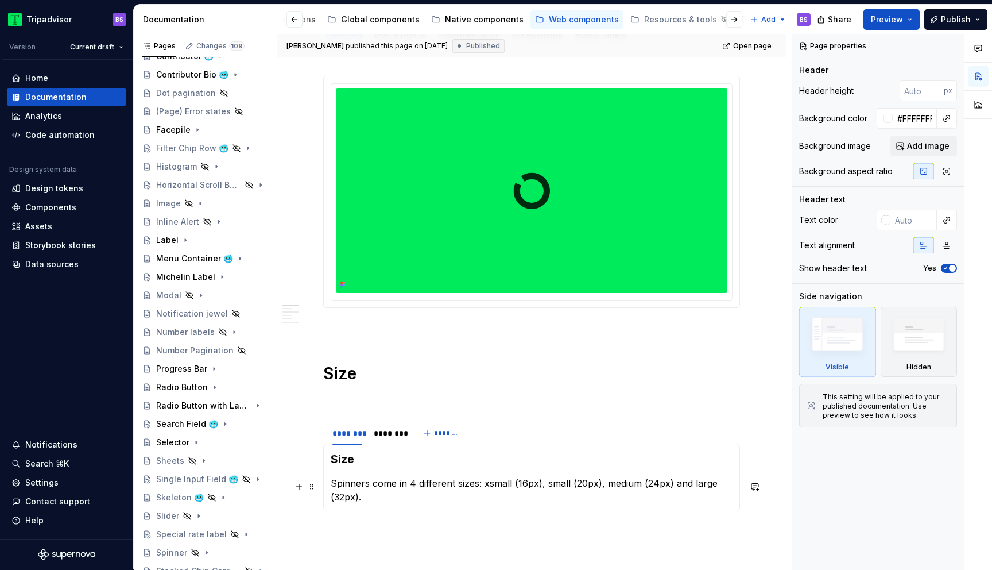
type textarea "*"
click at [412, 486] on p "Spinners come in 4 different sizes: xsmall (16px), small (20px), medium (24px) …" at bounding box center [532, 490] width 402 height 28
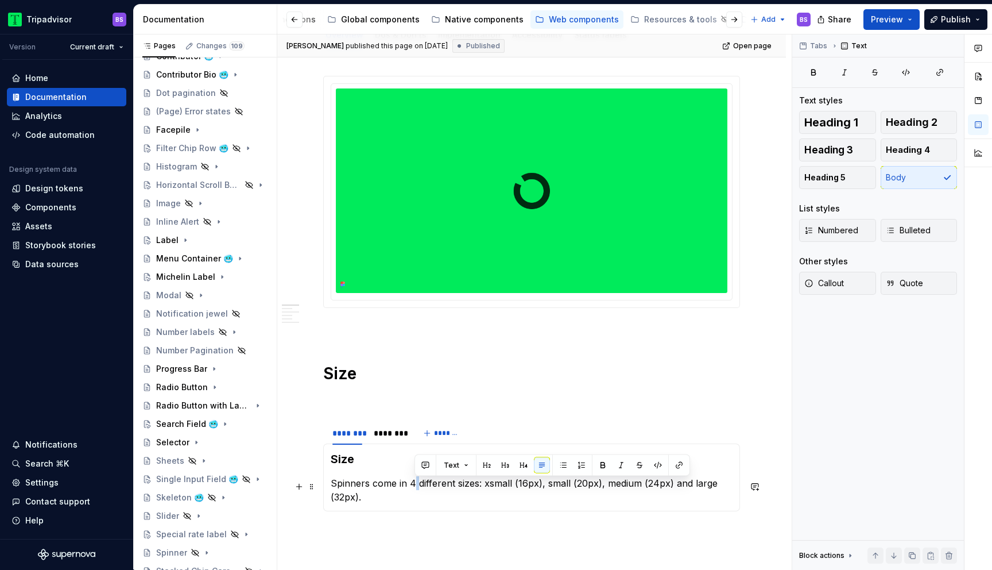
click at [412, 486] on p "Spinners come in 4 different sizes: xsmall (16px), small (20px), medium (24px) …" at bounding box center [532, 490] width 402 height 28
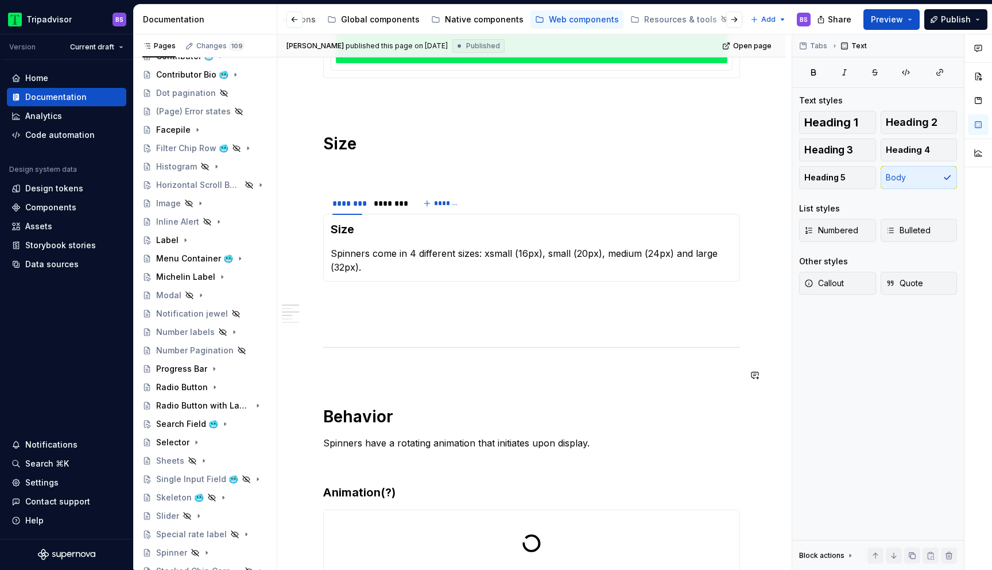
scroll to position [411, 0]
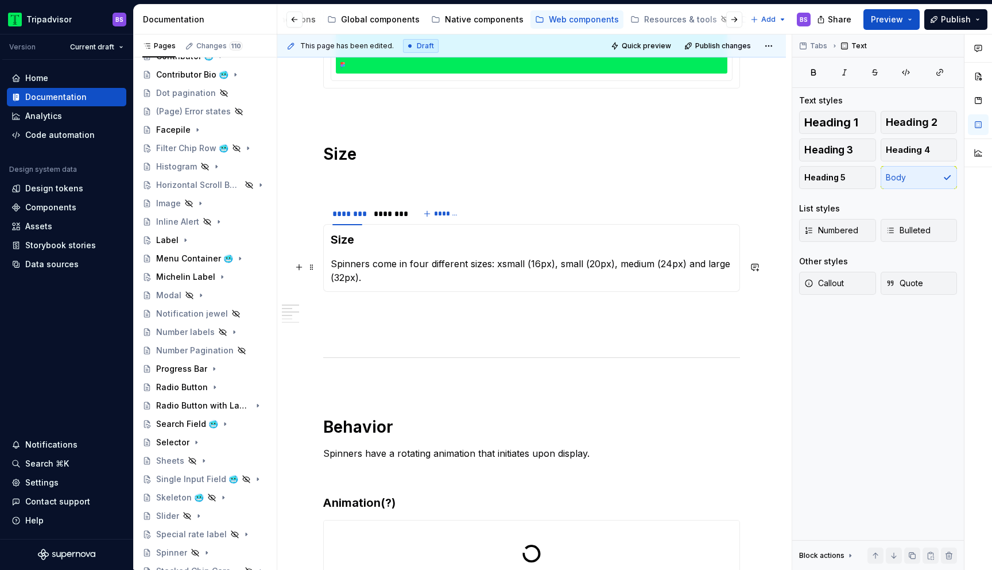
click at [499, 267] on p "Spinners come in four different sizes: xsmall (16px), small (20px), medium (24p…" at bounding box center [532, 271] width 402 height 28
click at [386, 214] on div "********" at bounding box center [389, 213] width 30 height 11
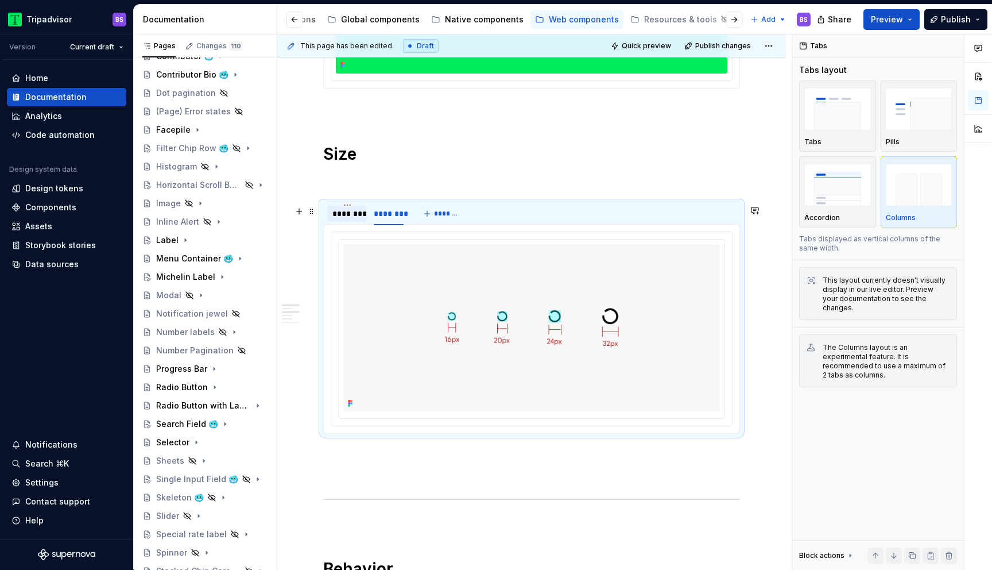
click at [358, 219] on div "********" at bounding box center [348, 213] width 30 height 11
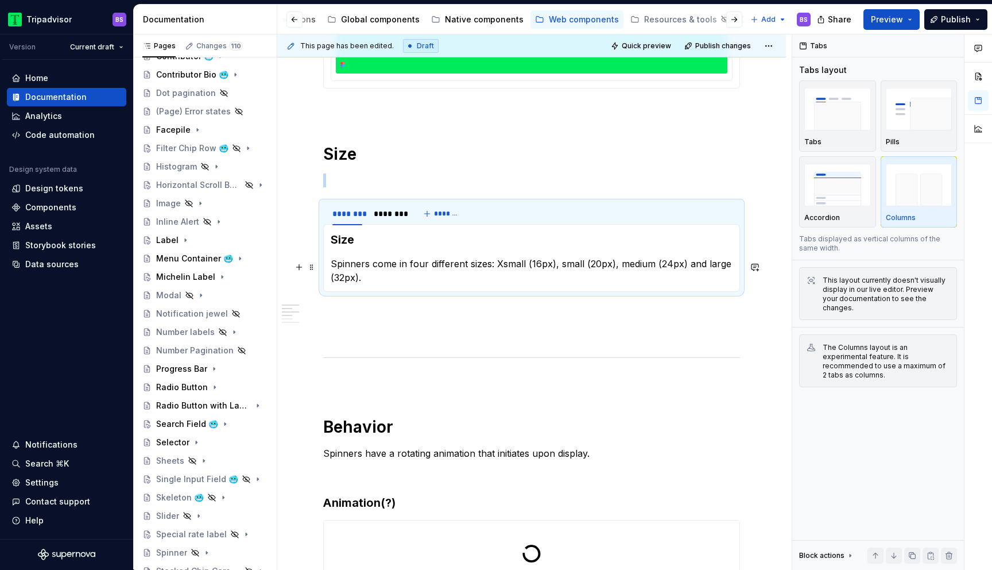
click at [553, 268] on p "Spinners come in four different sizes: Xsmall (16px), small (20px), medium (24p…" at bounding box center [532, 271] width 402 height 28
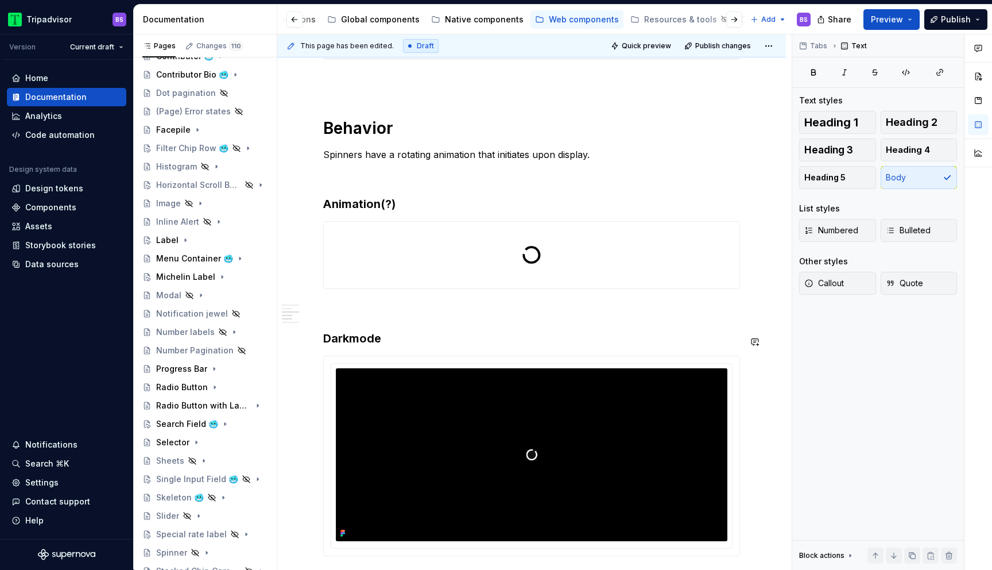
scroll to position [651, 0]
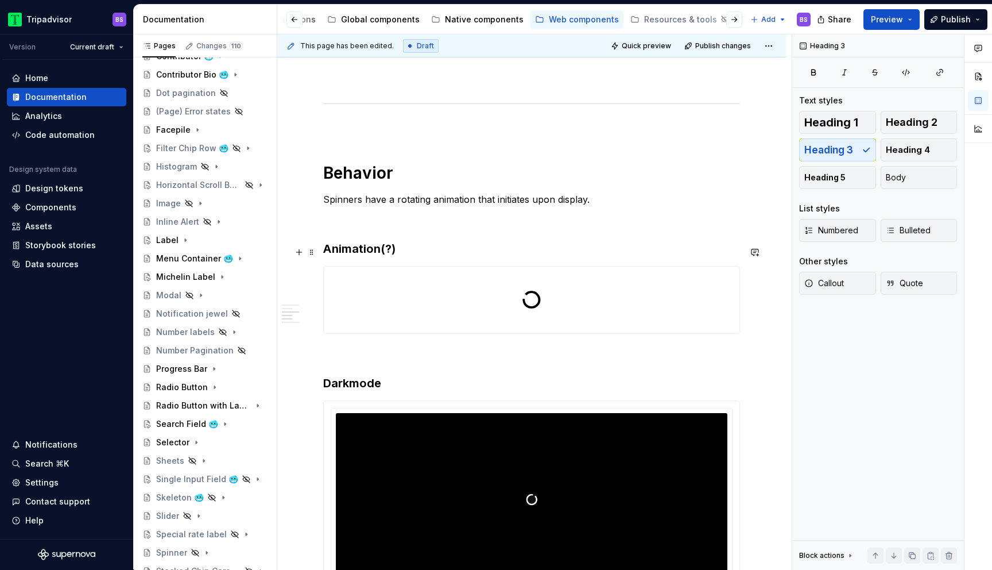
click at [381, 250] on h3 "Animation(?)" at bounding box center [531, 249] width 417 height 16
click at [309, 230] on div "**********" at bounding box center [531, 464] width 509 height 1750
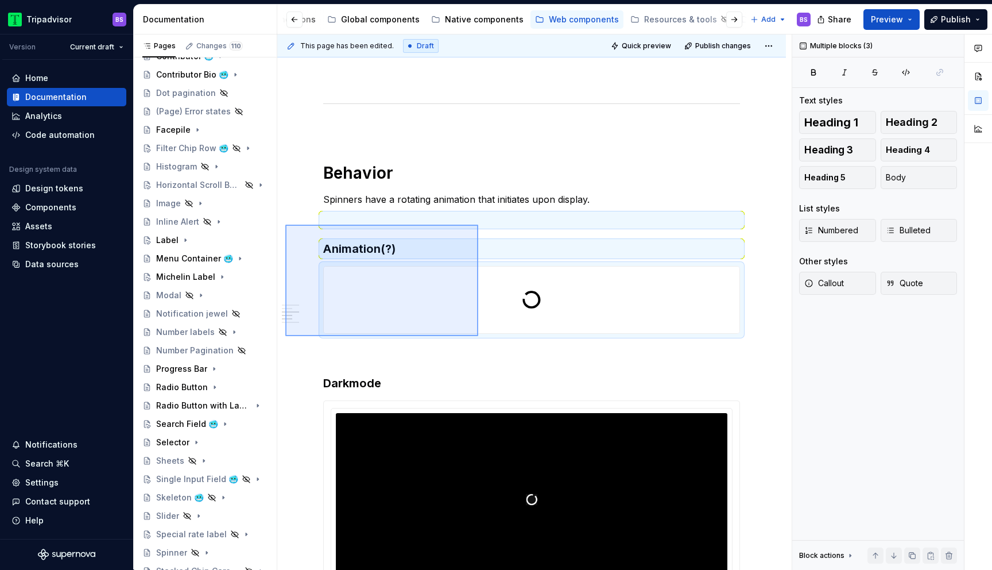
drag, startPoint x: 285, startPoint y: 225, endPoint x: 478, endPoint y: 336, distance: 222.8
click at [478, 336] on div "**********" at bounding box center [534, 301] width 515 height 535
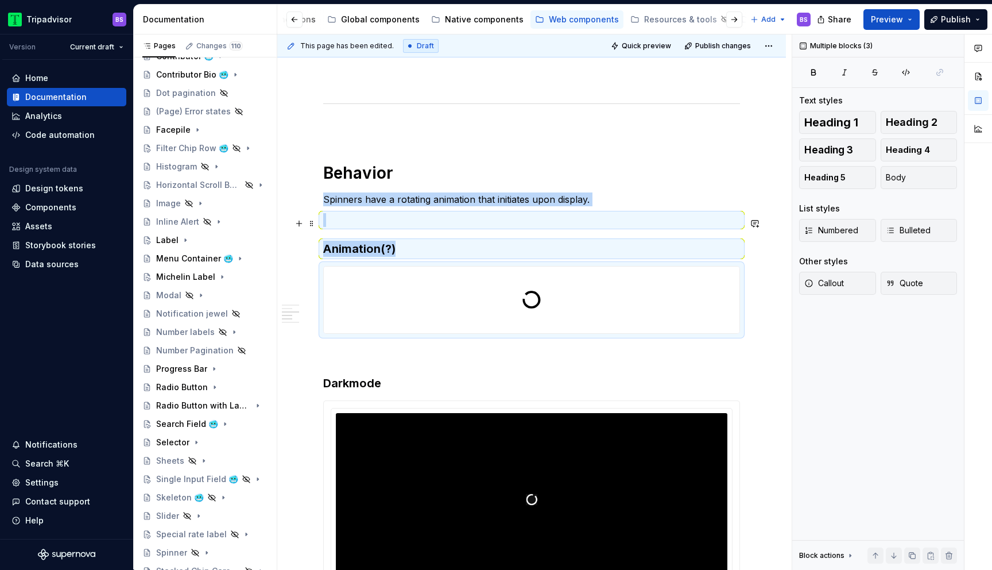
click at [286, 224] on div "**********" at bounding box center [531, 464] width 509 height 1750
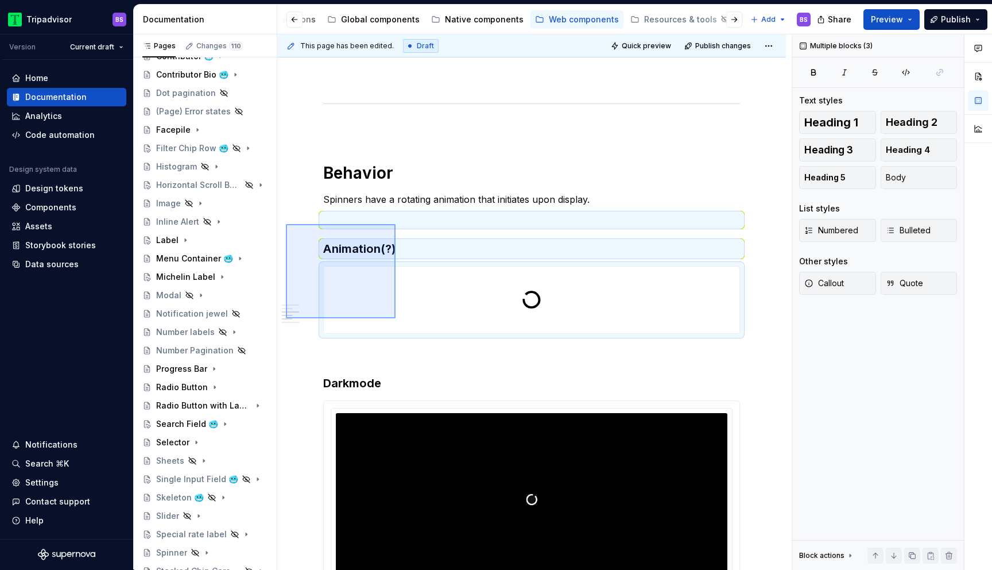
drag, startPoint x: 286, startPoint y: 224, endPoint x: 397, endPoint y: 320, distance: 147.0
click at [397, 320] on div "**********" at bounding box center [534, 301] width 515 height 535
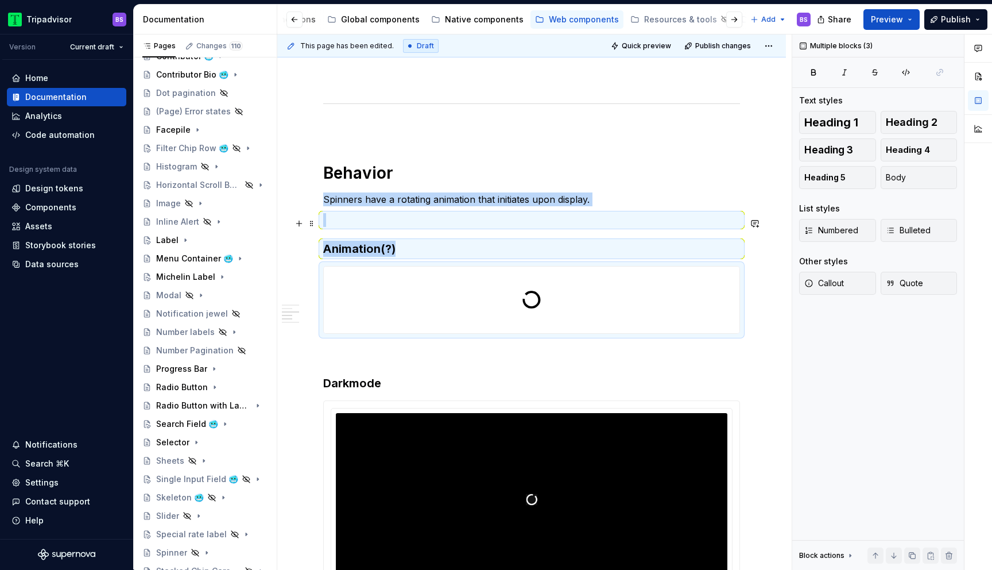
click at [285, 220] on div "**********" at bounding box center [531, 464] width 509 height 1750
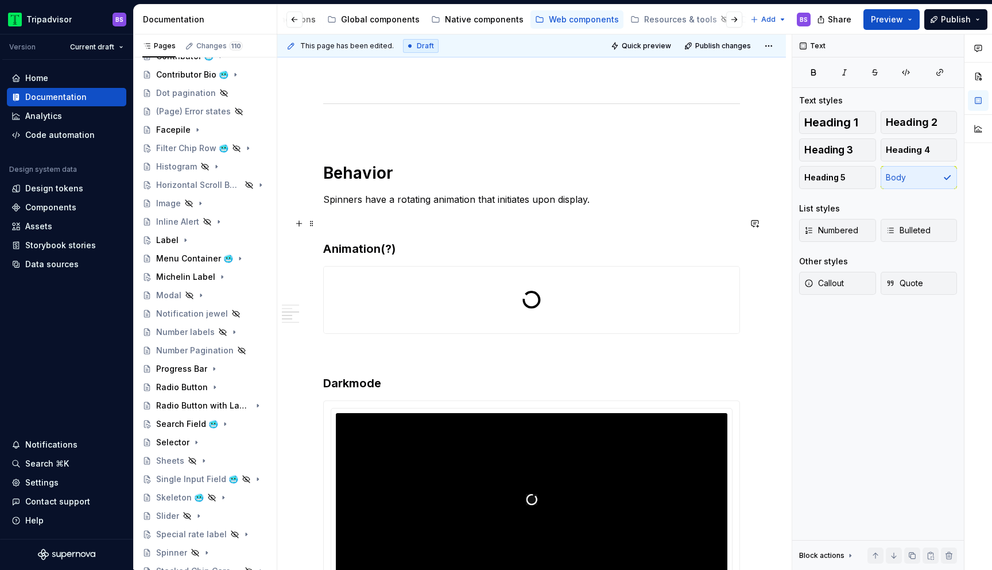
click at [285, 220] on div "**********" at bounding box center [531, 464] width 509 height 1750
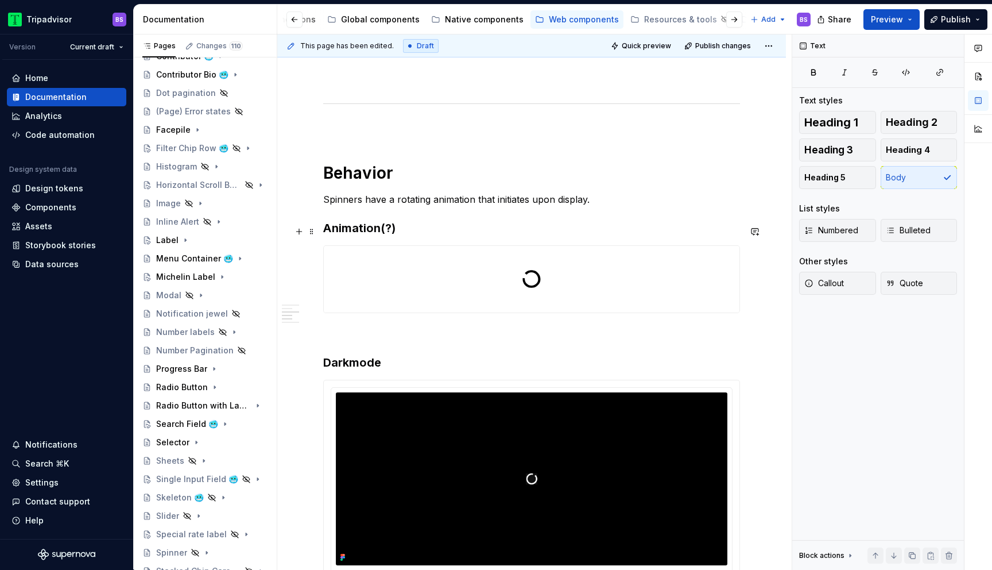
click at [285, 233] on div "**********" at bounding box center [531, 453] width 509 height 1729
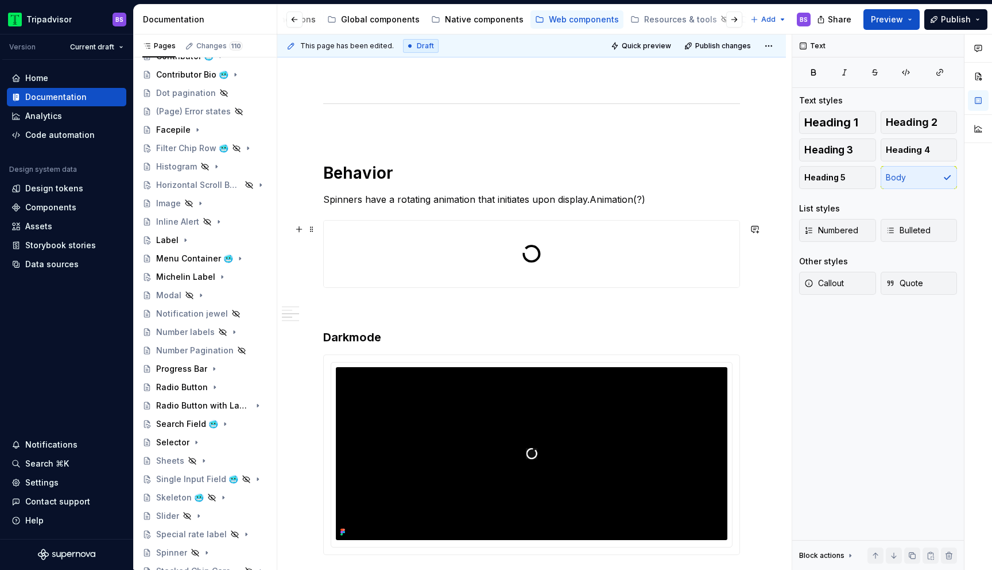
click at [300, 269] on div "**********" at bounding box center [534, 301] width 515 height 535
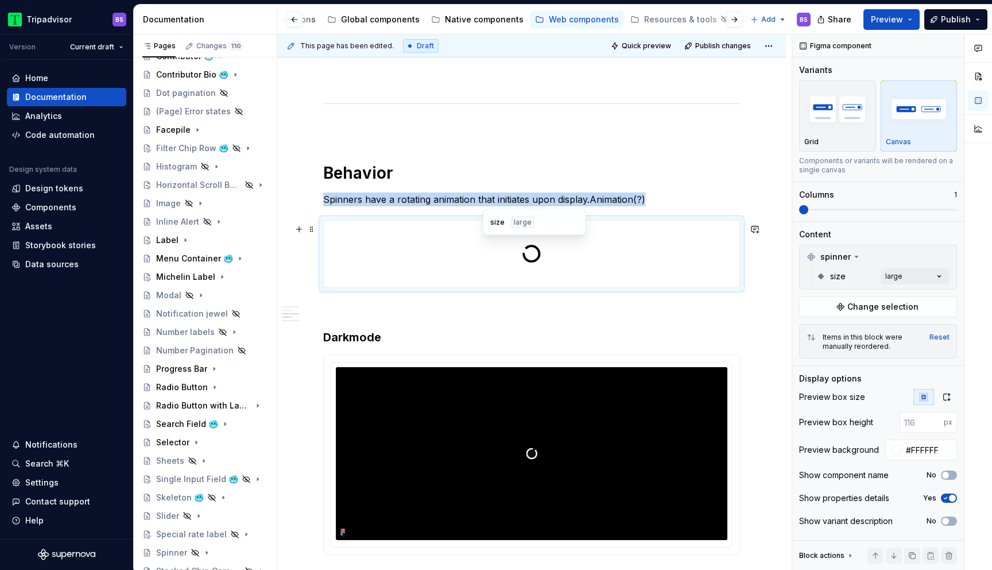
click at [358, 282] on div at bounding box center [532, 254] width 416 height 67
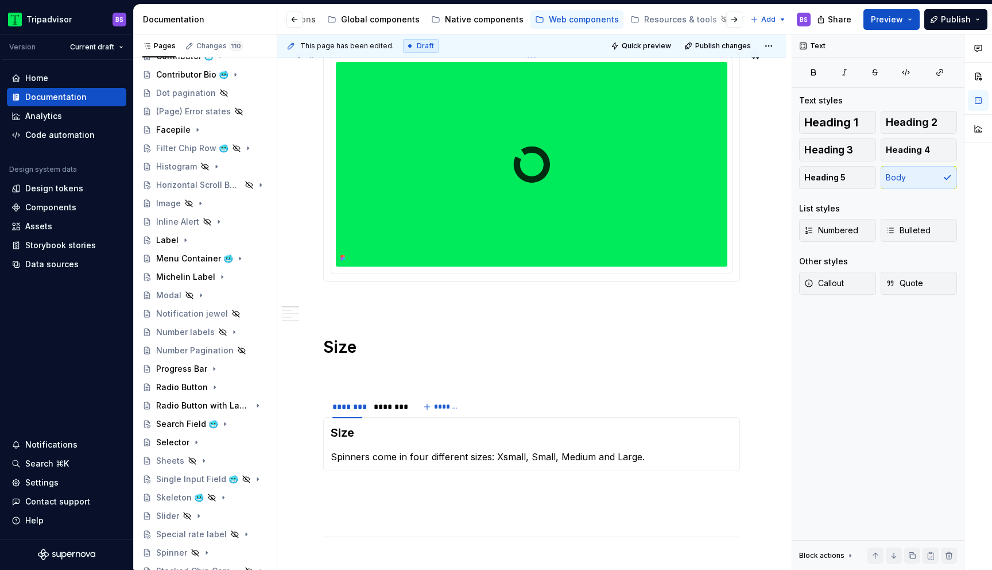
scroll to position [240, 0]
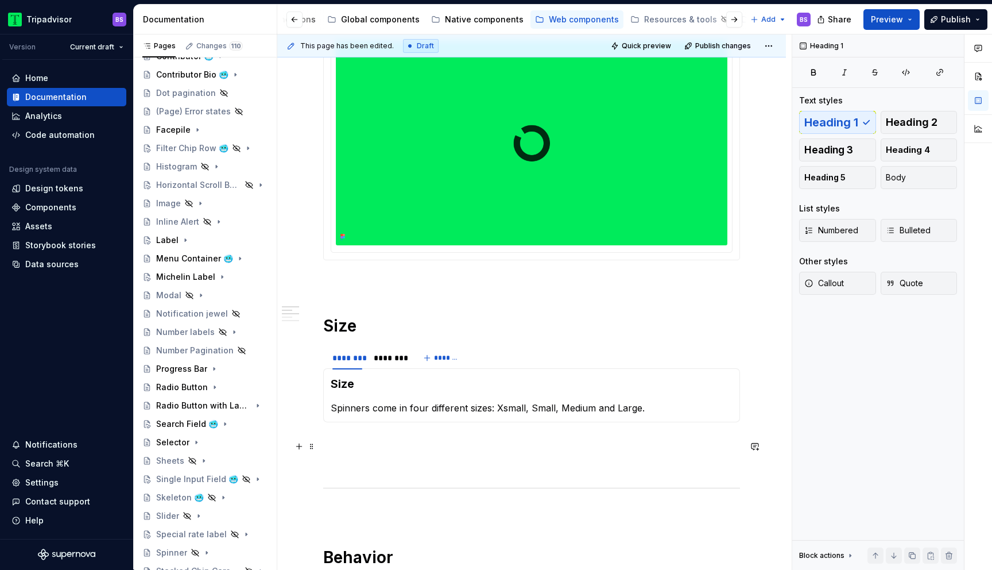
click at [364, 445] on p at bounding box center [531, 443] width 417 height 14
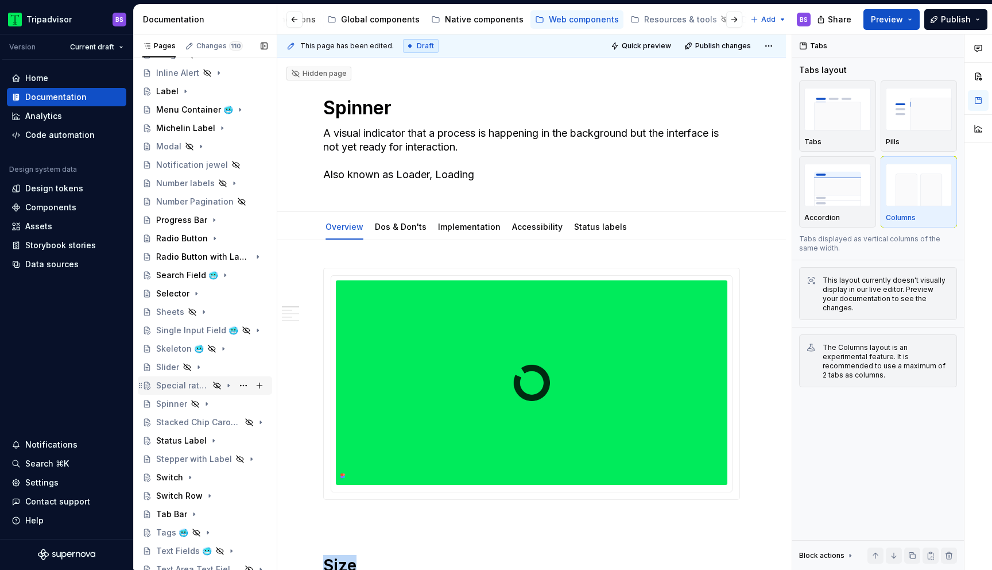
scroll to position [399, 0]
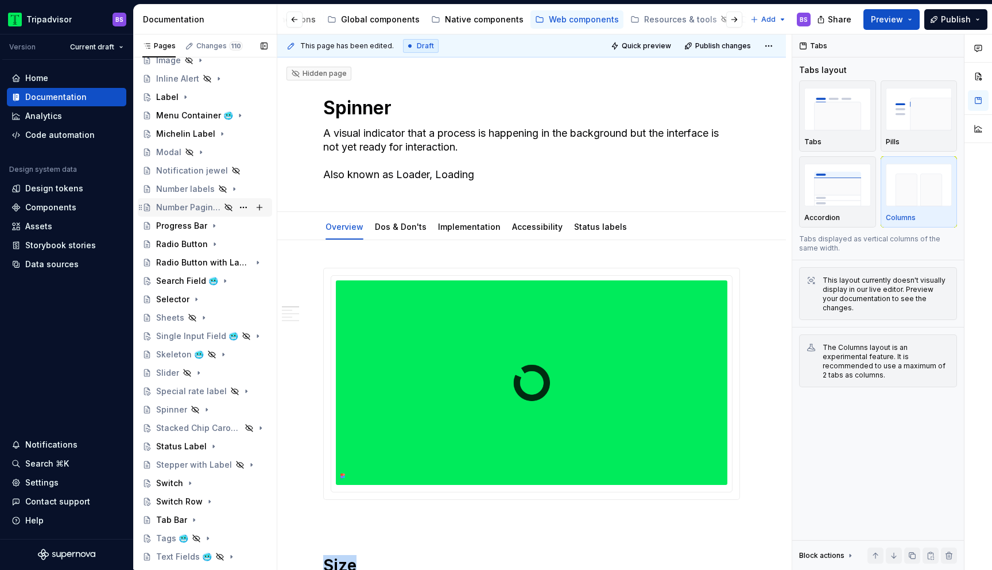
click at [194, 203] on div "Number Pagination" at bounding box center [188, 207] width 64 height 11
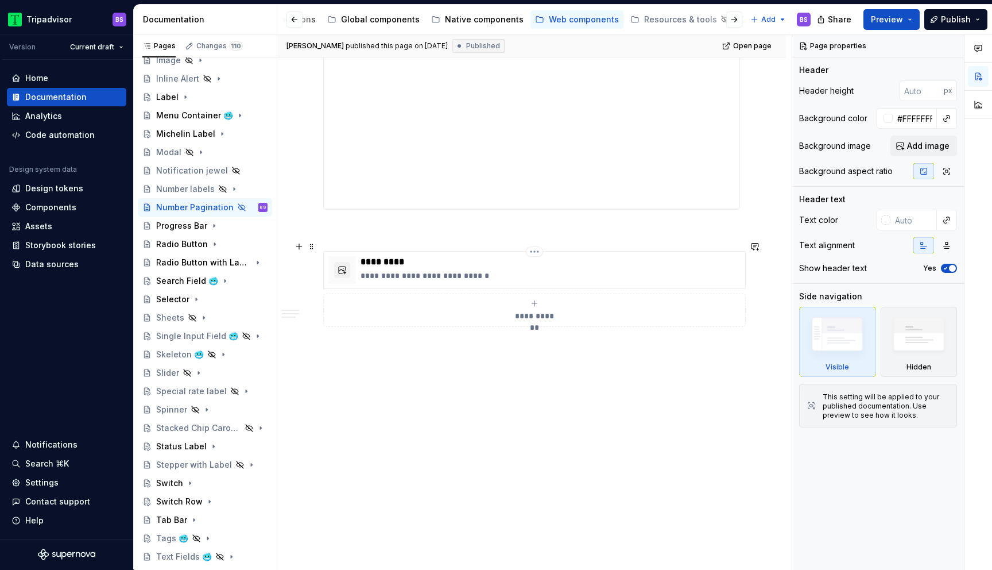
scroll to position [1233, 0]
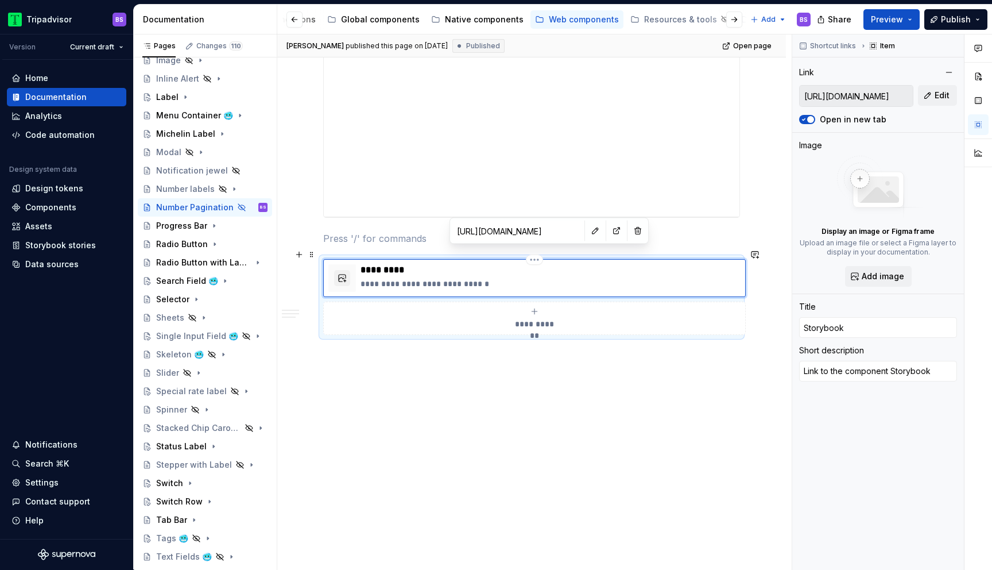
click at [480, 266] on div "**********" at bounding box center [551, 278] width 380 height 28
click at [588, 232] on button "button" at bounding box center [596, 231] width 16 height 16
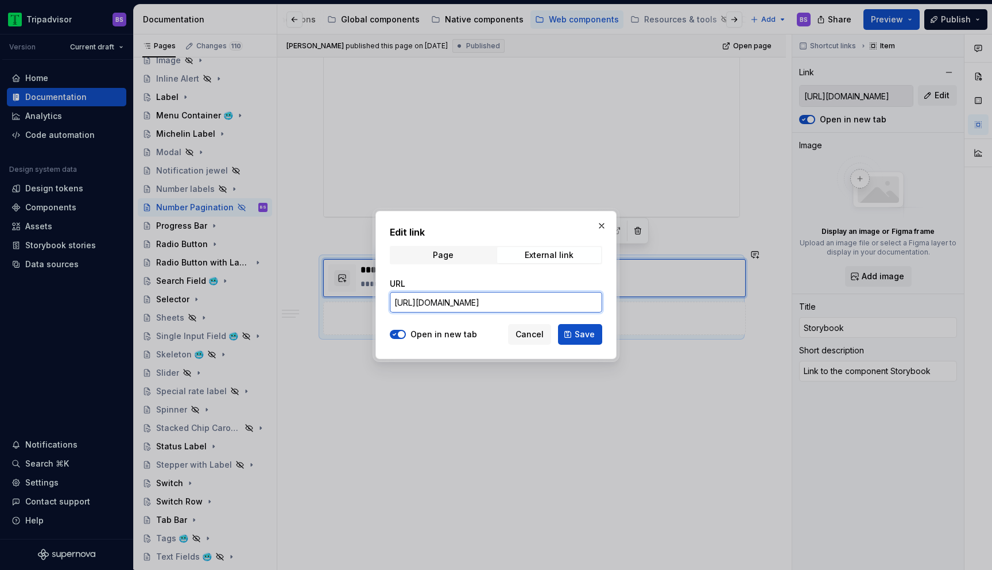
click at [549, 307] on input "[URL][DOMAIN_NAME]" at bounding box center [496, 302] width 213 height 21
click at [580, 299] on input "[URL][DOMAIN_NAME]" at bounding box center [496, 302] width 213 height 21
click at [606, 227] on button "button" at bounding box center [602, 226] width 16 height 16
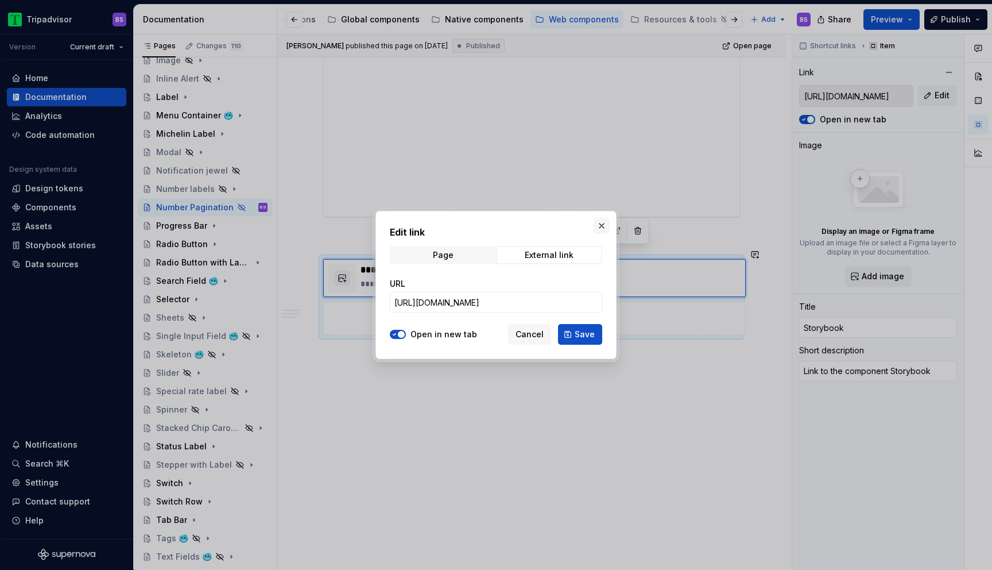
type textarea "*"
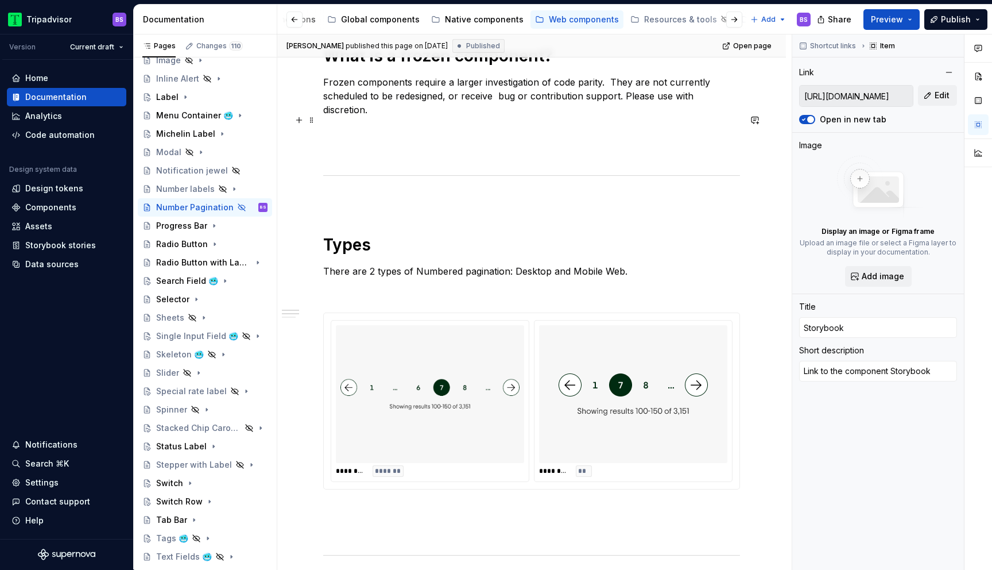
scroll to position [481, 0]
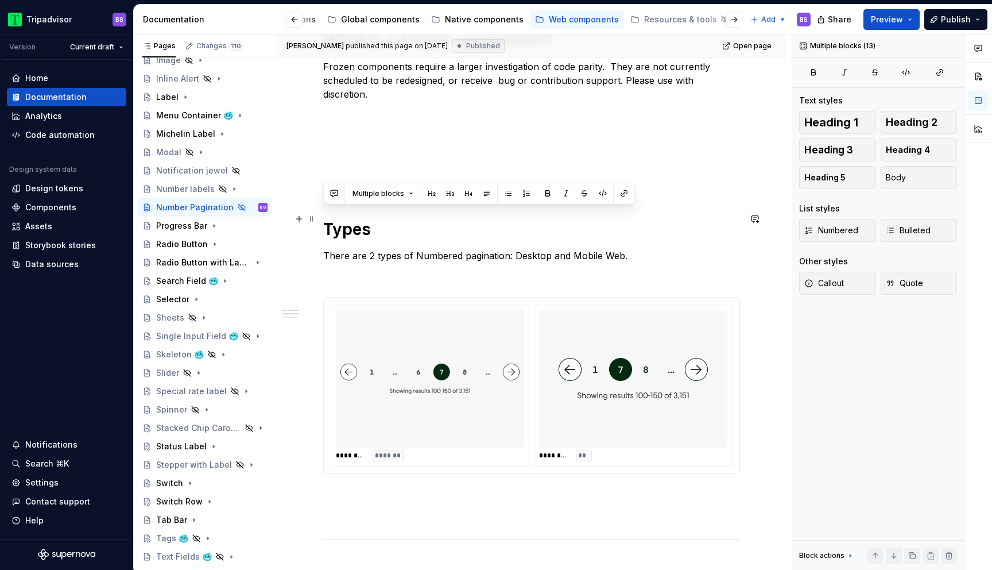
click at [376, 221] on h1 "Types" at bounding box center [531, 229] width 417 height 21
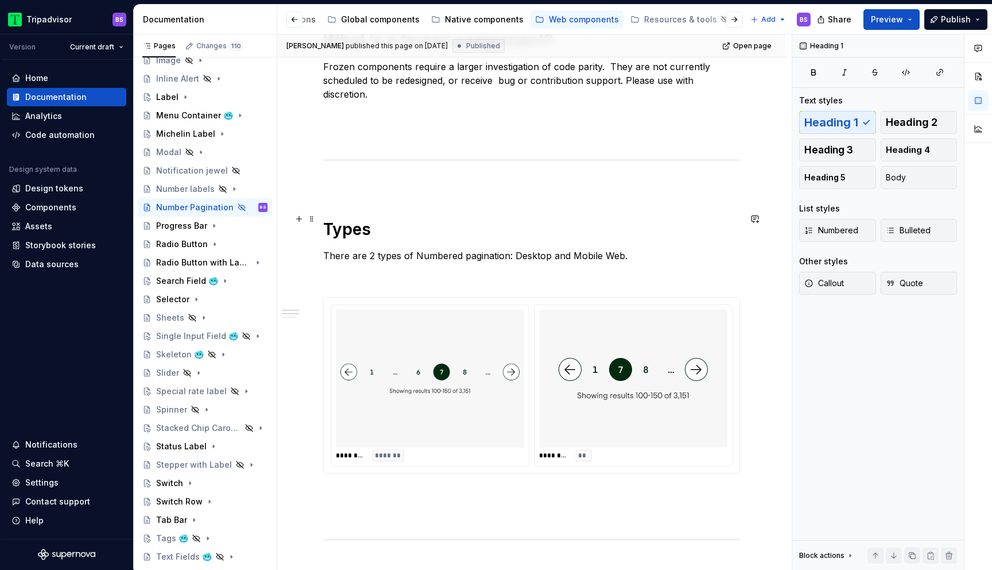
click at [365, 219] on h1 "Types" at bounding box center [531, 229] width 417 height 21
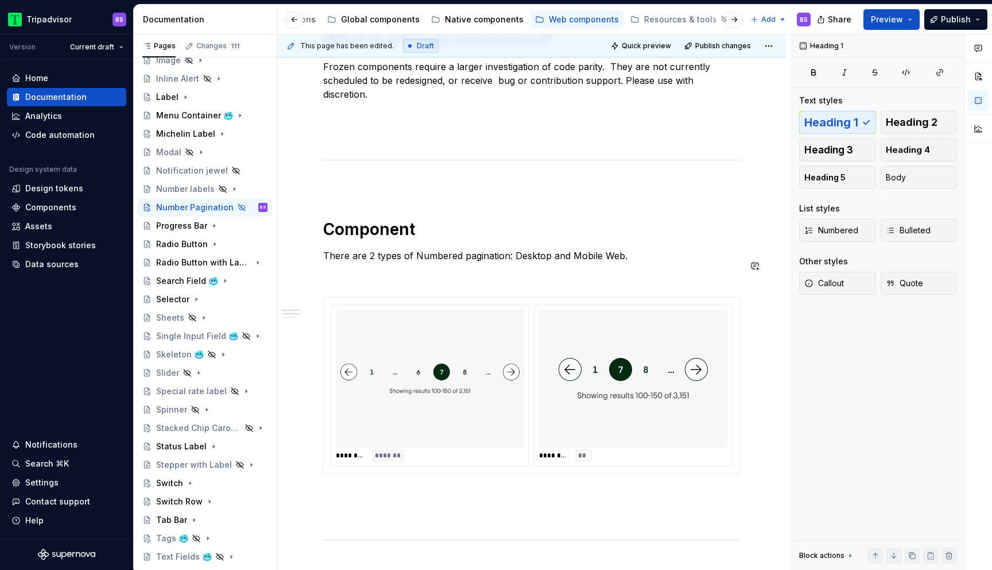
click at [365, 276] on div "**********" at bounding box center [531, 449] width 417 height 1413
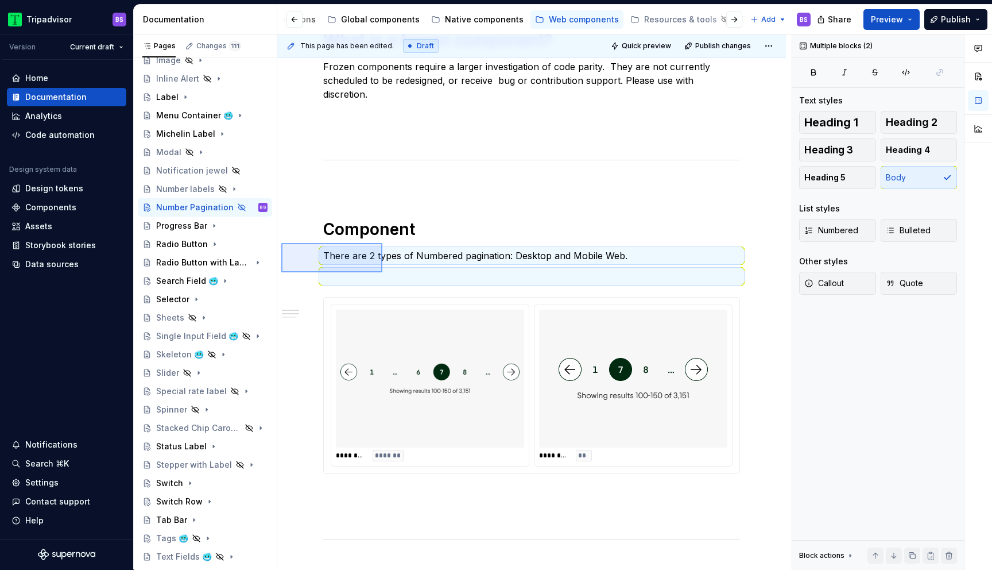
drag, startPoint x: 281, startPoint y: 243, endPoint x: 384, endPoint y: 273, distance: 106.7
click at [384, 273] on div "**********" at bounding box center [534, 301] width 515 height 535
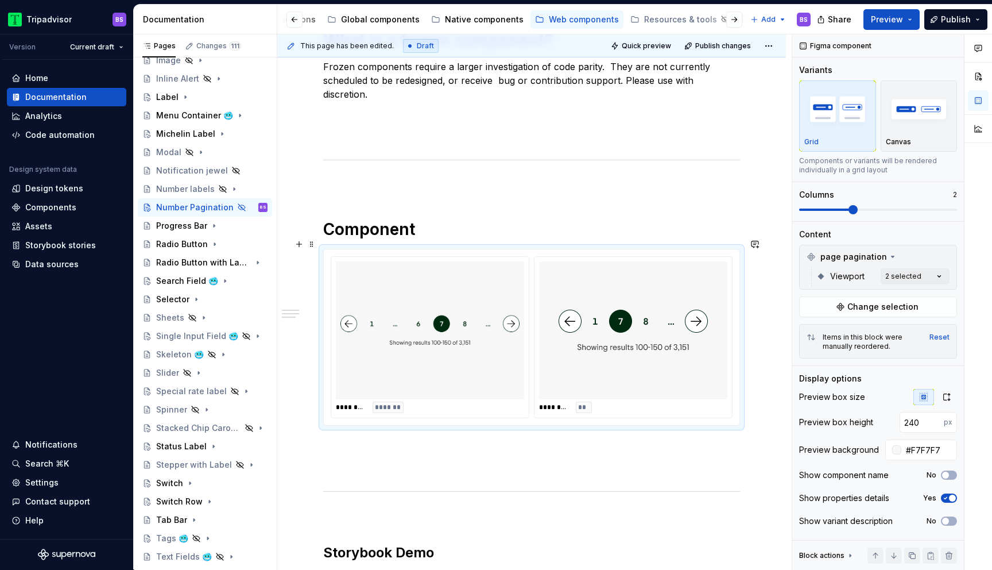
click at [485, 299] on img at bounding box center [430, 330] width 179 height 129
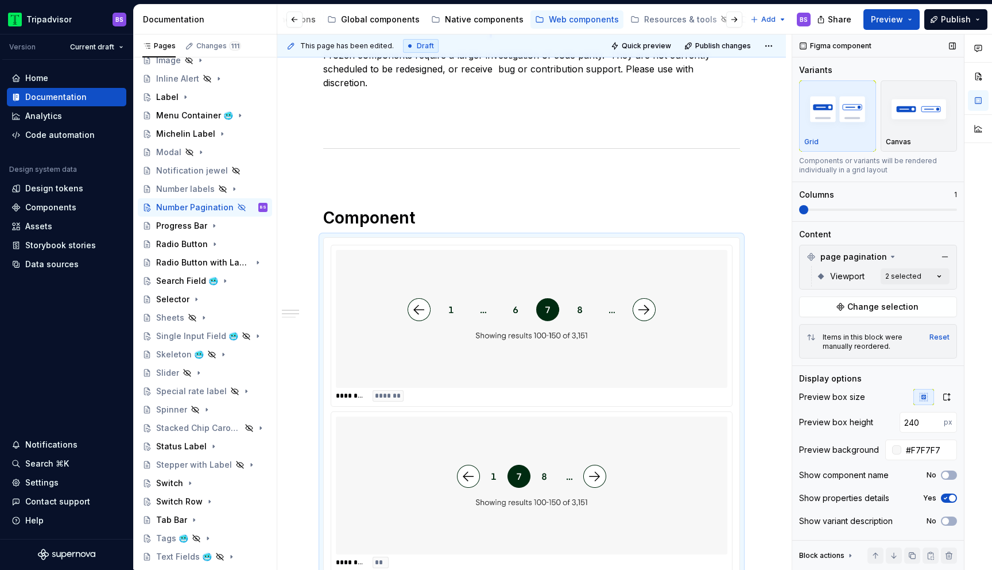
click at [809, 208] on span at bounding box center [803, 209] width 9 height 9
click at [646, 456] on div at bounding box center [532, 485] width 392 height 138
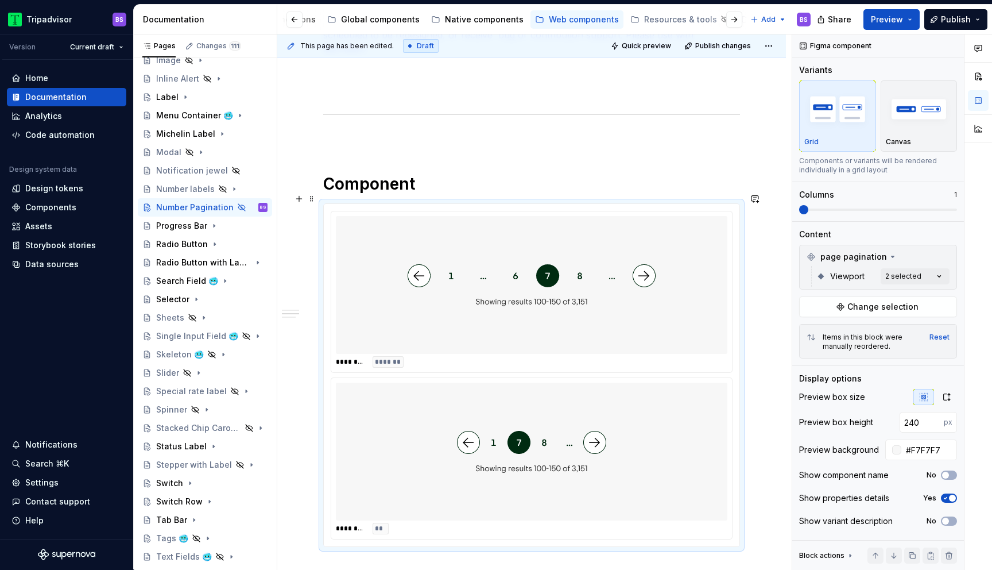
scroll to position [527, 0]
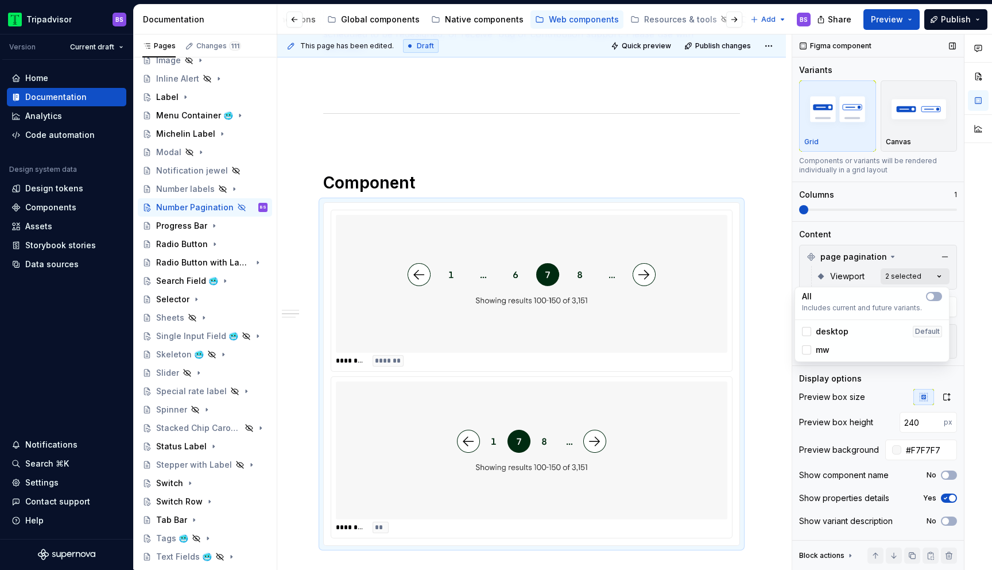
click at [928, 274] on div "Comments Open comments No comments yet Select ‘Comment’ from the block context …" at bounding box center [893, 301] width 200 height 535
click at [807, 350] on icon at bounding box center [807, 350] width 0 height 0
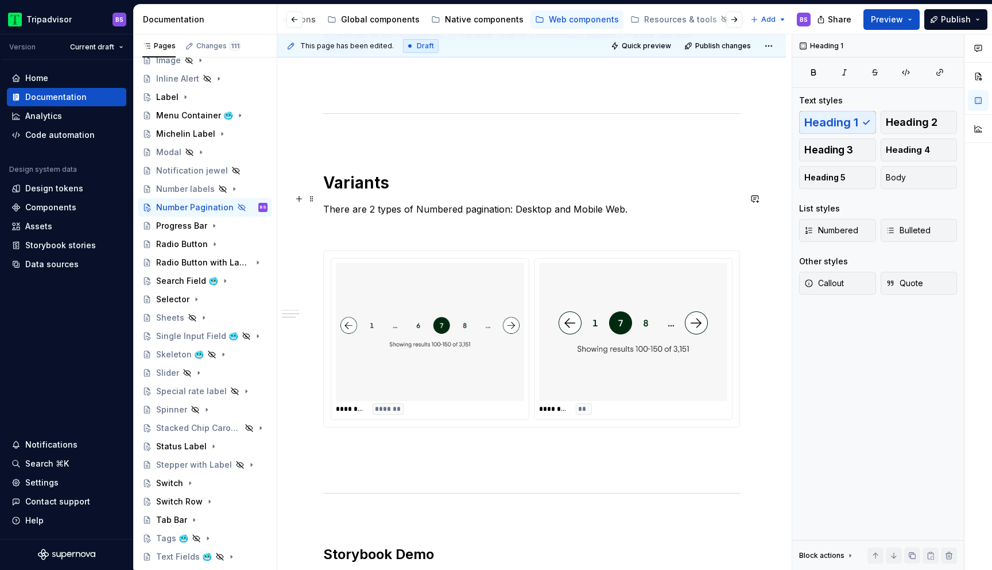
click at [371, 202] on p "There are 2 types of Numbered pagination: Desktop and Mobile Web." at bounding box center [531, 209] width 417 height 14
click at [488, 202] on p "There are two variants of Numbered pagination: Desktop and Mobile Web." at bounding box center [531, 209] width 417 height 14
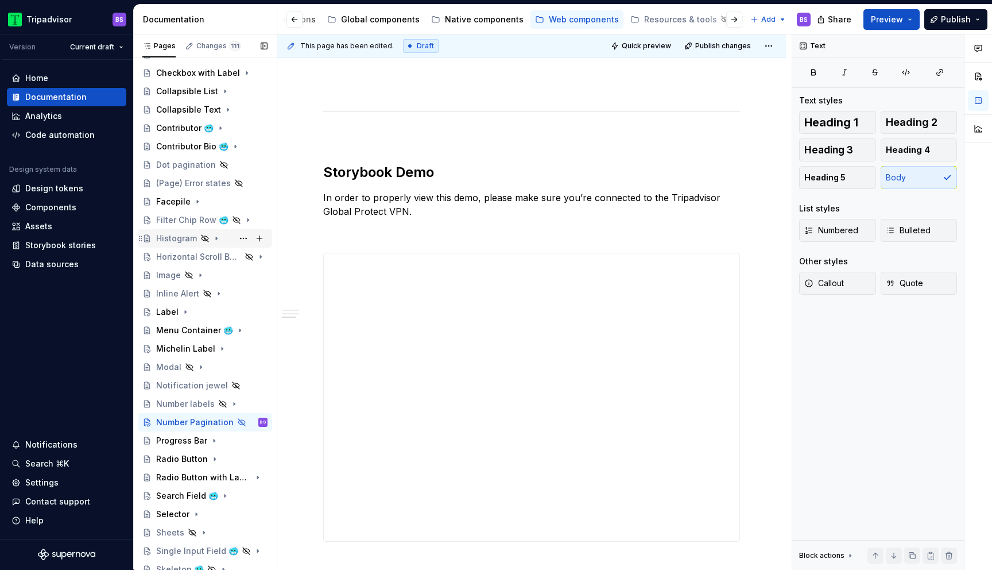
scroll to position [196, 0]
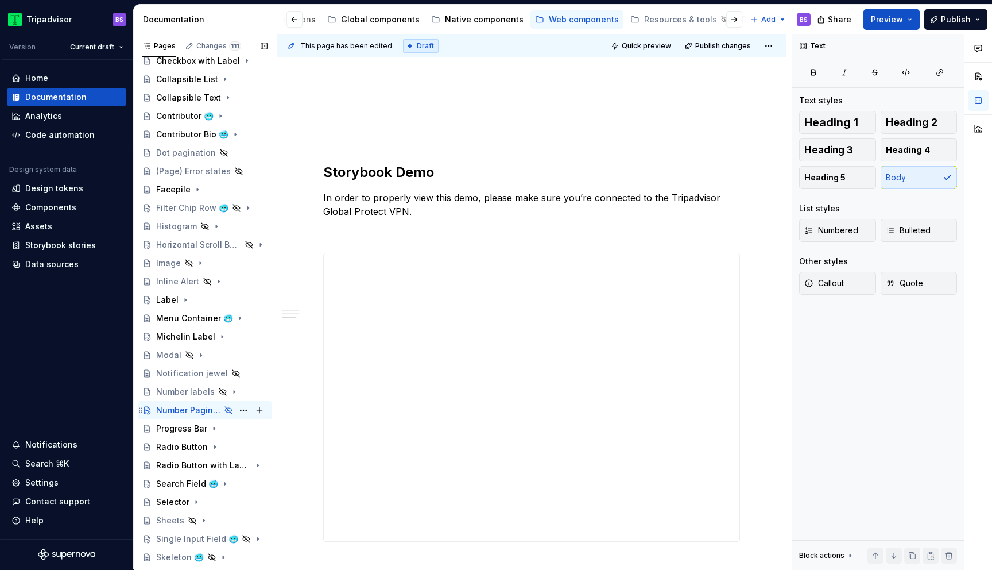
click at [203, 413] on div "Number Pagination" at bounding box center [188, 409] width 64 height 11
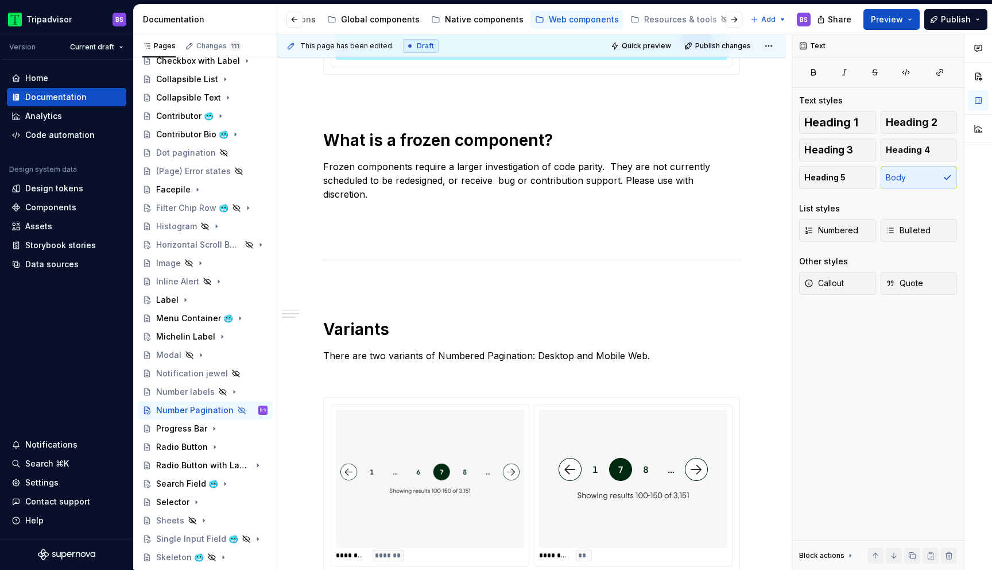
scroll to position [0, 0]
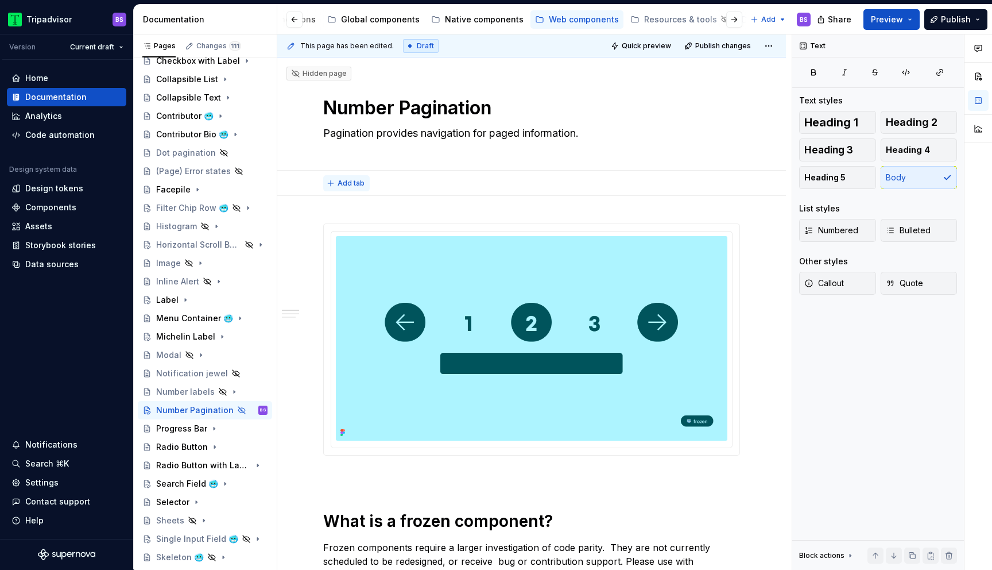
type textarea "*"
click at [350, 183] on span "Add tab" at bounding box center [351, 183] width 27 height 9
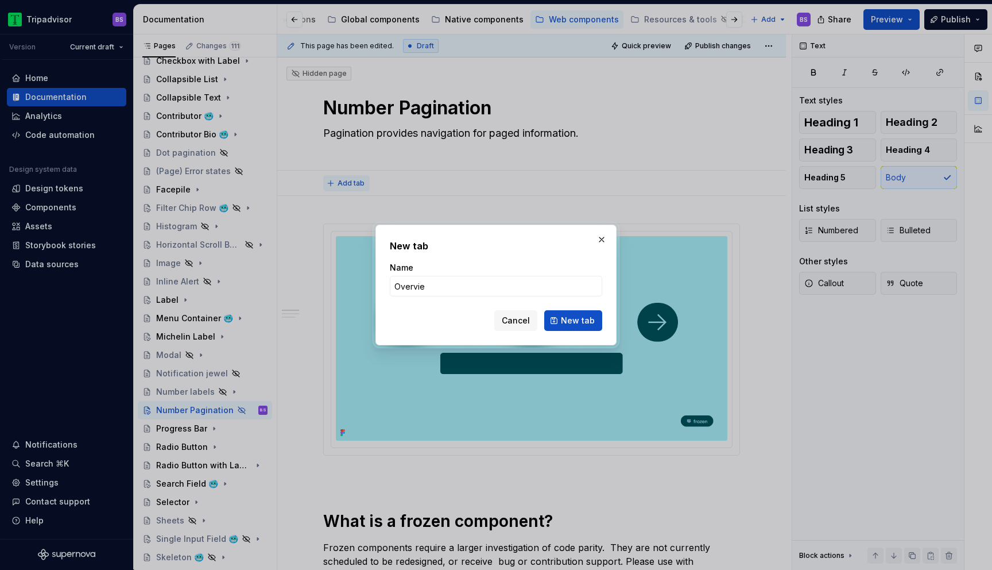
type input "Overview"
click button "New tab" at bounding box center [573, 320] width 58 height 21
type textarea "*"
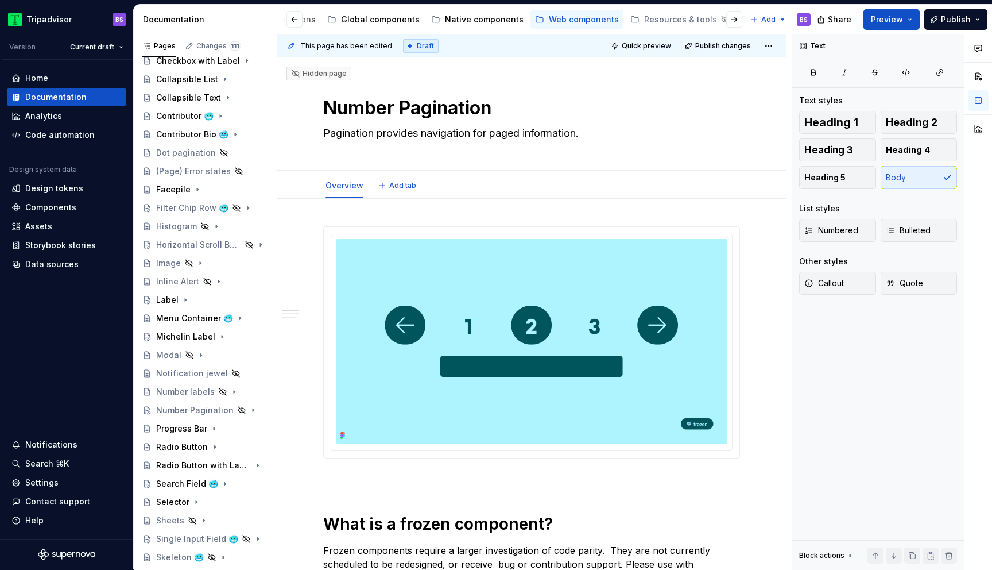
click at [400, 195] on div "Overview Add tab" at bounding box center [531, 185] width 431 height 25
click at [401, 179] on button "Add tab" at bounding box center [398, 185] width 47 height 16
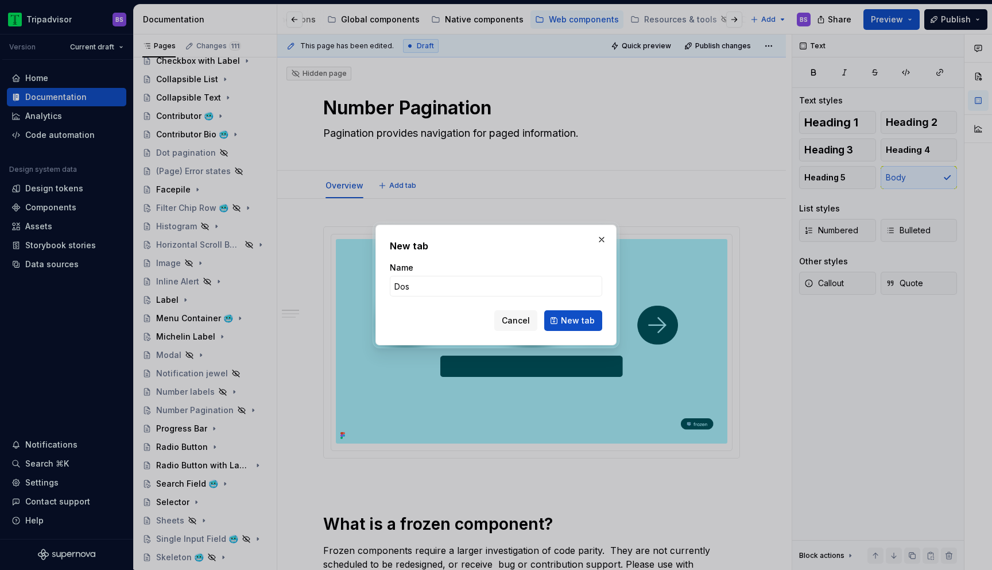
type input "Dos &"
type textarea "*"
type input "Dos & Don'ts"
click button "New tab" at bounding box center [573, 320] width 58 height 21
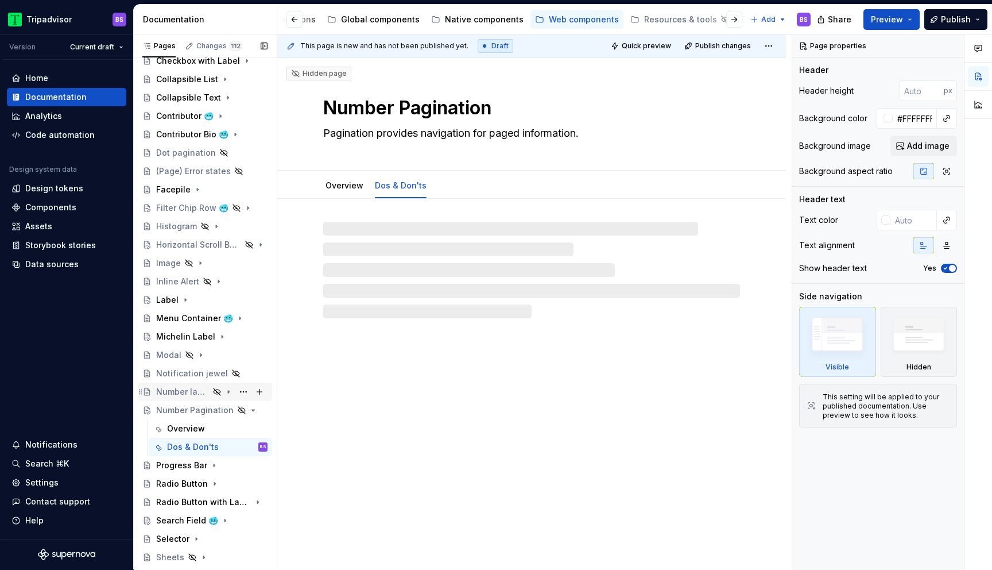
click at [192, 395] on div "Number labels" at bounding box center [182, 391] width 53 height 11
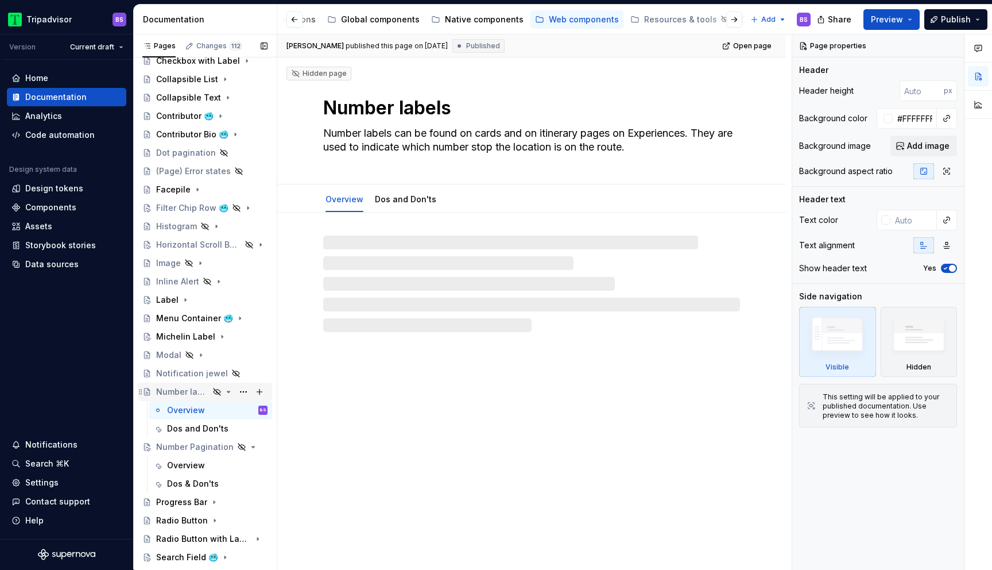
click at [230, 392] on icon "Page tree" at bounding box center [228, 391] width 9 height 9
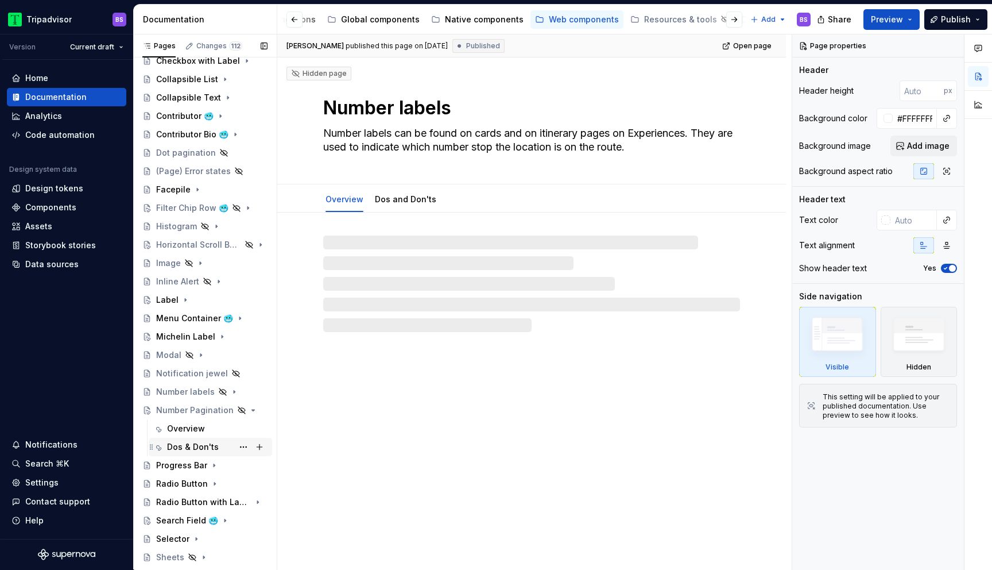
click at [218, 447] on div "Dos & Don'ts" at bounding box center [217, 447] width 101 height 16
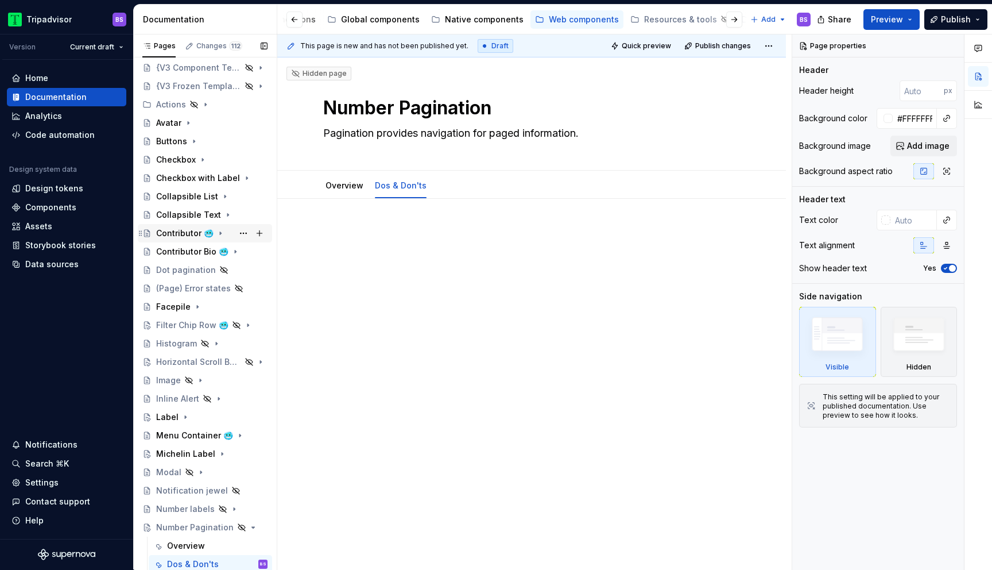
scroll to position [11, 0]
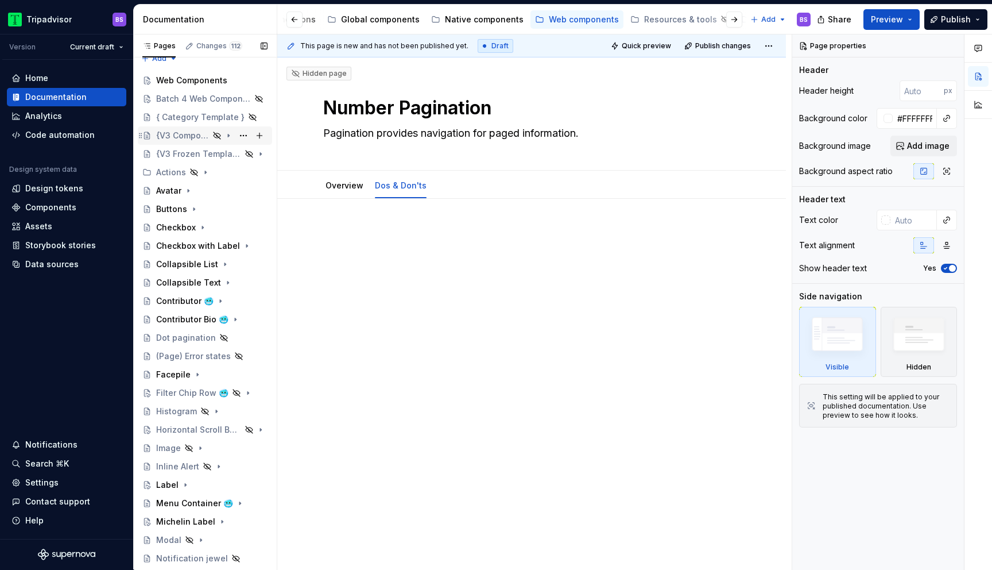
click at [230, 135] on icon "Page tree" at bounding box center [228, 135] width 9 height 9
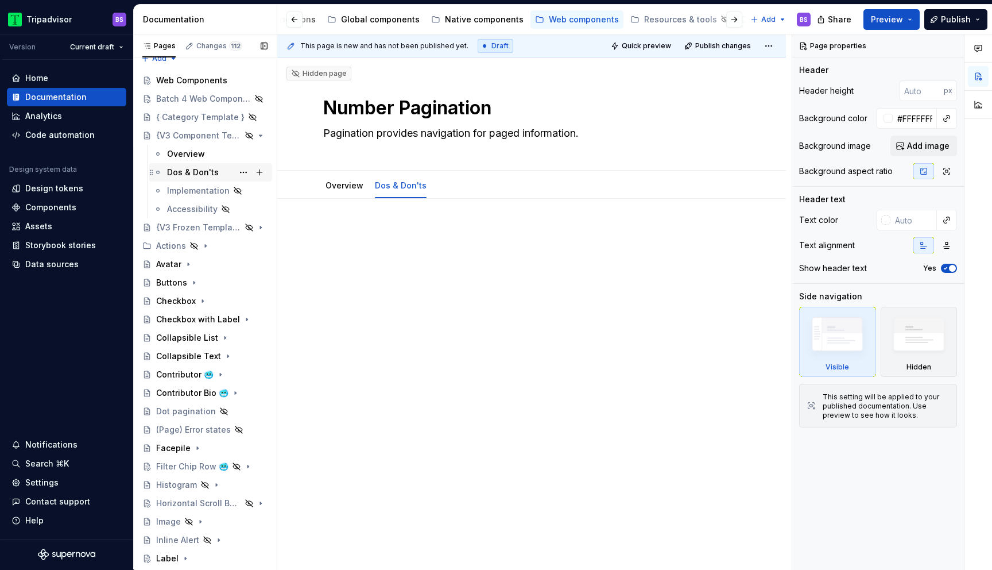
click at [203, 167] on div "Dos & Don'ts" at bounding box center [193, 172] width 52 height 11
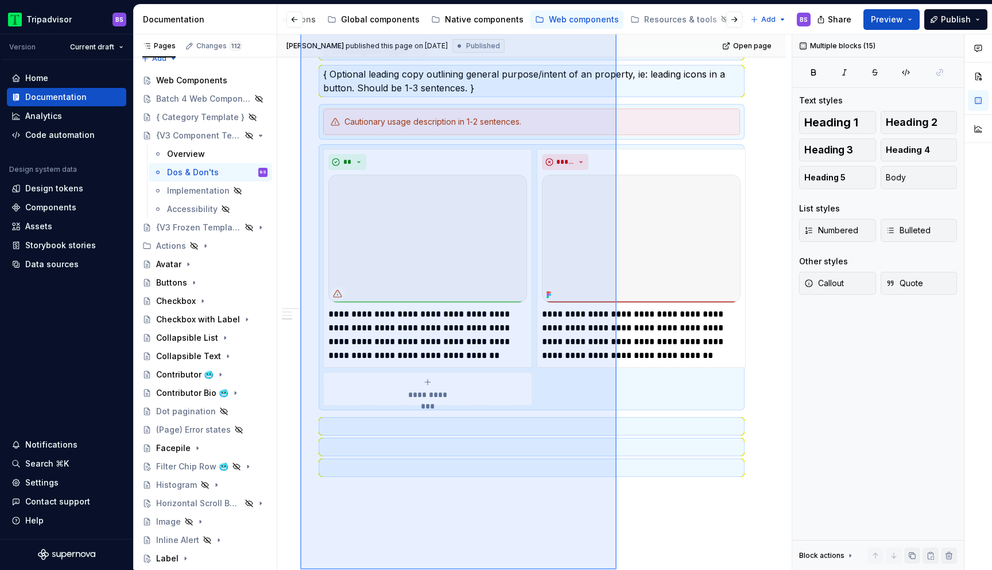
scroll to position [1005, 0]
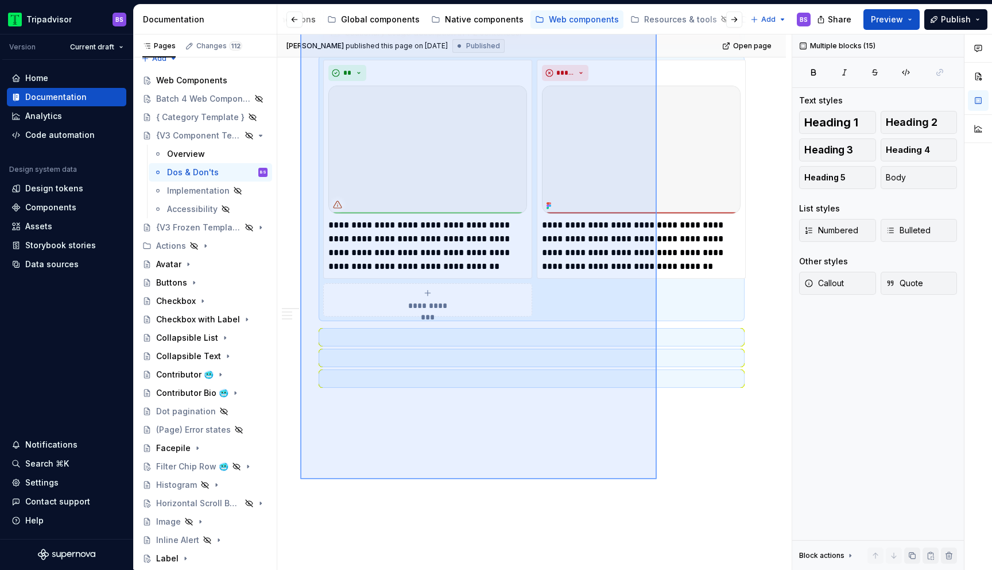
drag, startPoint x: 300, startPoint y: 248, endPoint x: 657, endPoint y: 479, distance: 424.9
click at [657, 479] on div "**********" at bounding box center [534, 301] width 515 height 535
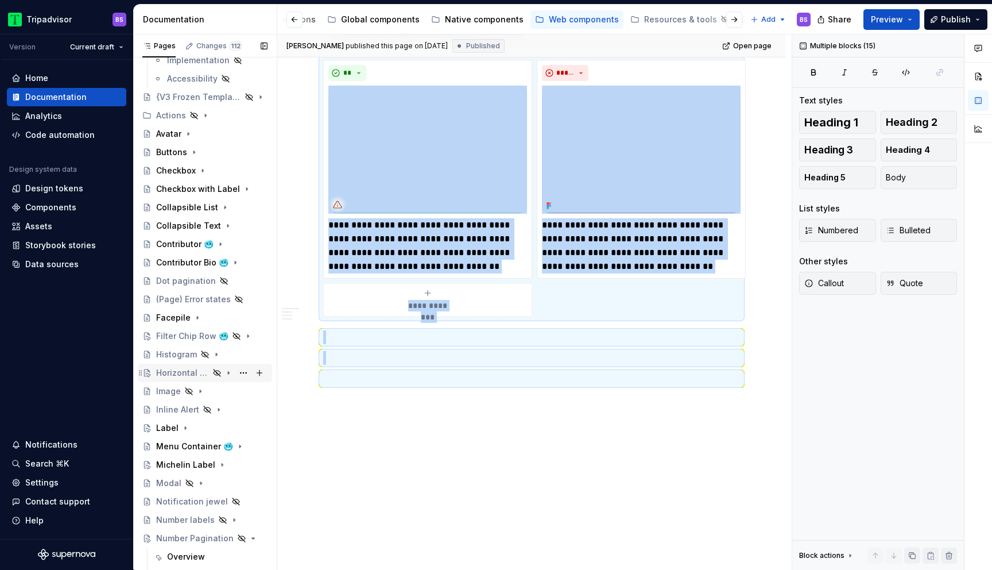
scroll to position [222, 0]
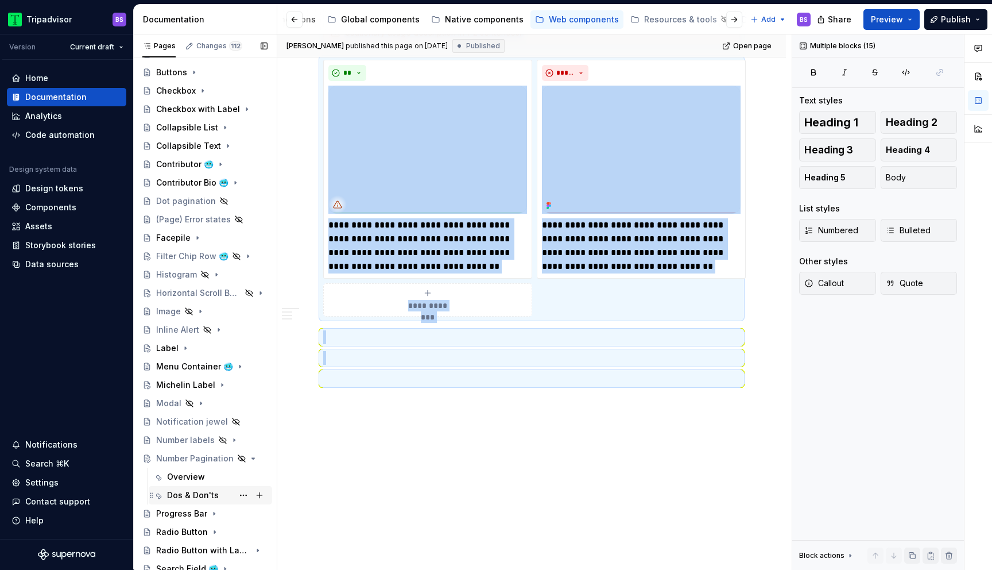
click at [208, 489] on div "Dos & Don'ts" at bounding box center [217, 495] width 101 height 16
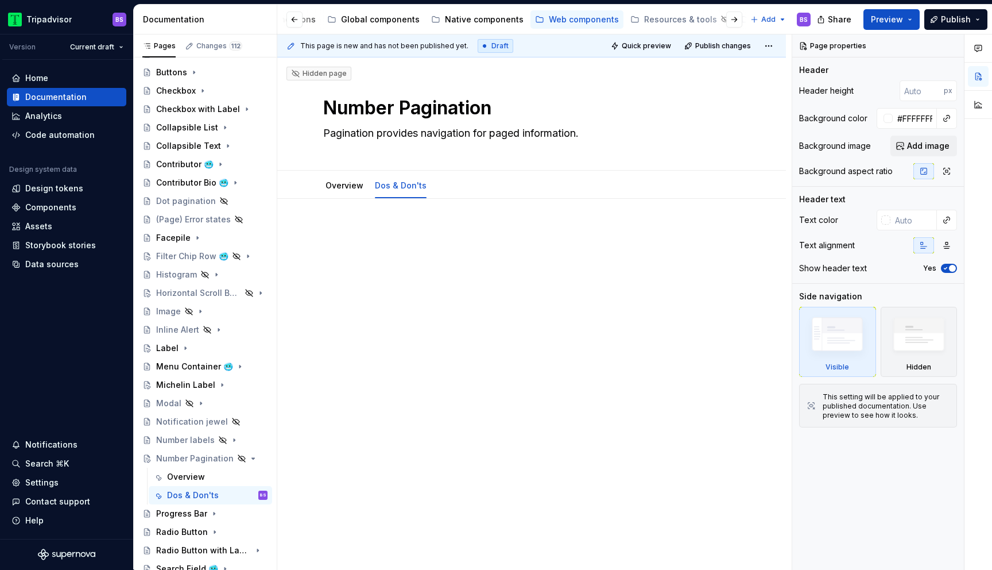
click at [356, 230] on p at bounding box center [531, 233] width 417 height 14
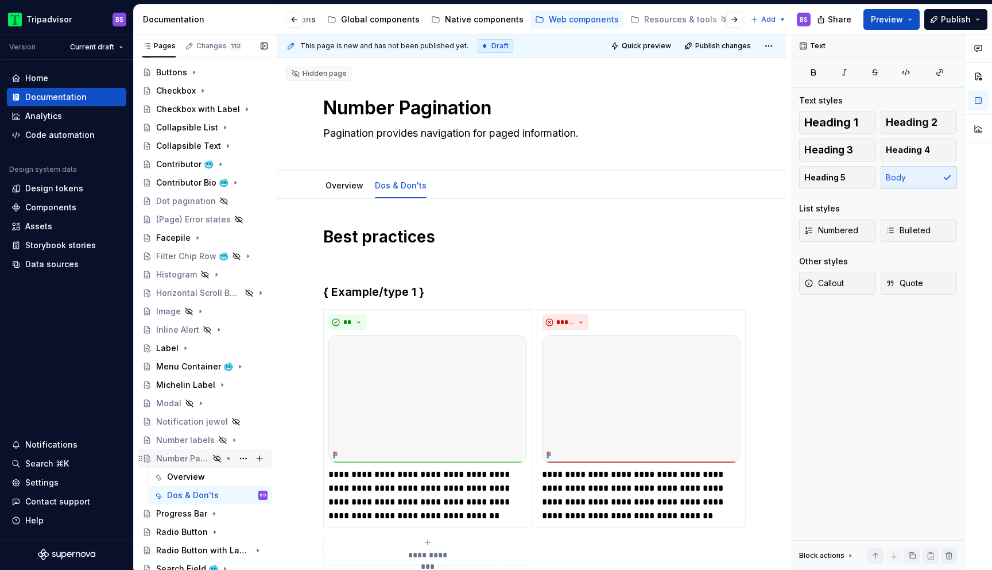
click at [230, 458] on icon "Page tree" at bounding box center [228, 458] width 9 height 9
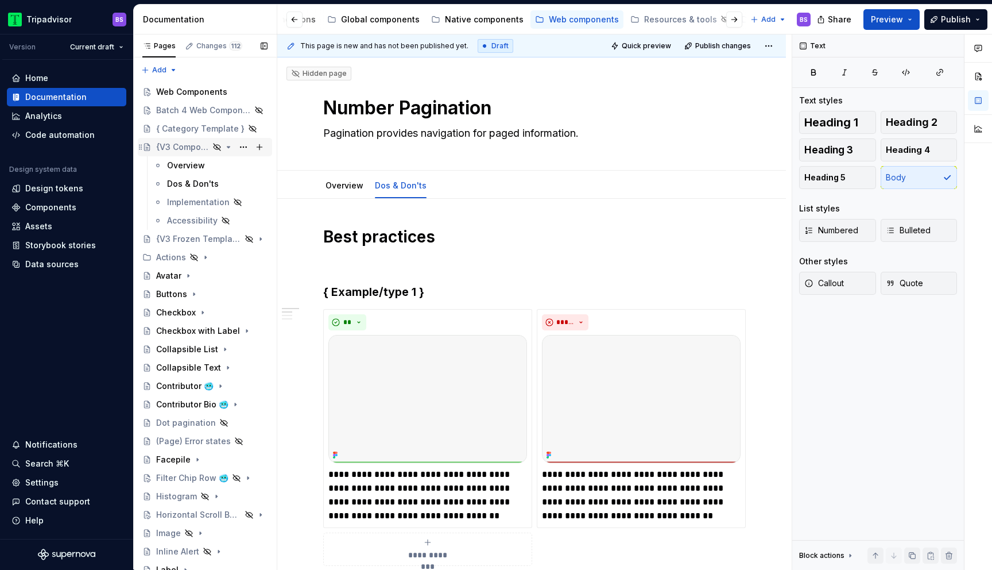
click at [229, 146] on icon "Page tree" at bounding box center [228, 146] width 9 height 9
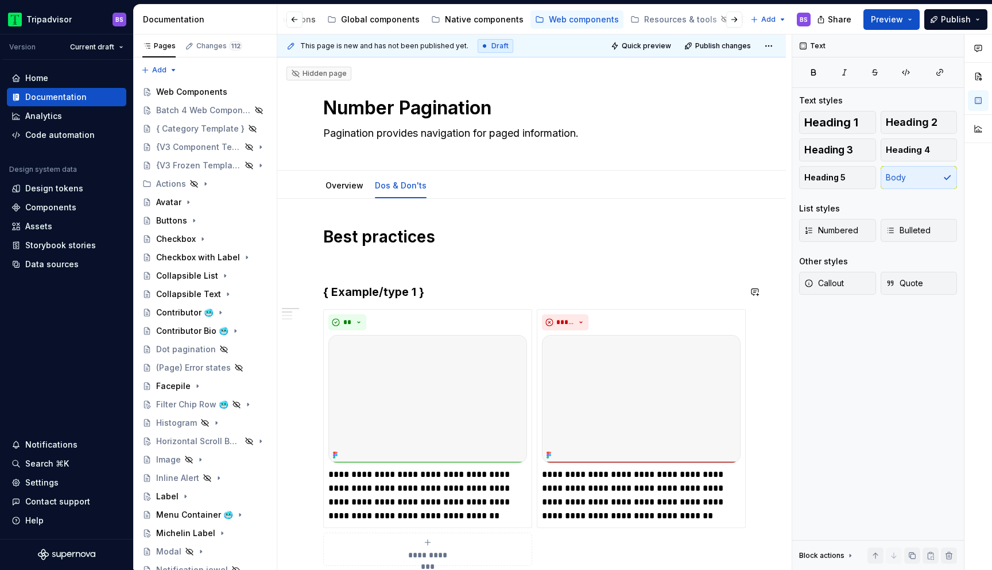
type textarea "*"
